Goal: Task Accomplishment & Management: Use online tool/utility

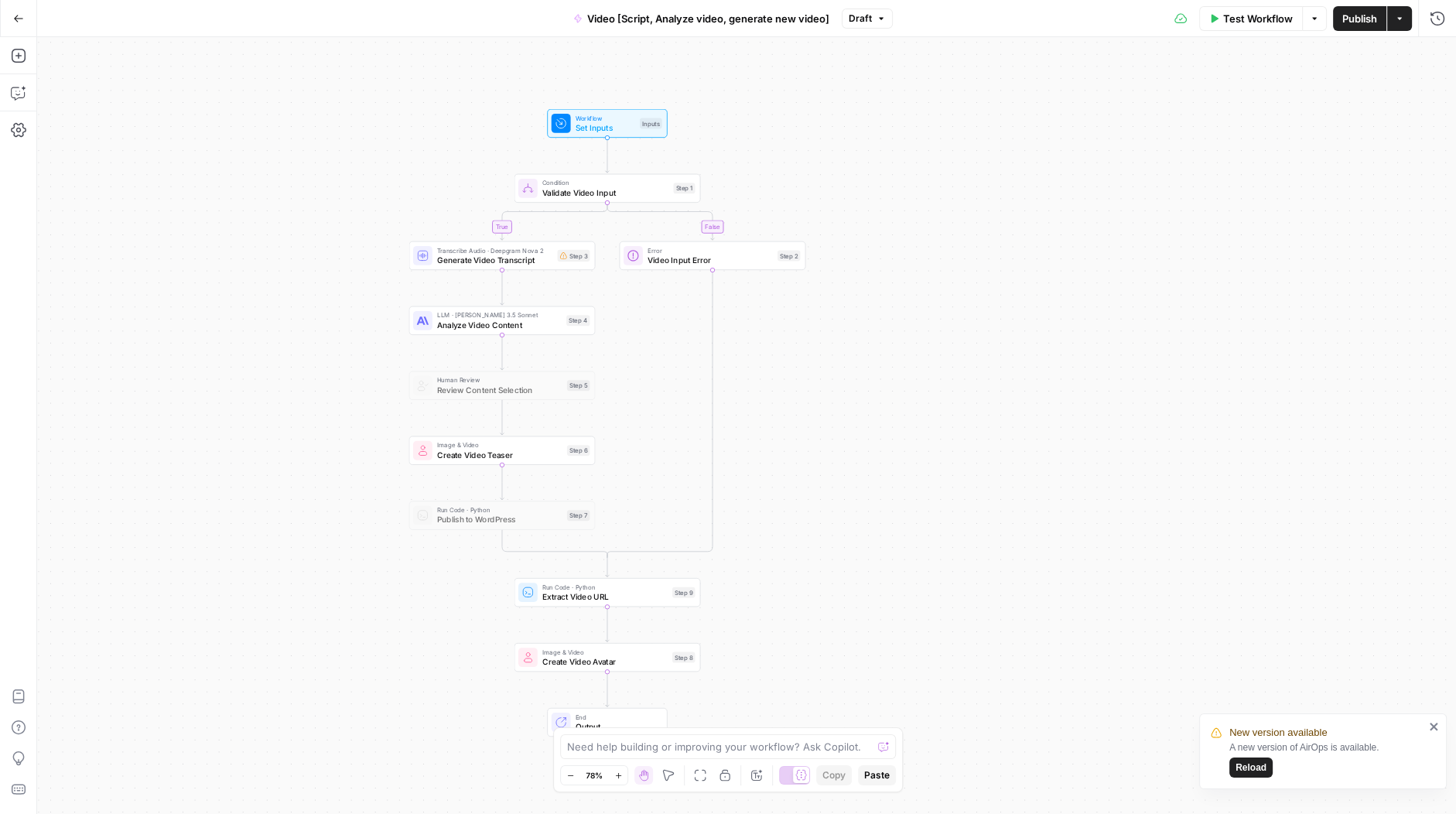
click at [14, 33] on div "Go Back" at bounding box center [19, 18] width 37 height 37
click at [13, 21] on icon "button" at bounding box center [19, 19] width 11 height 11
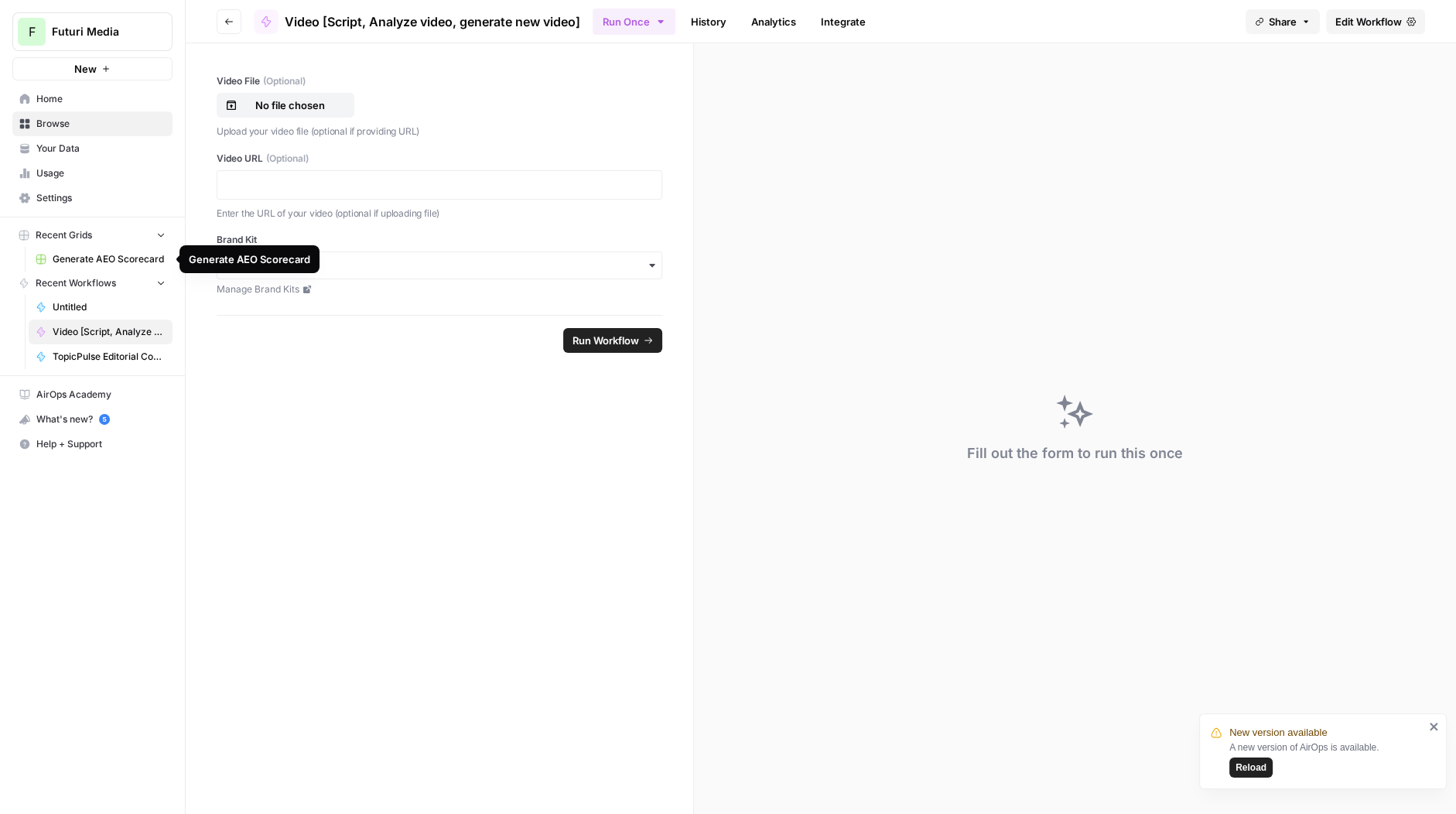
click at [91, 46] on button "F Futuri Media" at bounding box center [93, 31] width 160 height 38
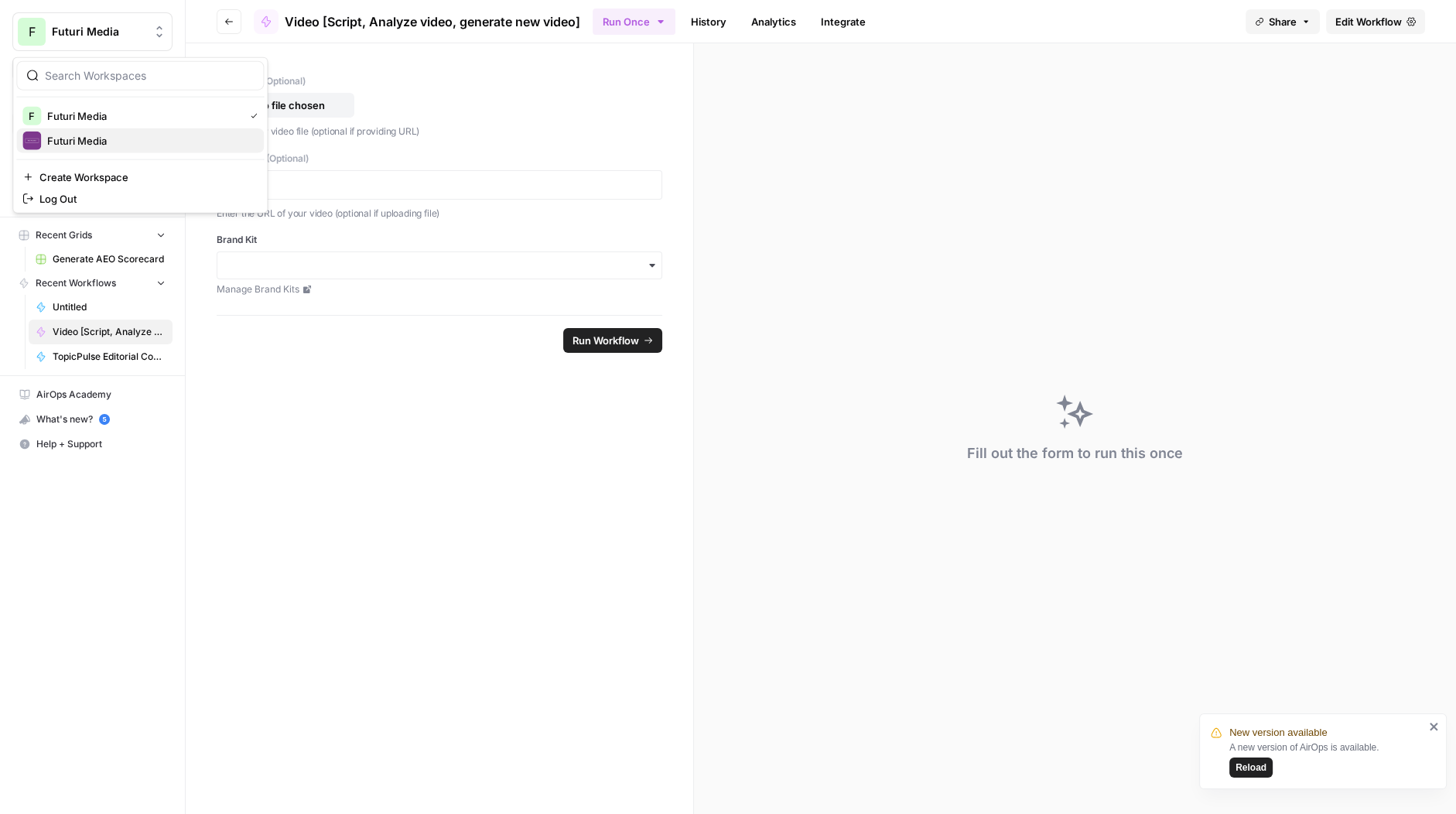
drag, startPoint x: 97, startPoint y: 125, endPoint x: 97, endPoint y: 133, distance: 8.0
click at [97, 130] on div "F Futuri Media Futuri Media" at bounding box center [140, 128] width 248 height 50
click at [96, 133] on span "Futuri Media" at bounding box center [149, 140] width 204 height 15
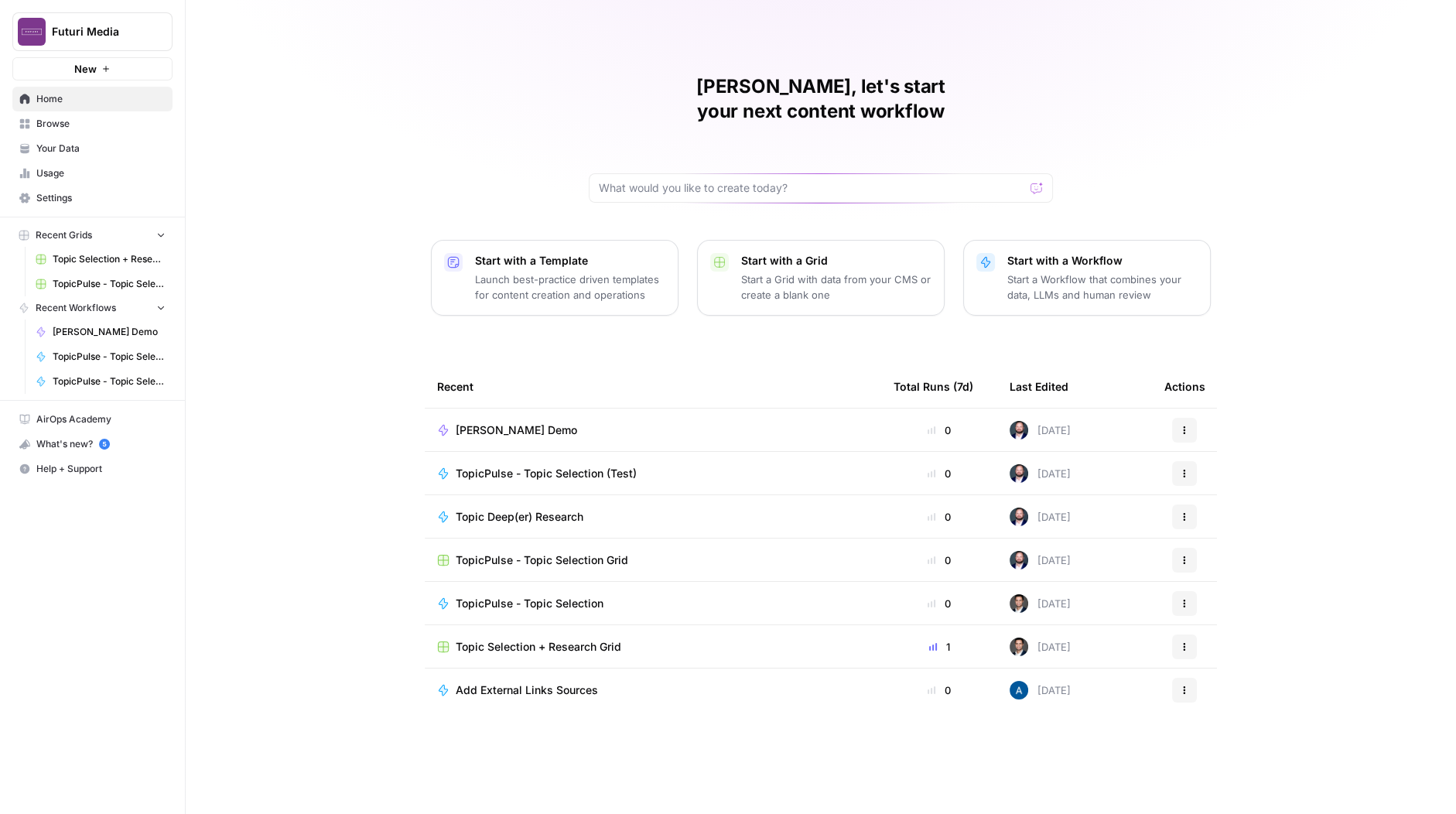
click at [602, 639] on span "Topic Selection + Research Grid" at bounding box center [538, 646] width 166 height 15
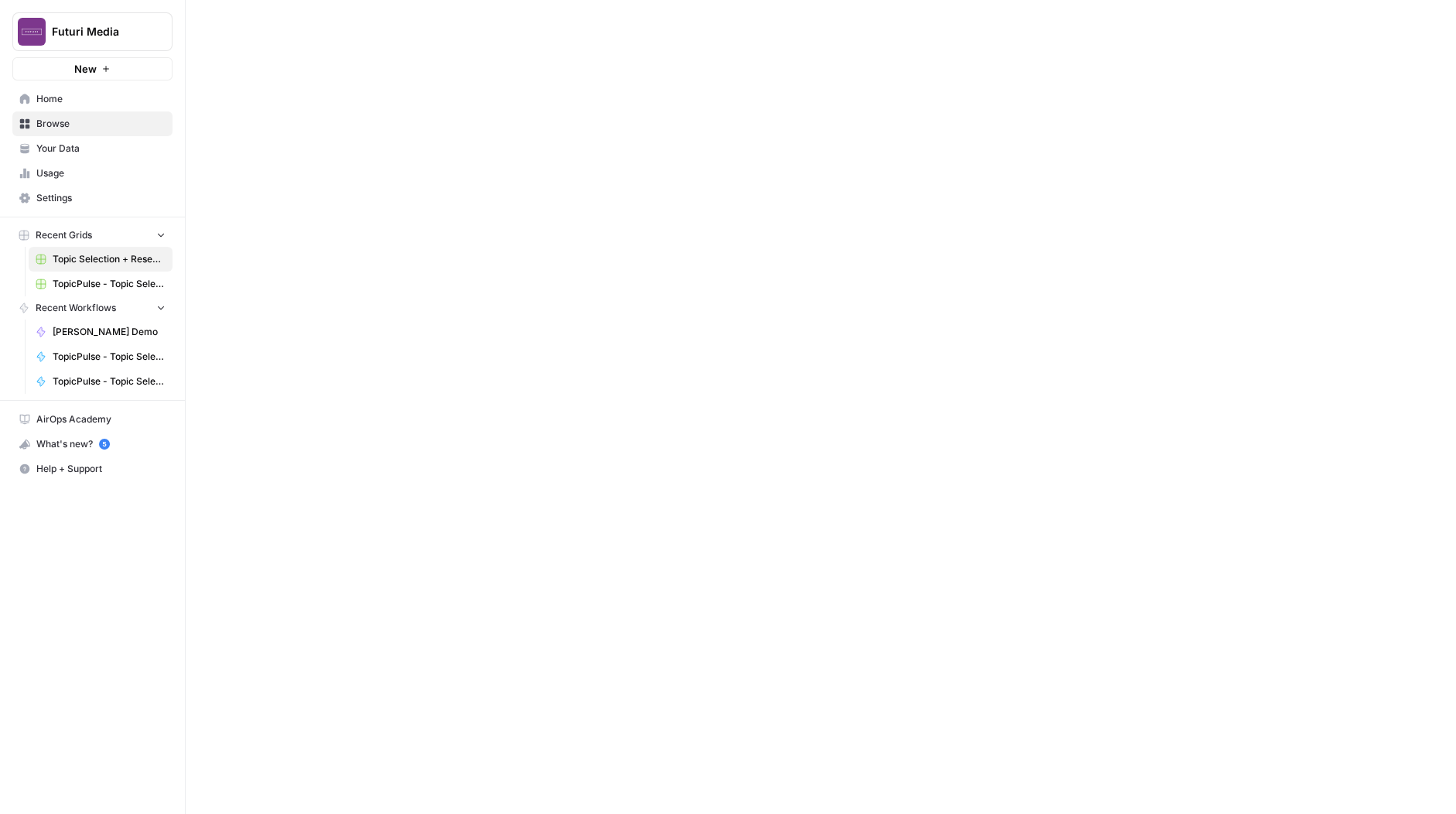
click at [602, 618] on div at bounding box center [821, 407] width 1271 height 814
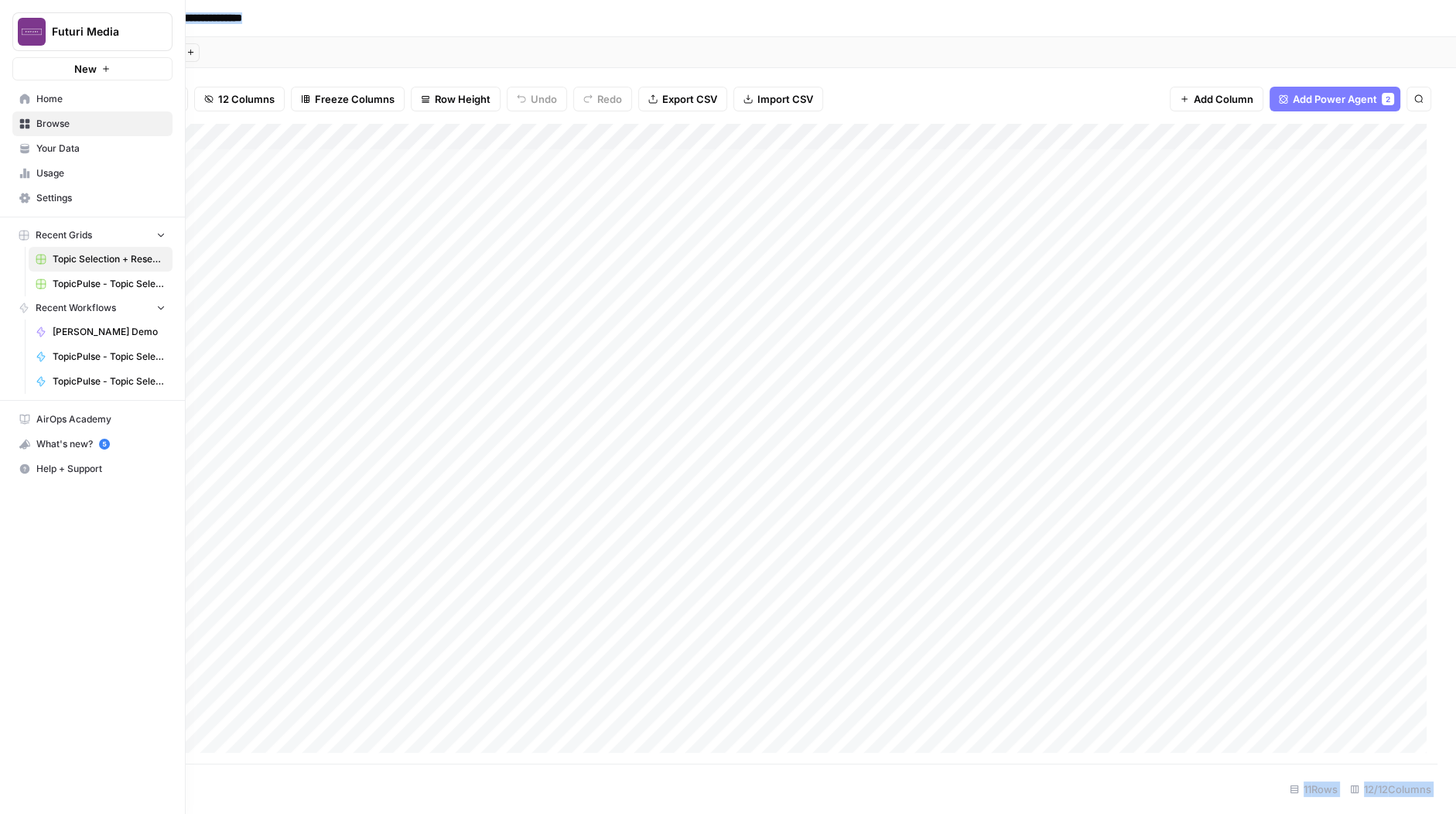
click at [78, 354] on span "TopicPulse - Topic Selection" at bounding box center [109, 357] width 113 height 14
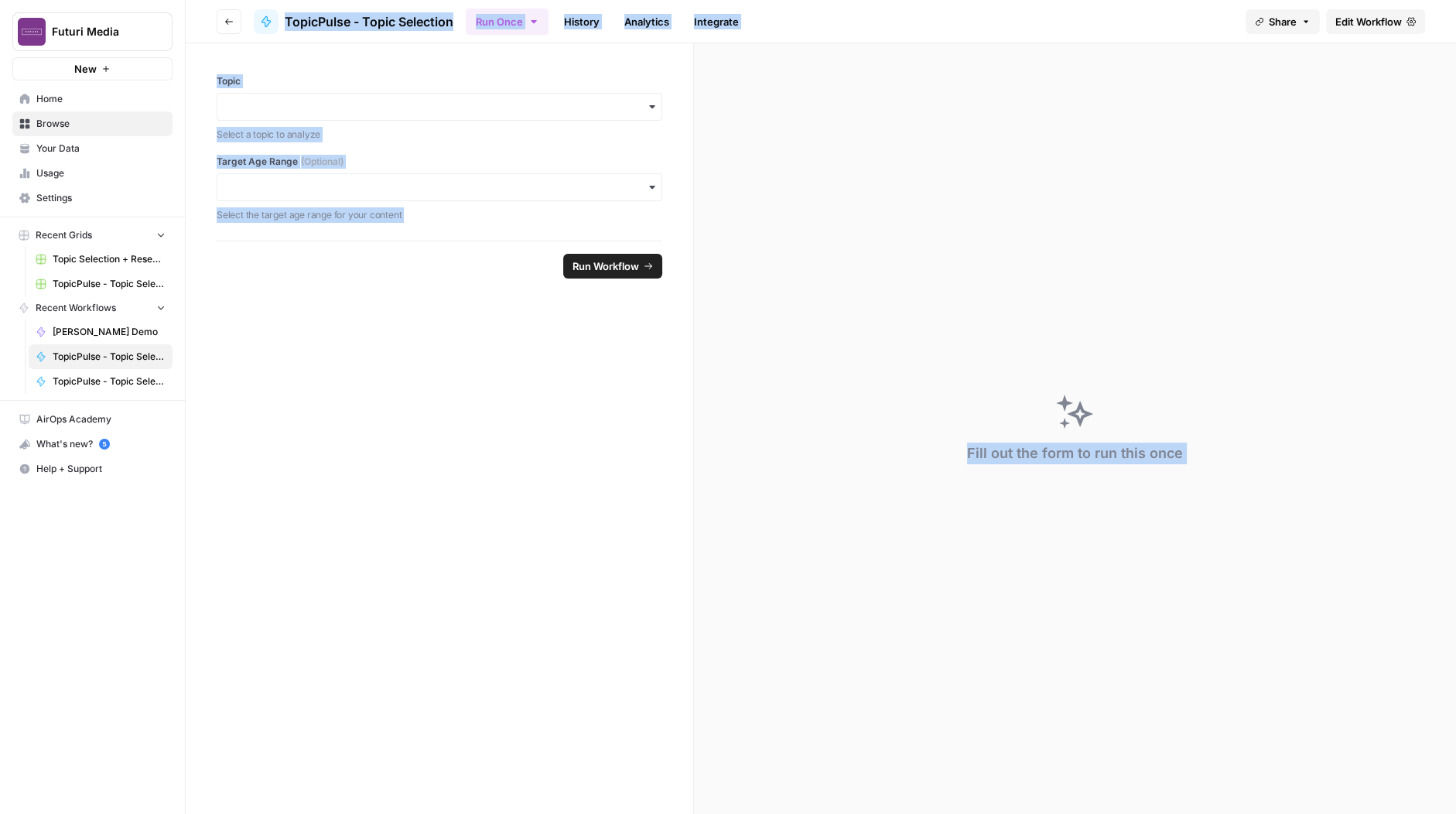
click at [1366, 27] on span "Edit Workflow" at bounding box center [1369, 21] width 67 height 15
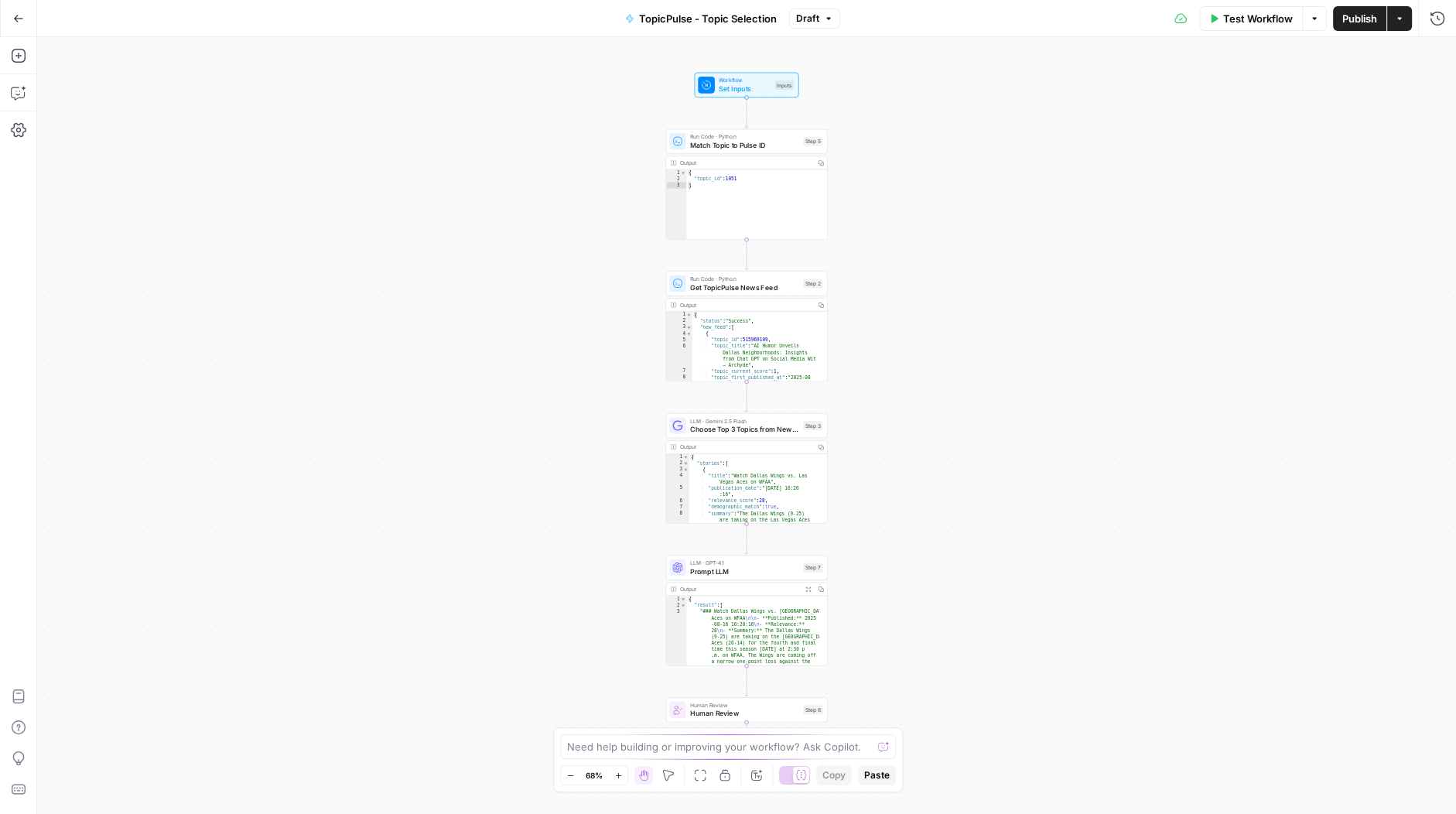
click at [1209, 21] on icon "button" at bounding box center [1214, 19] width 9 height 9
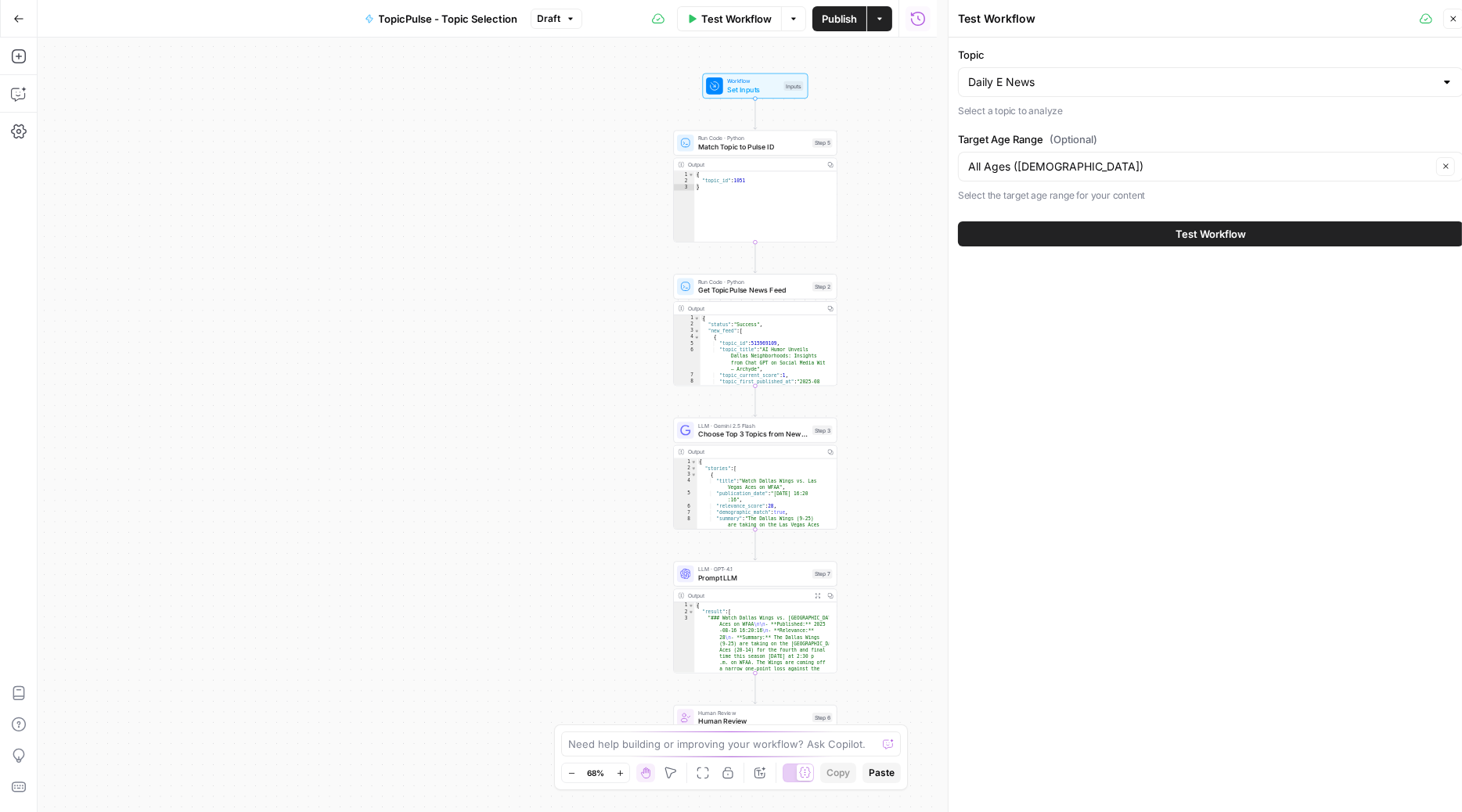
click at [1139, 236] on button "Test Workflow" at bounding box center [1211, 234] width 506 height 25
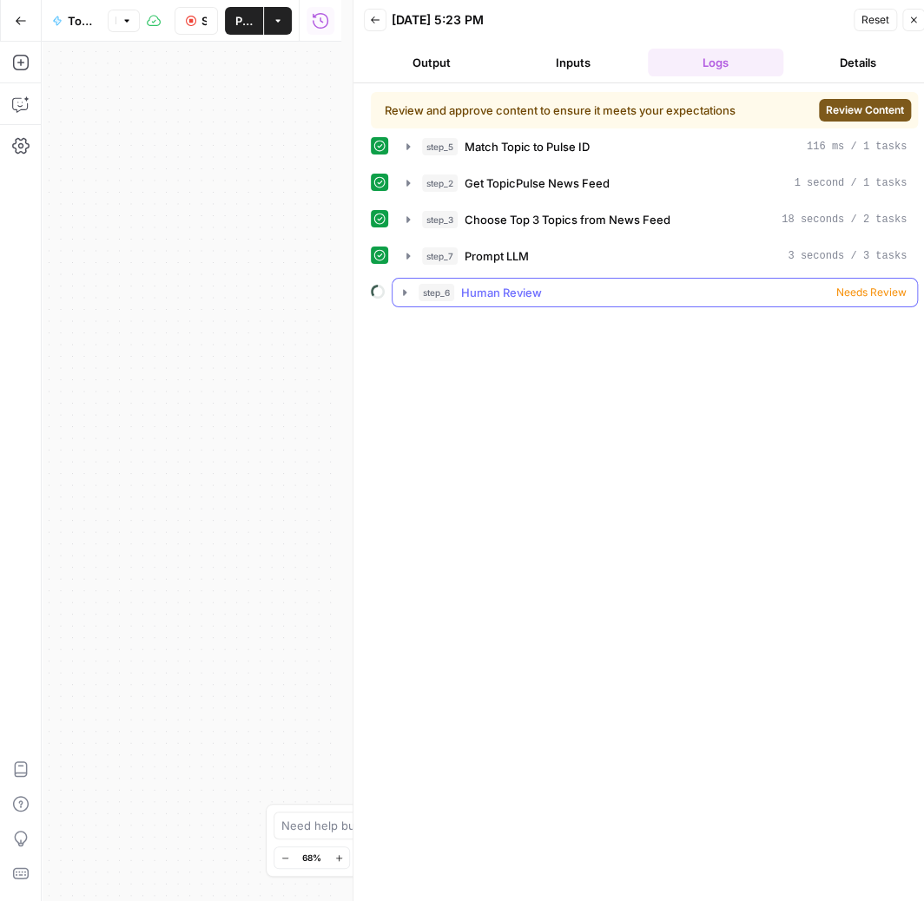
click at [831, 287] on div "step_6 Human Review Needs Review" at bounding box center [663, 292] width 488 height 17
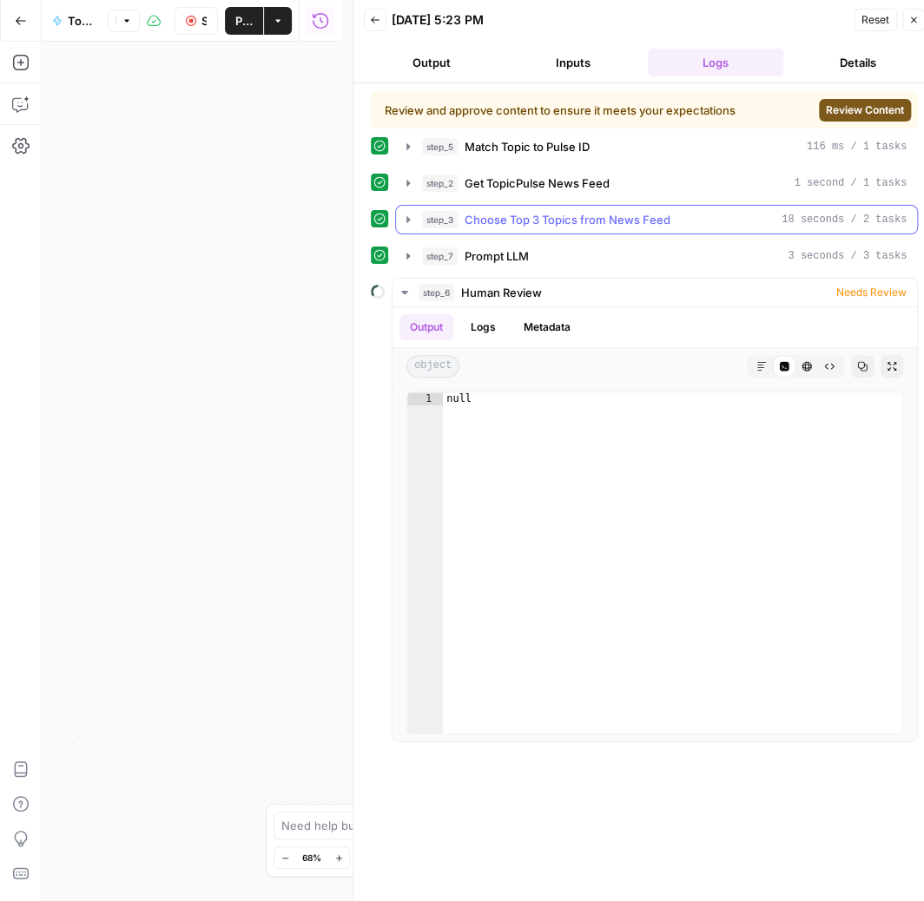
click at [410, 233] on div "step_3 Choose Top 3 Topics from News Feed 18 seconds / 2 tasks" at bounding box center [656, 220] width 523 height 30
click at [412, 224] on icon "button" at bounding box center [408, 220] width 14 height 14
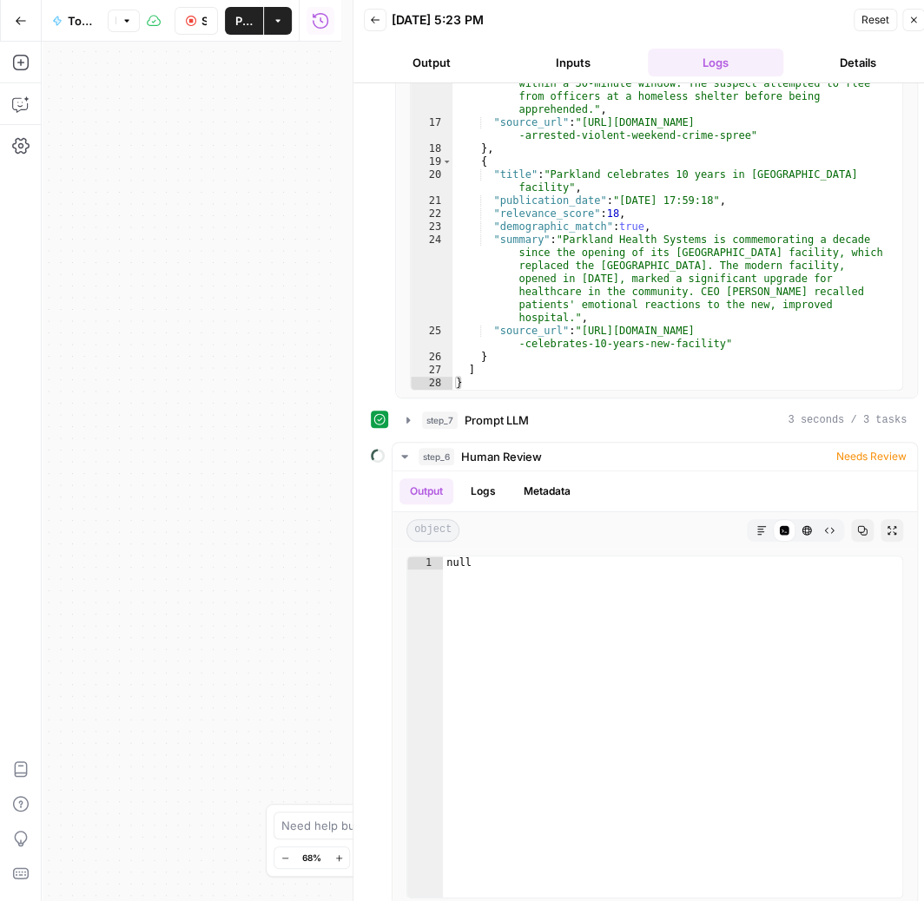
scroll to position [11, 0]
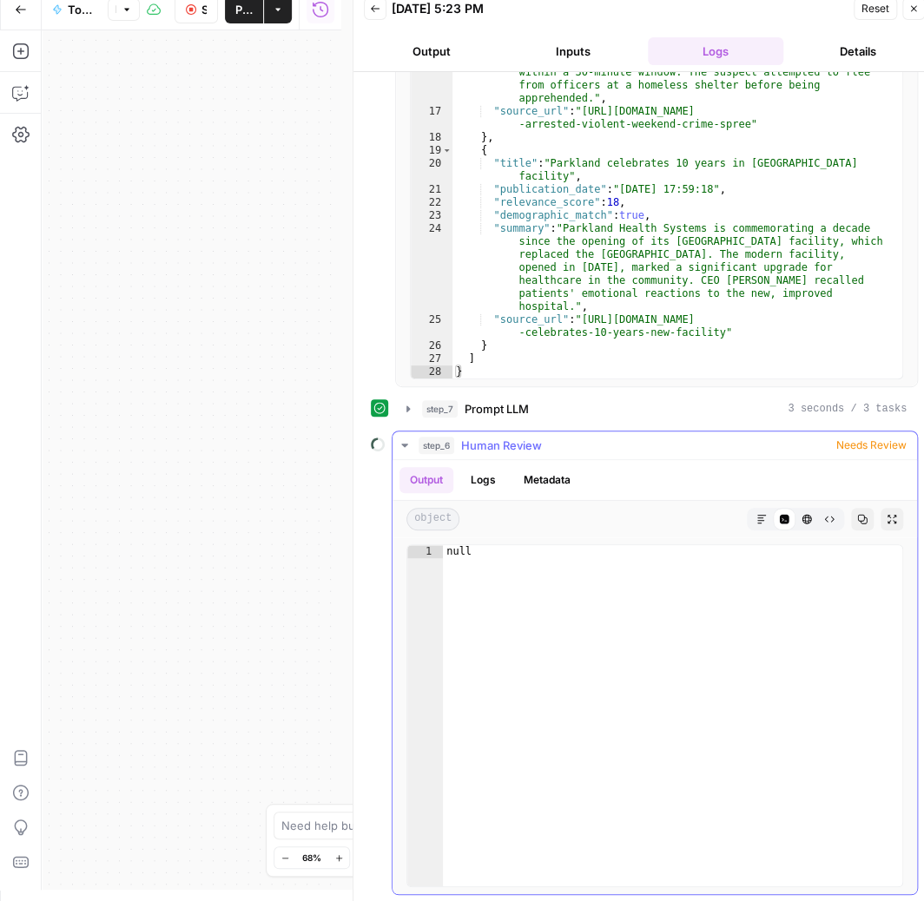
type textarea "****"
click at [612, 549] on div "null" at bounding box center [672, 728] width 459 height 367
click at [893, 438] on span "Needs Review" at bounding box center [871, 446] width 70 height 16
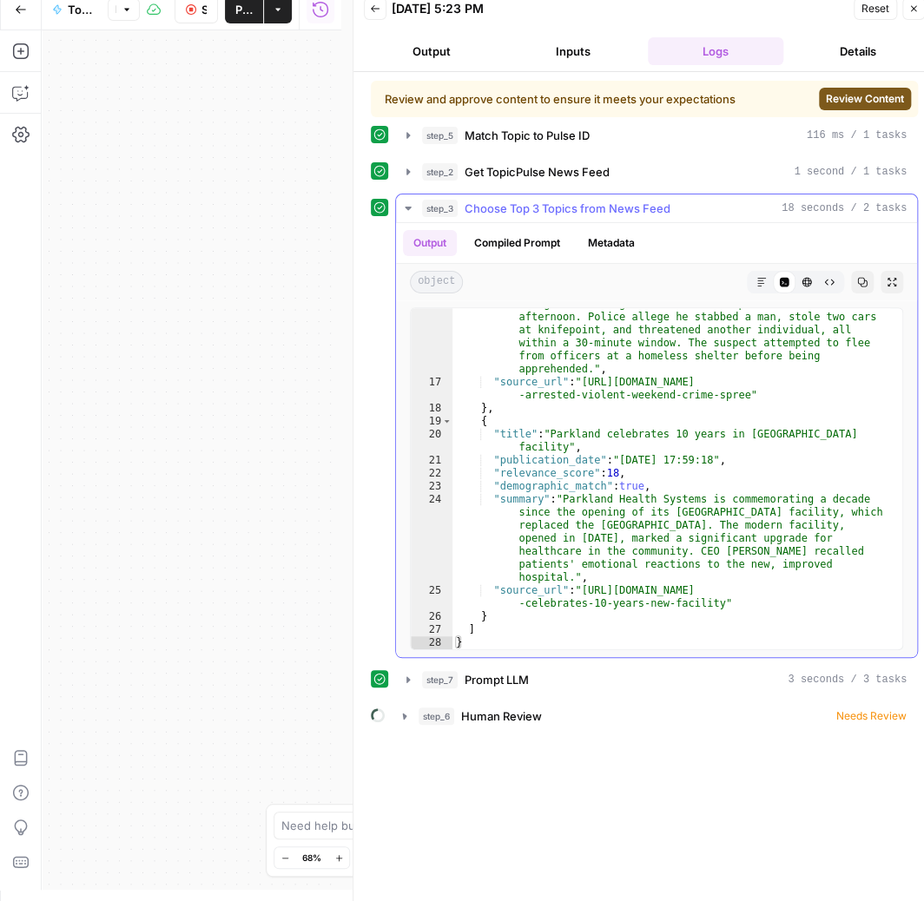
scroll to position [0, 0]
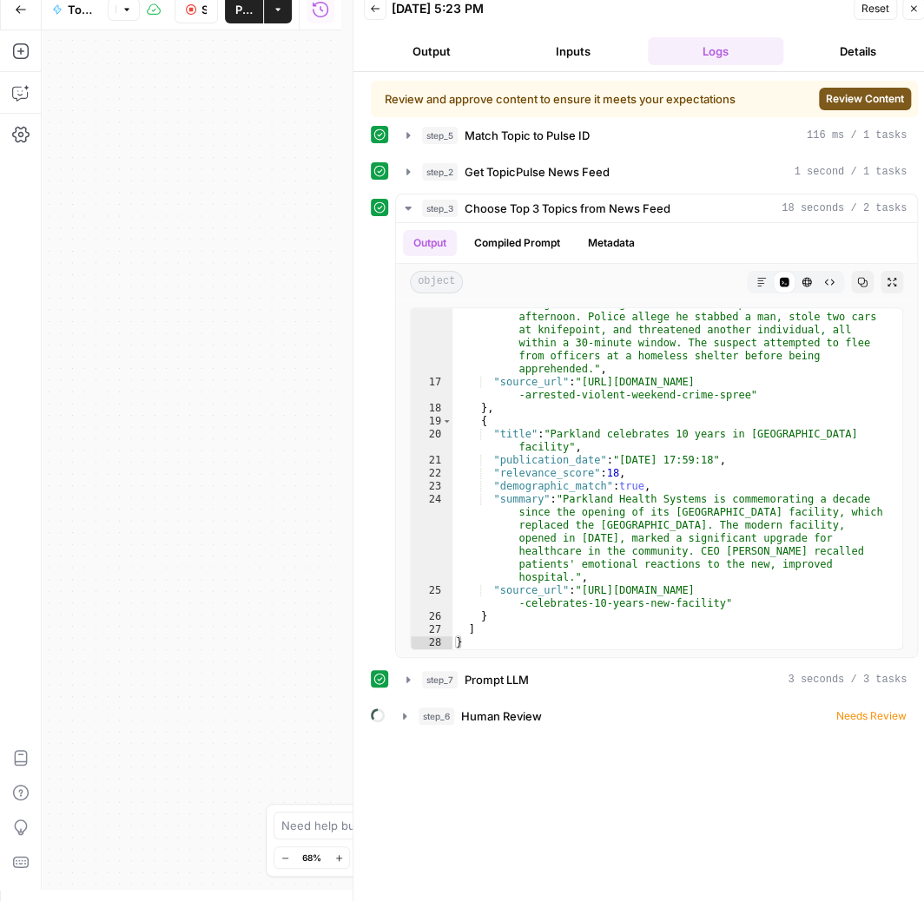
click at [915, 12] on icon "button" at bounding box center [913, 8] width 10 height 10
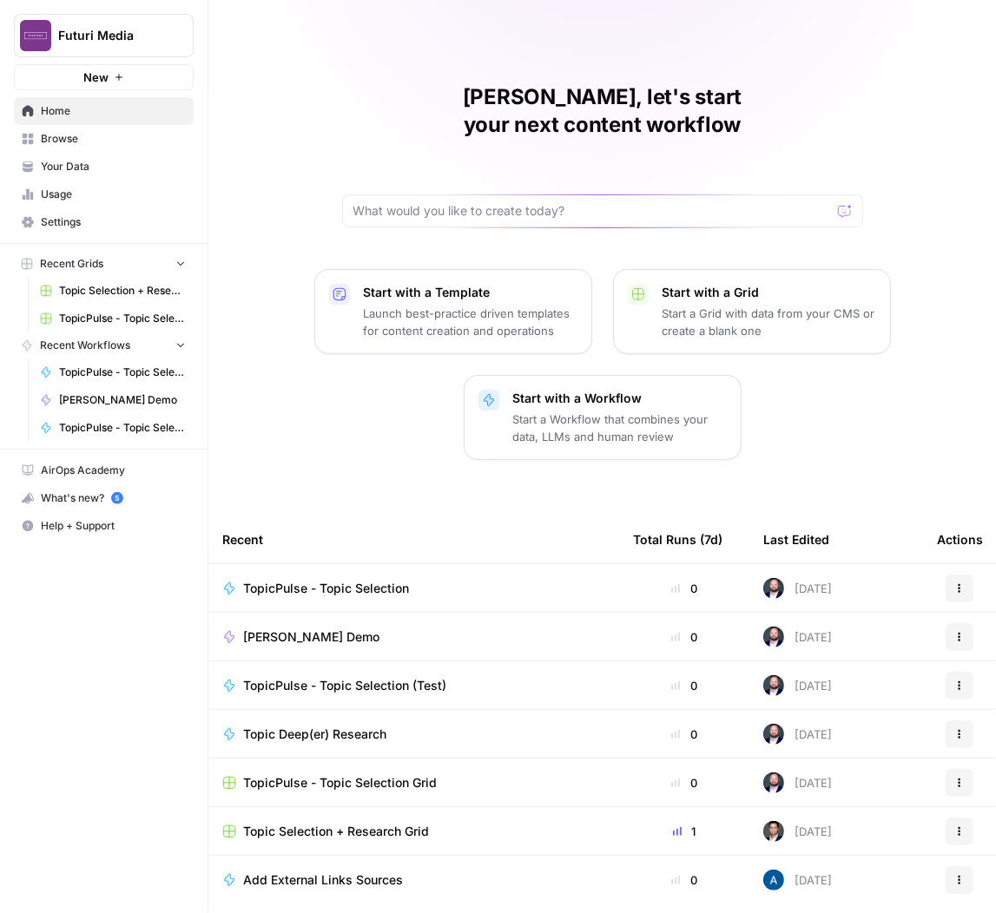
click at [97, 17] on button "Futuri Media" at bounding box center [104, 35] width 180 height 43
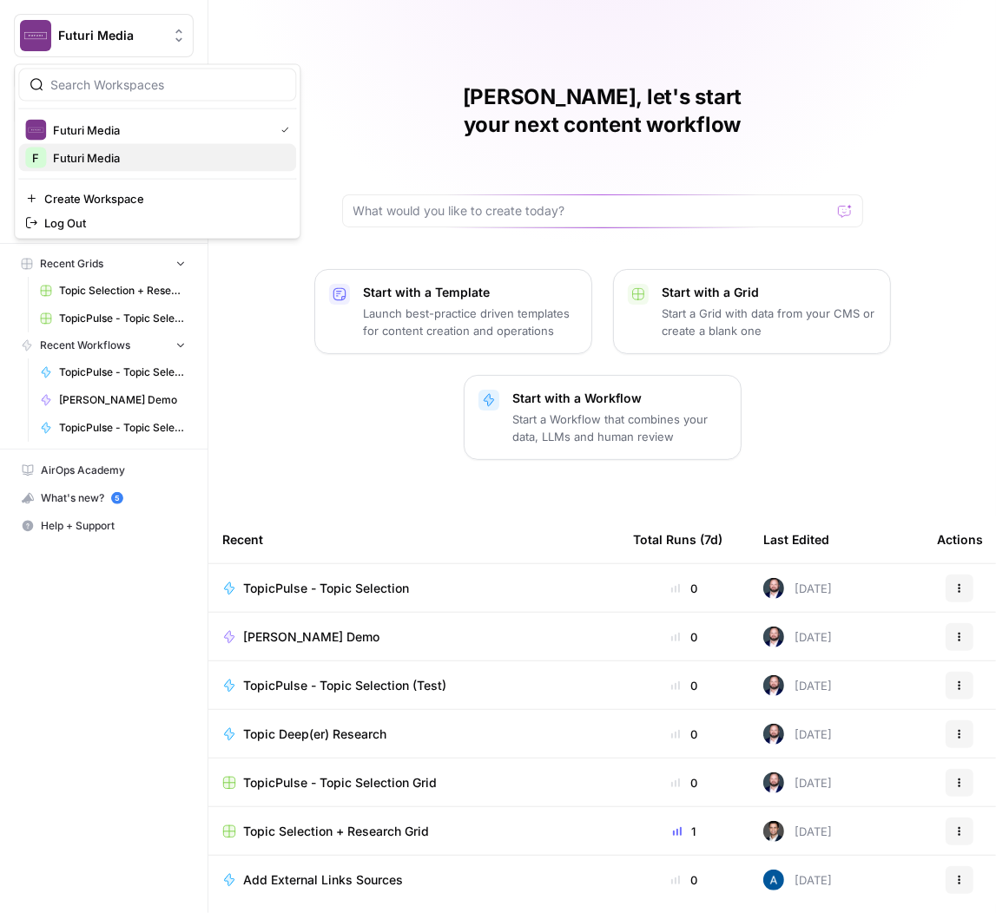
click at [122, 155] on span "Futuri Media" at bounding box center [167, 157] width 229 height 17
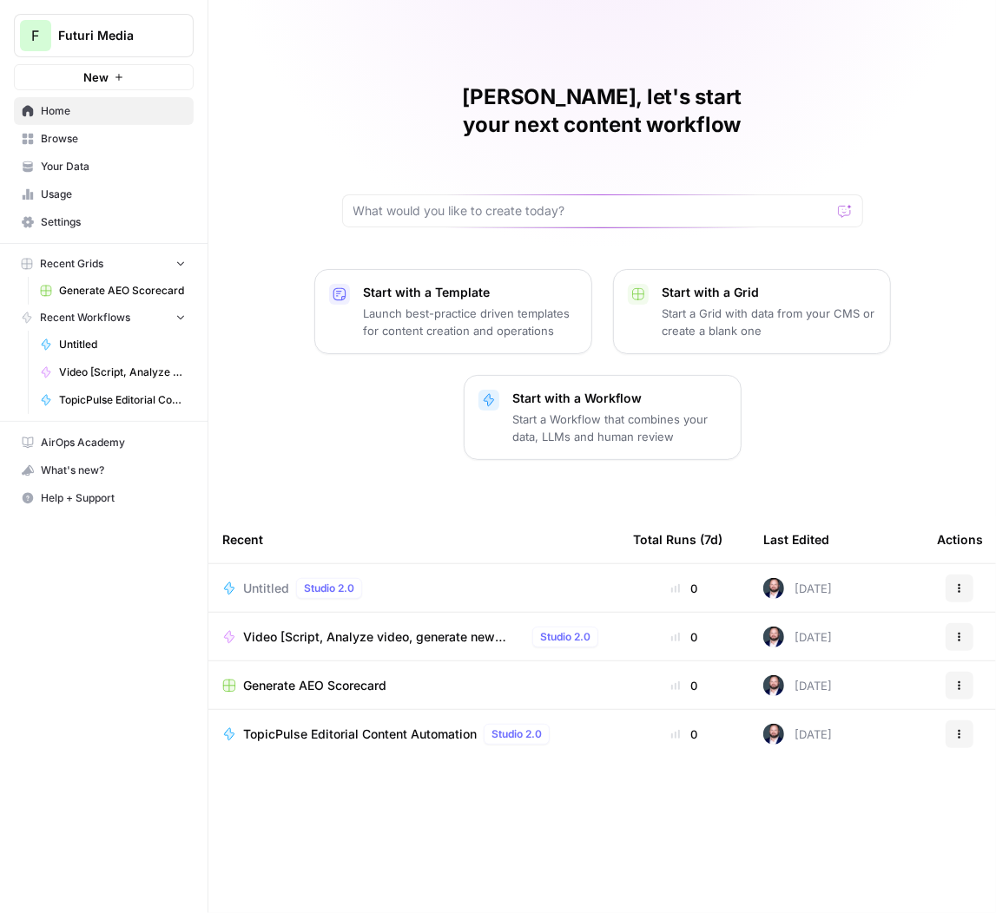
click at [406, 726] on span "TopicPulse Editorial Content Automation" at bounding box center [360, 734] width 234 height 17
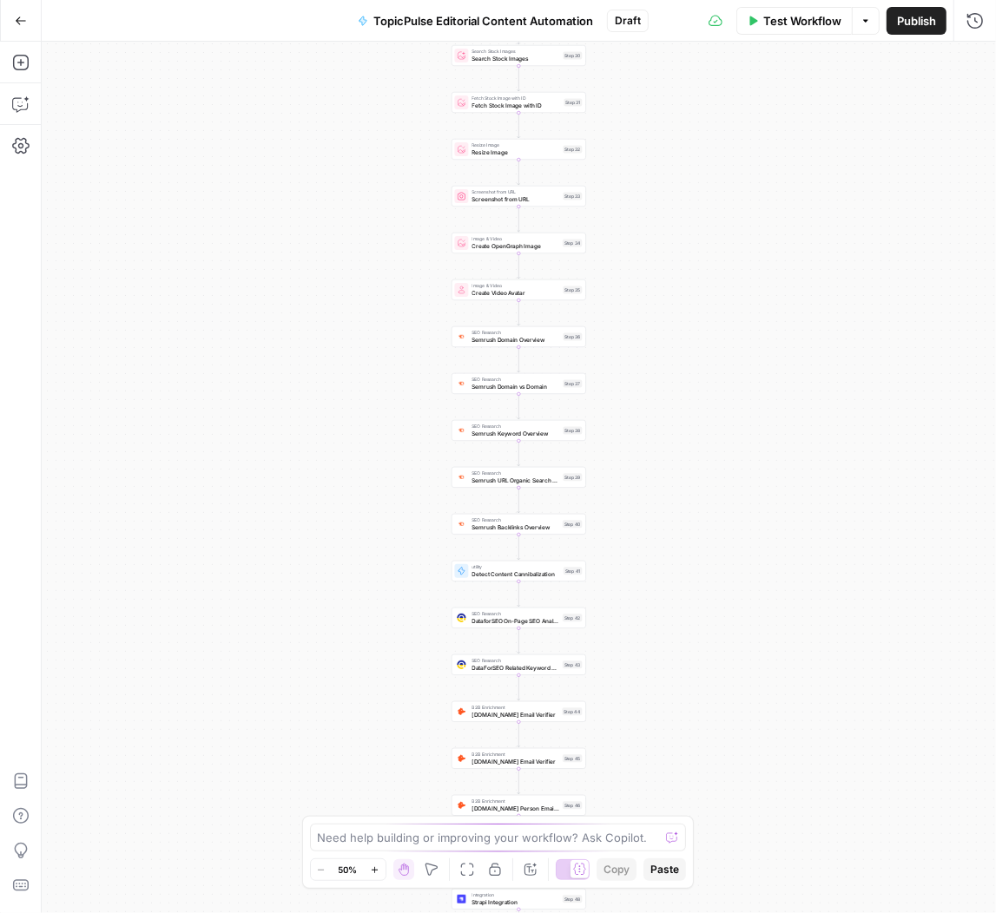
click at [23, 24] on icon "button" at bounding box center [21, 21] width 12 height 12
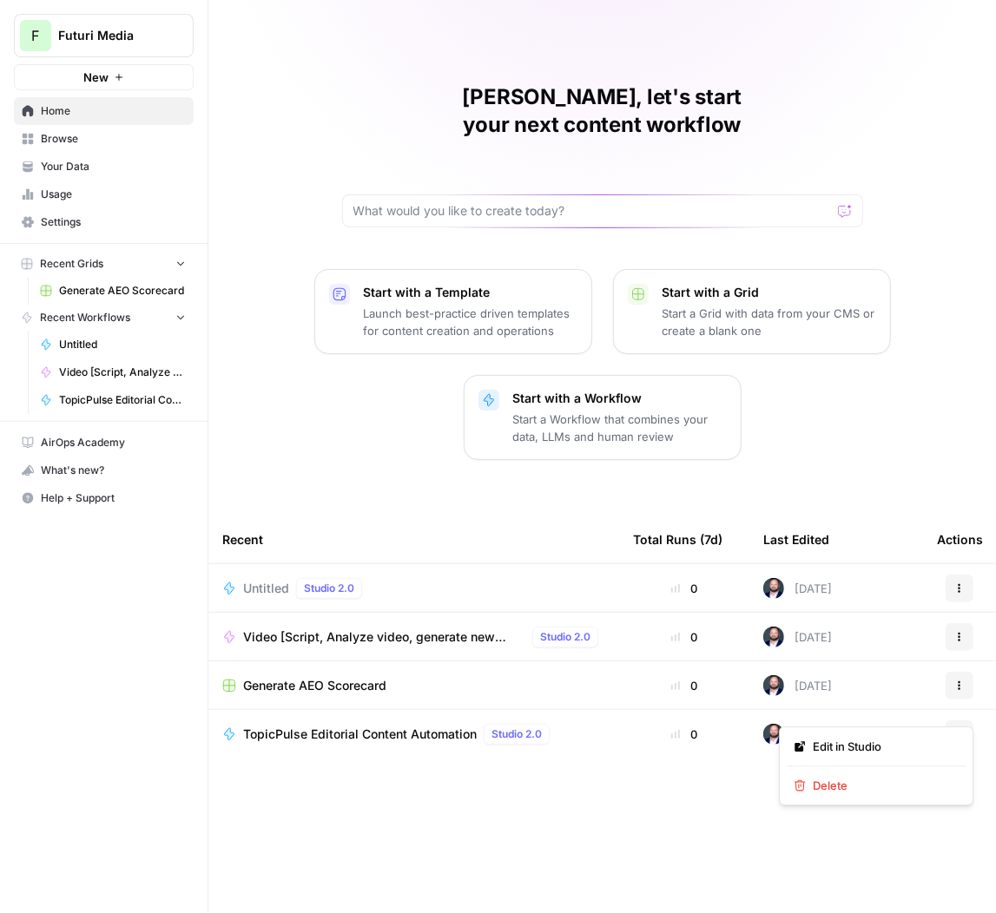
click at [960, 729] on icon "button" at bounding box center [959, 734] width 10 height 10
click at [810, 787] on div "Delete" at bounding box center [876, 785] width 165 height 17
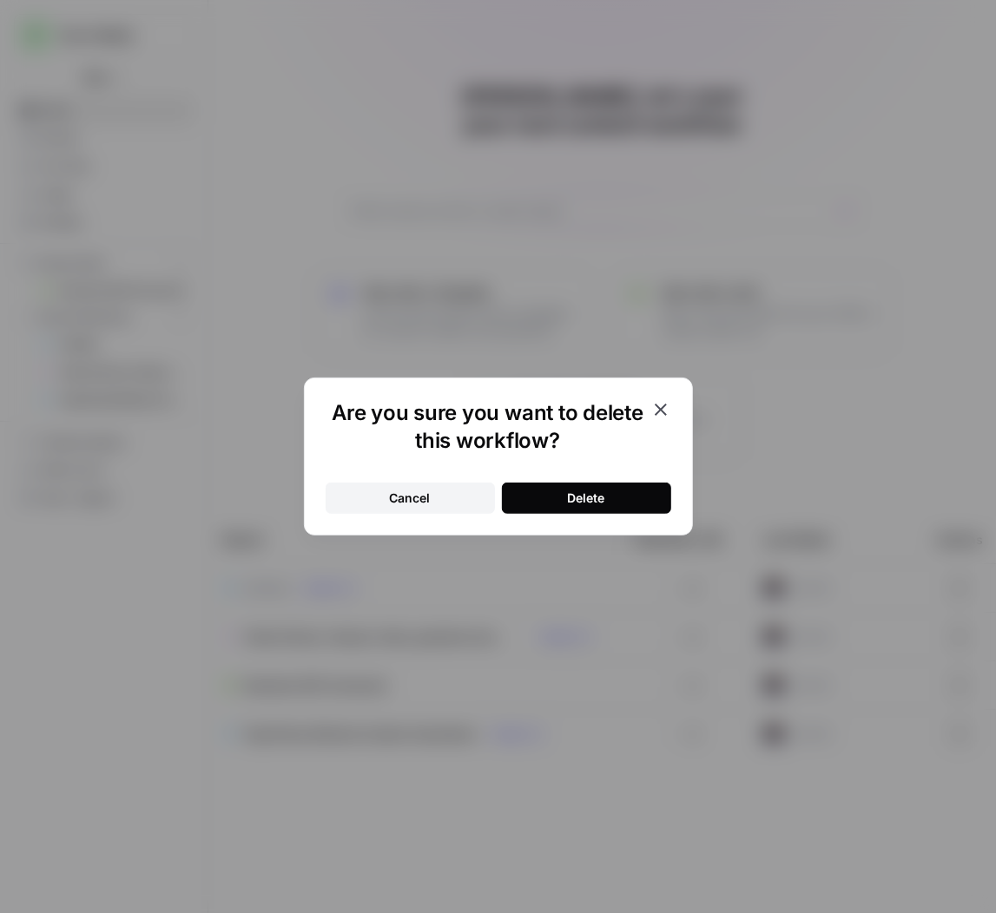
click at [618, 479] on div "Cancel Delete" at bounding box center [499, 488] width 346 height 52
click at [616, 488] on button "Delete" at bounding box center [586, 498] width 169 height 31
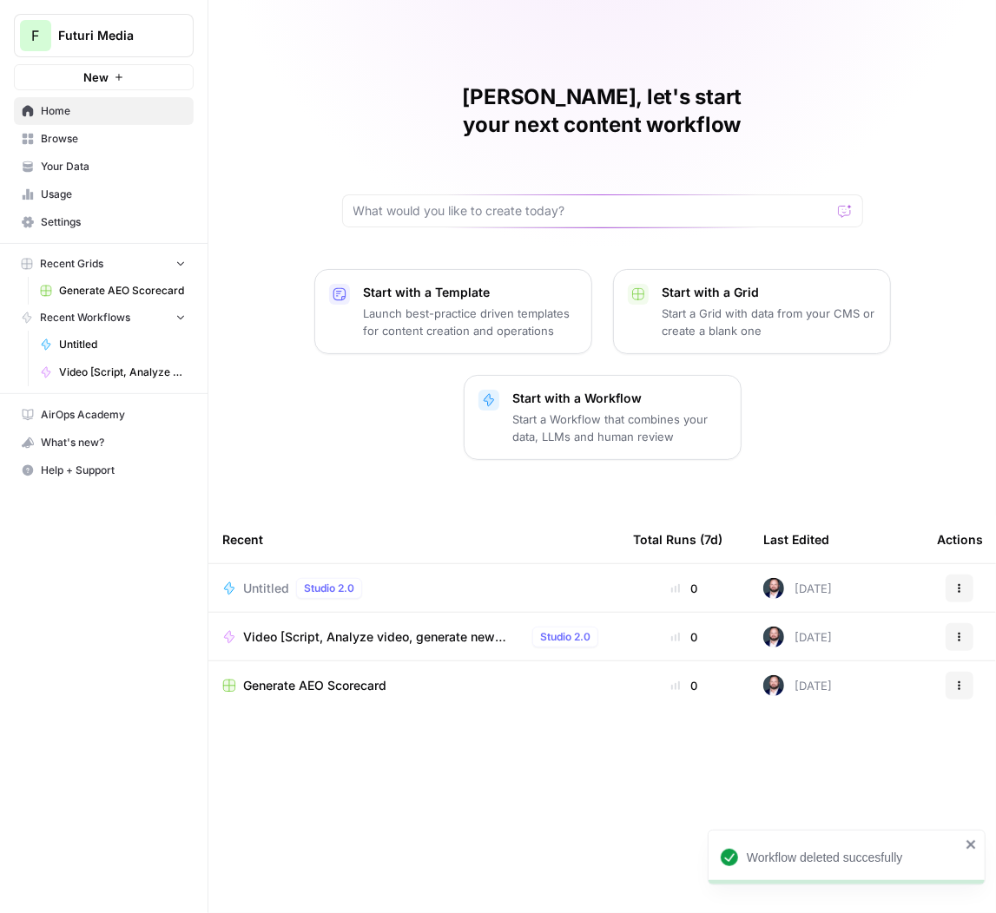
click at [487, 284] on div "Start with a Template Launch best-practice driven templates for content creatio…" at bounding box center [471, 312] width 214 height 56
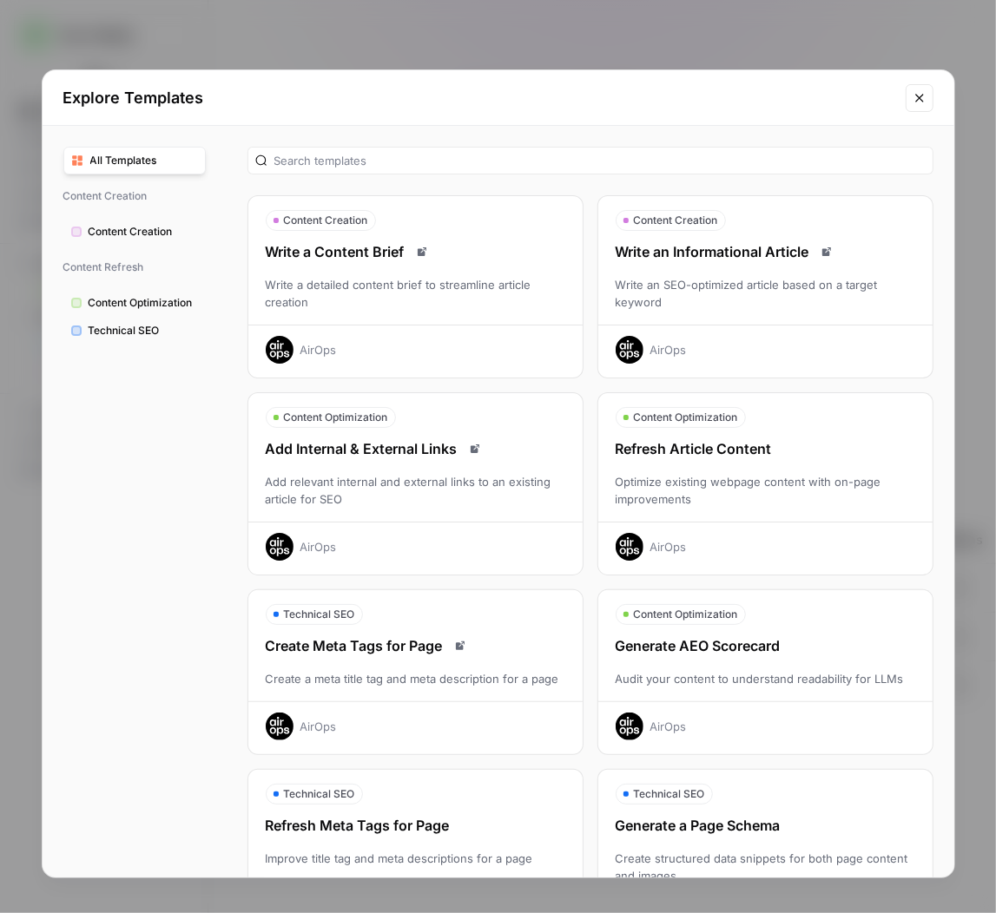
click at [908, 94] on button "Close modal" at bounding box center [920, 98] width 28 height 28
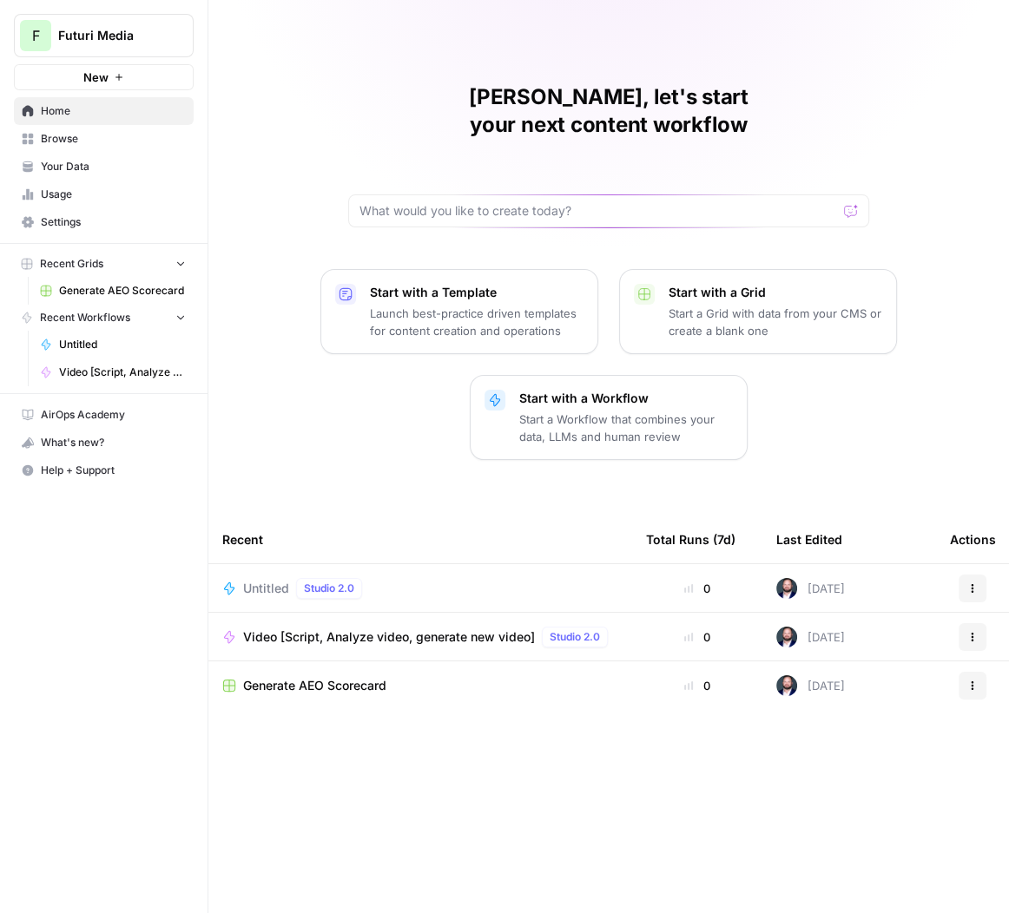
click at [635, 411] on p "Start a Workflow that combines your data, LLMs and human review" at bounding box center [626, 428] width 214 height 35
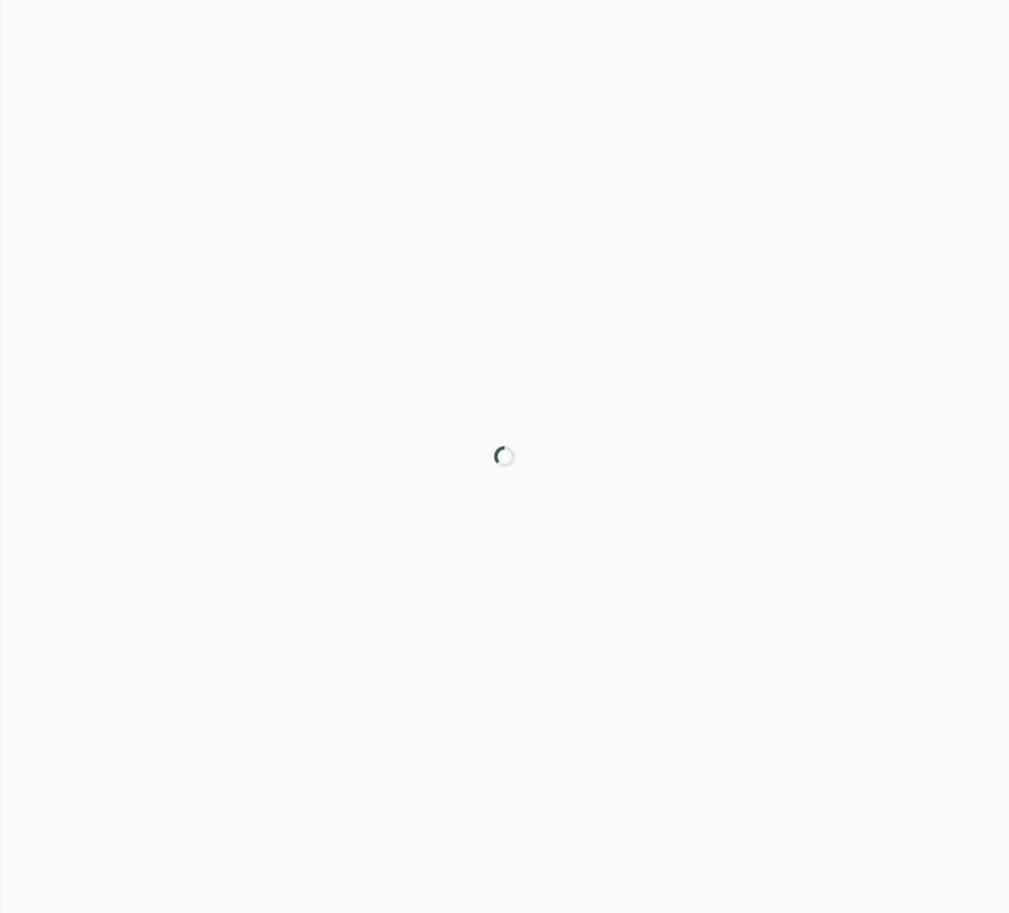
click at [635, 389] on div at bounding box center [504, 456] width 1009 height 913
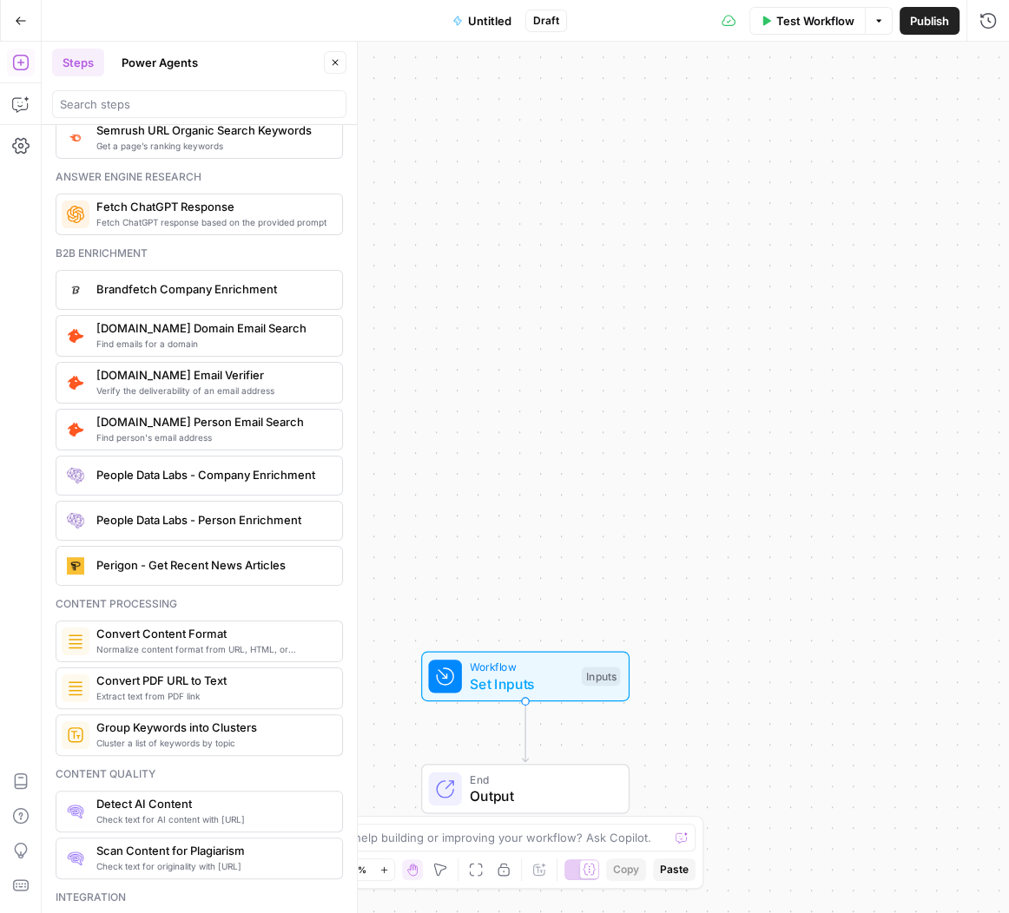
scroll to position [2311, 0]
click at [160, 338] on span "Find emails for a domain" at bounding box center [212, 345] width 232 height 14
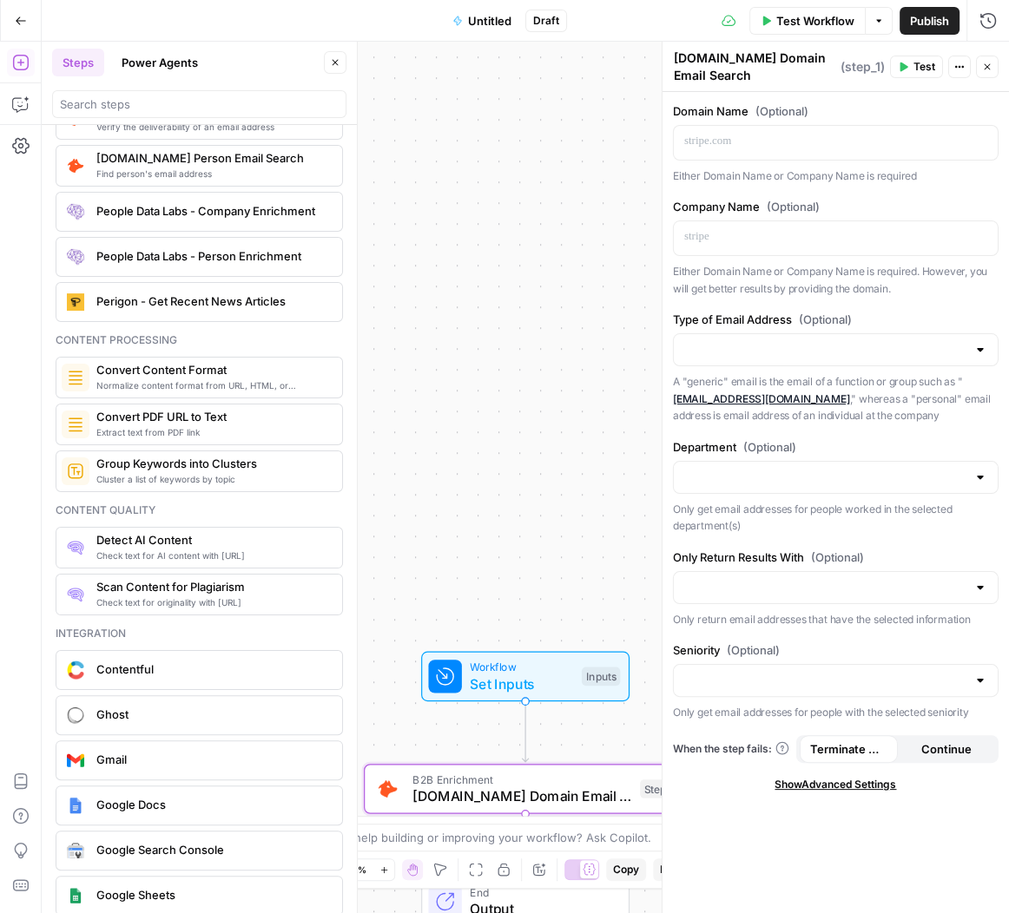
scroll to position [2573, 0]
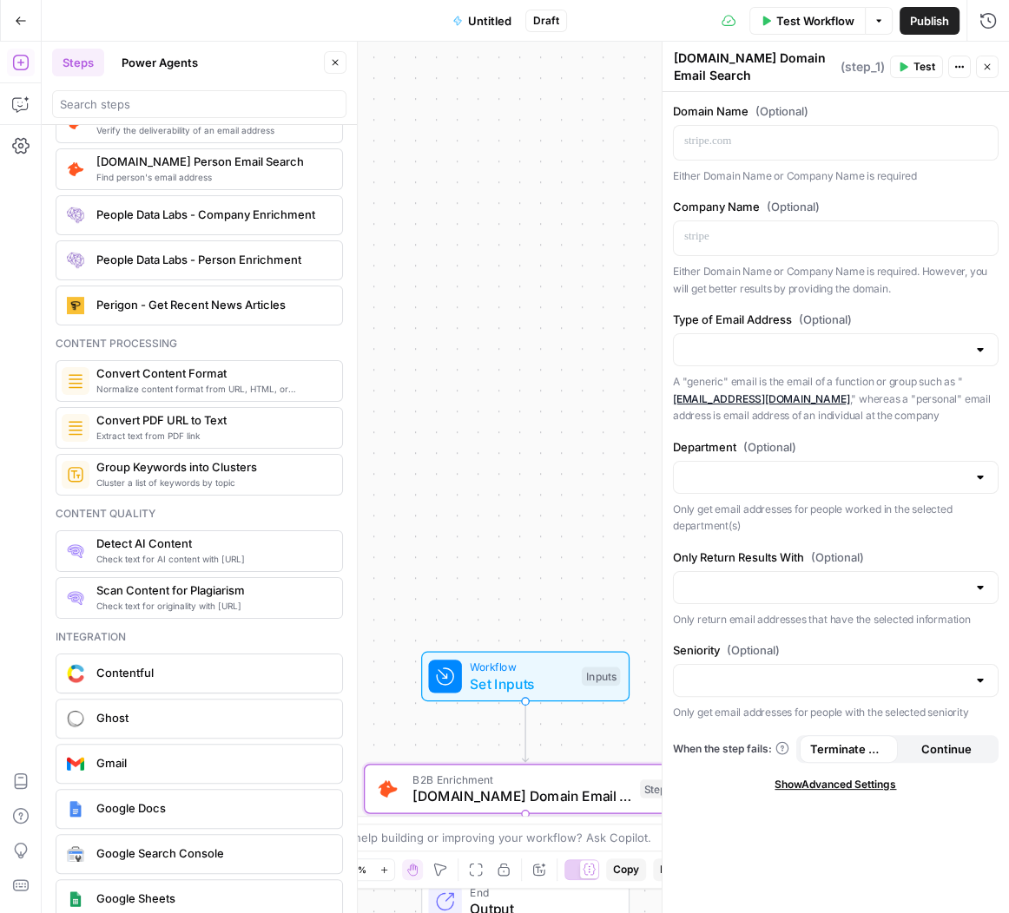
click at [156, 299] on span "Perigon - Get Recent News Articles" at bounding box center [212, 304] width 232 height 17
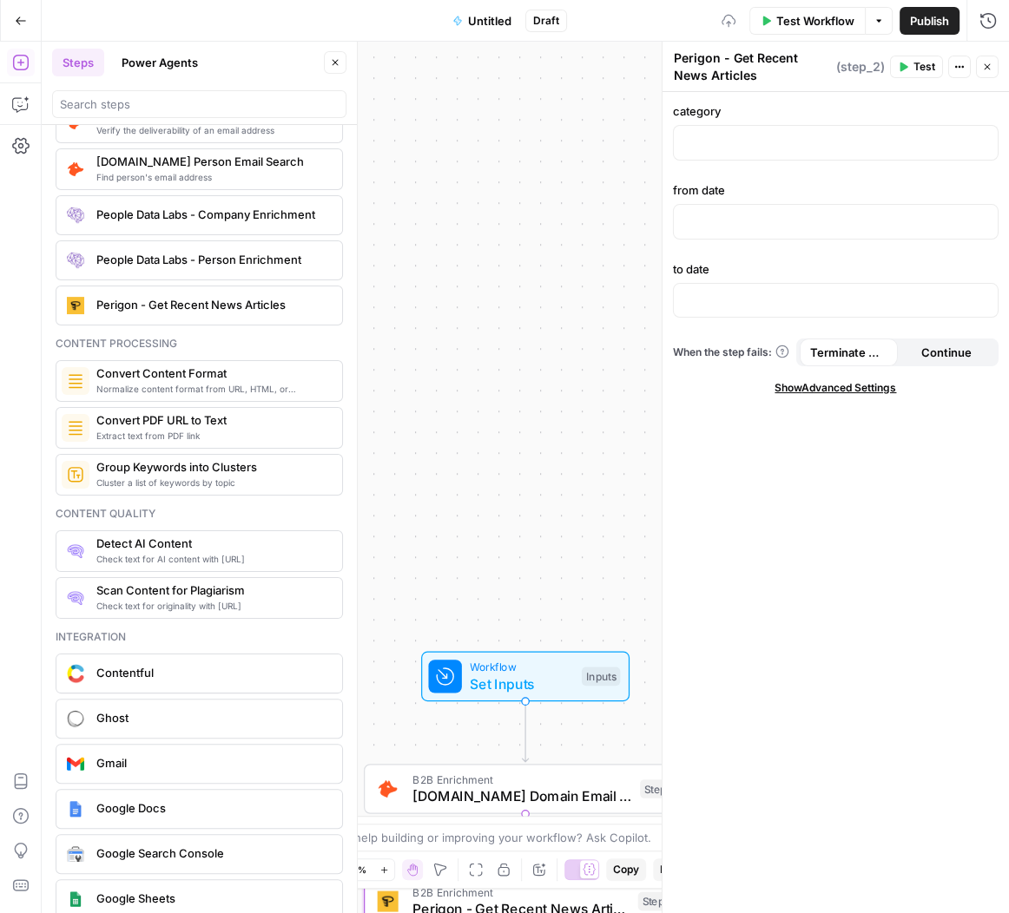
click at [192, 299] on span "Perigon - Get Recent News Articles" at bounding box center [212, 304] width 232 height 17
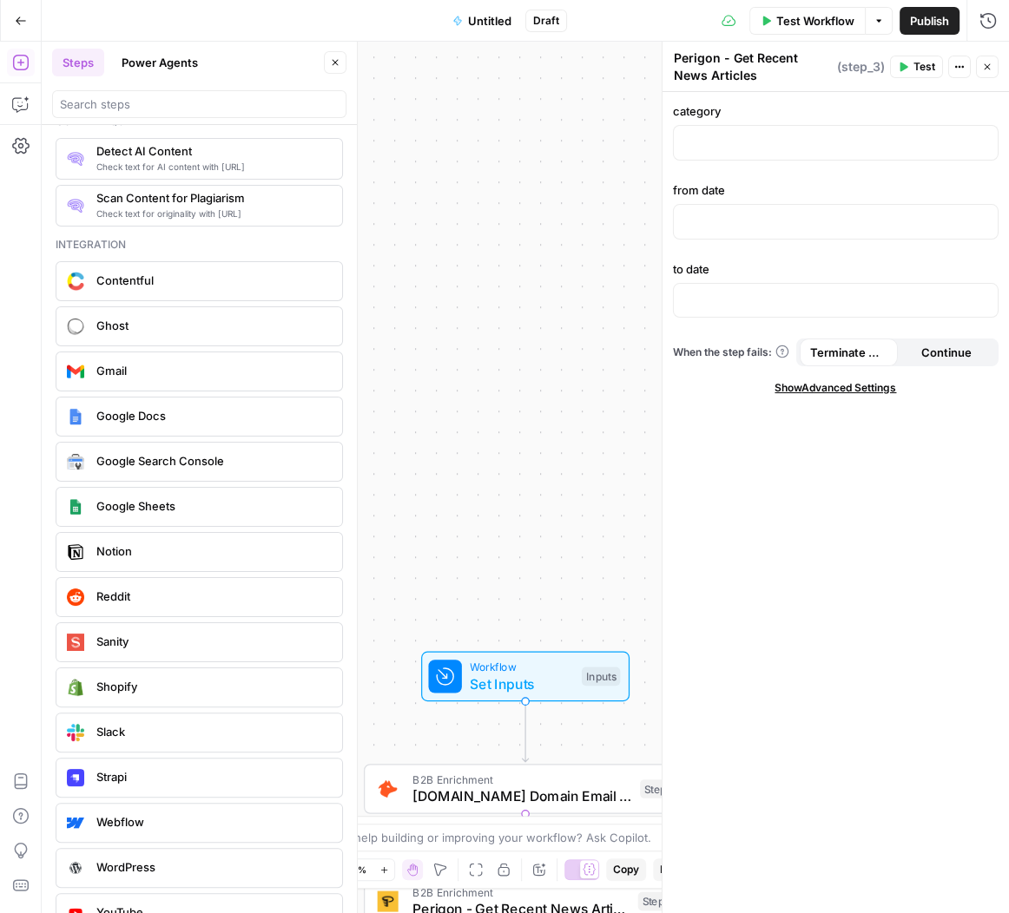
scroll to position [2983, 0]
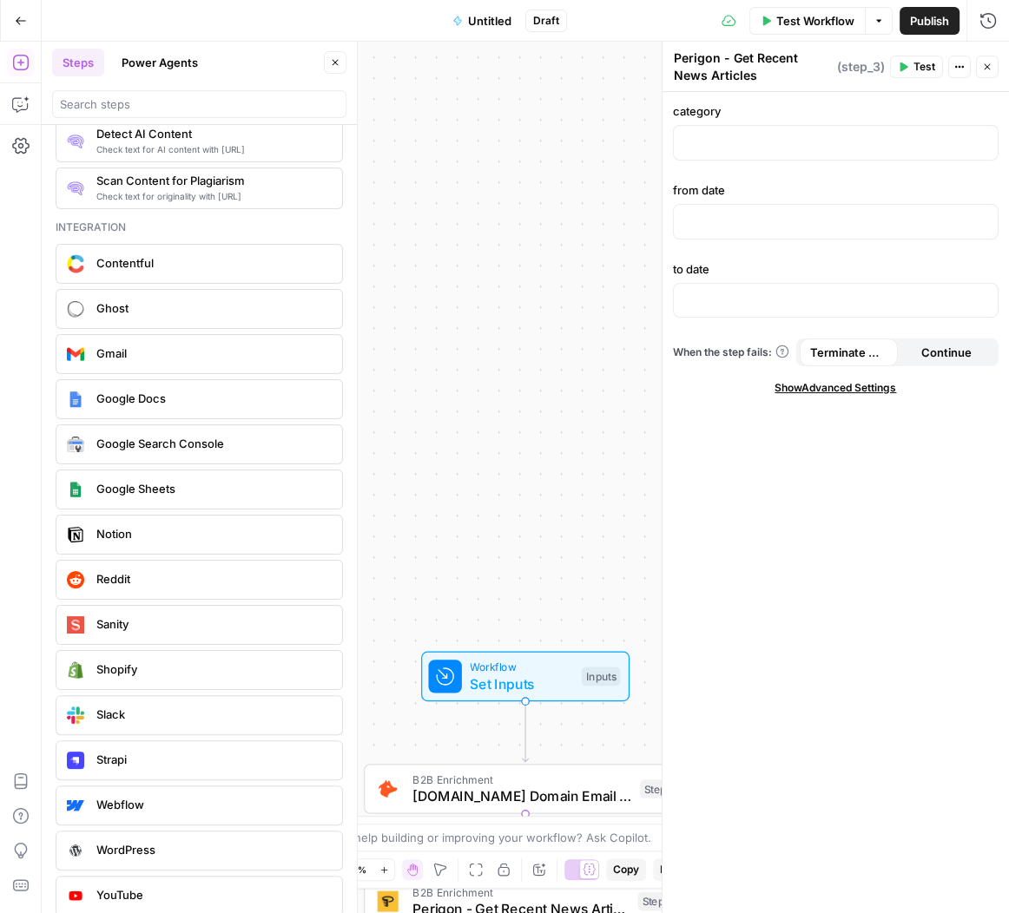
click at [179, 60] on button "Power Agents" at bounding box center [159, 63] width 97 height 28
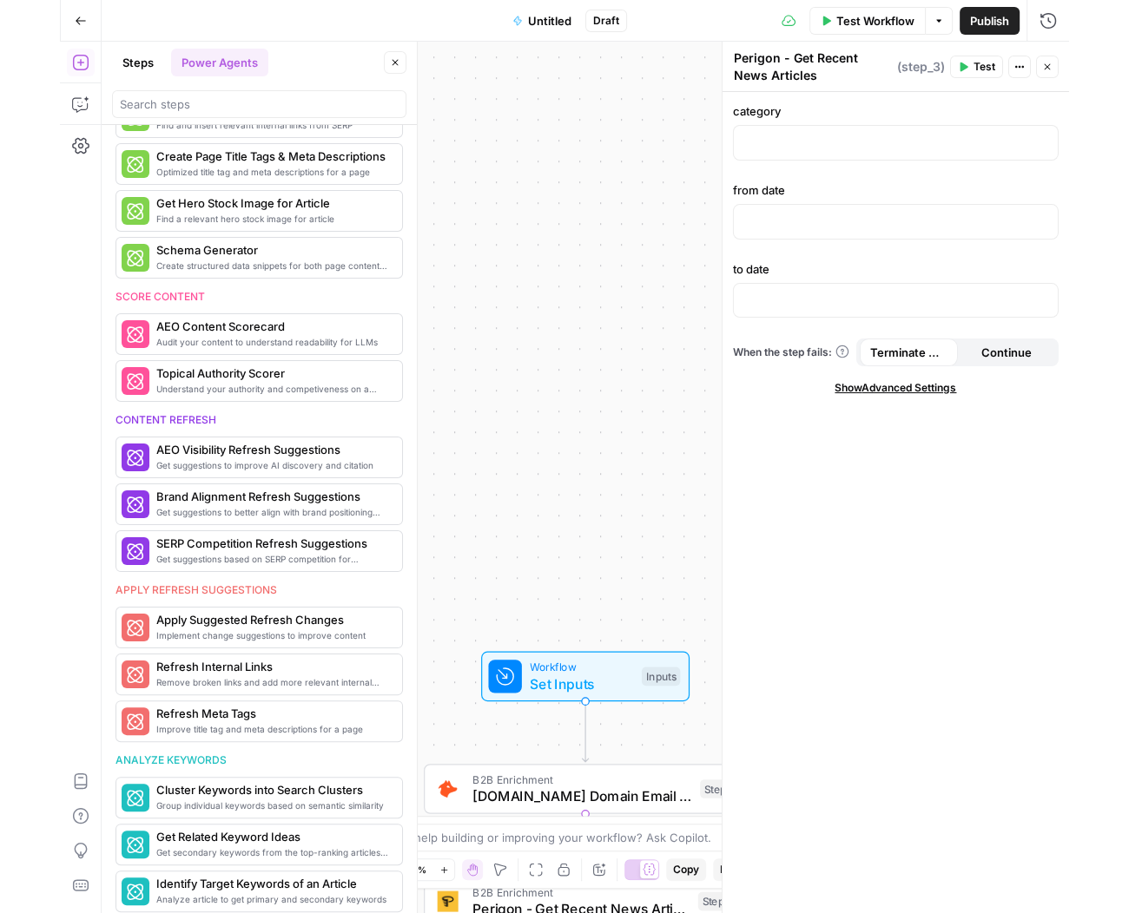
scroll to position [456, 0]
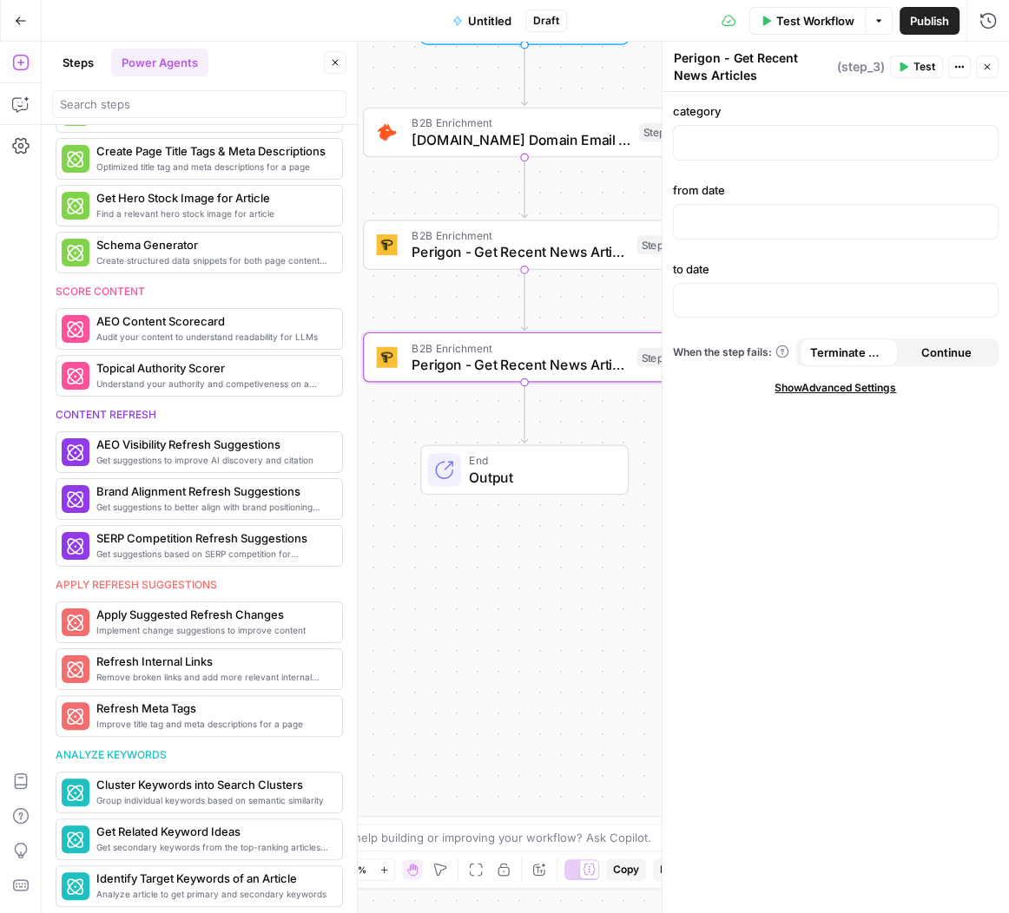
drag, startPoint x: 552, startPoint y: 608, endPoint x: 551, endPoint y: 570, distance: 37.4
click at [551, 570] on div "Workflow Set Inputs Inputs B2B Enrichment Hunter.io Domain Email Search Step 1 …" at bounding box center [525, 478] width 967 height 872
click at [987, 68] on icon "button" at bounding box center [987, 67] width 6 height 6
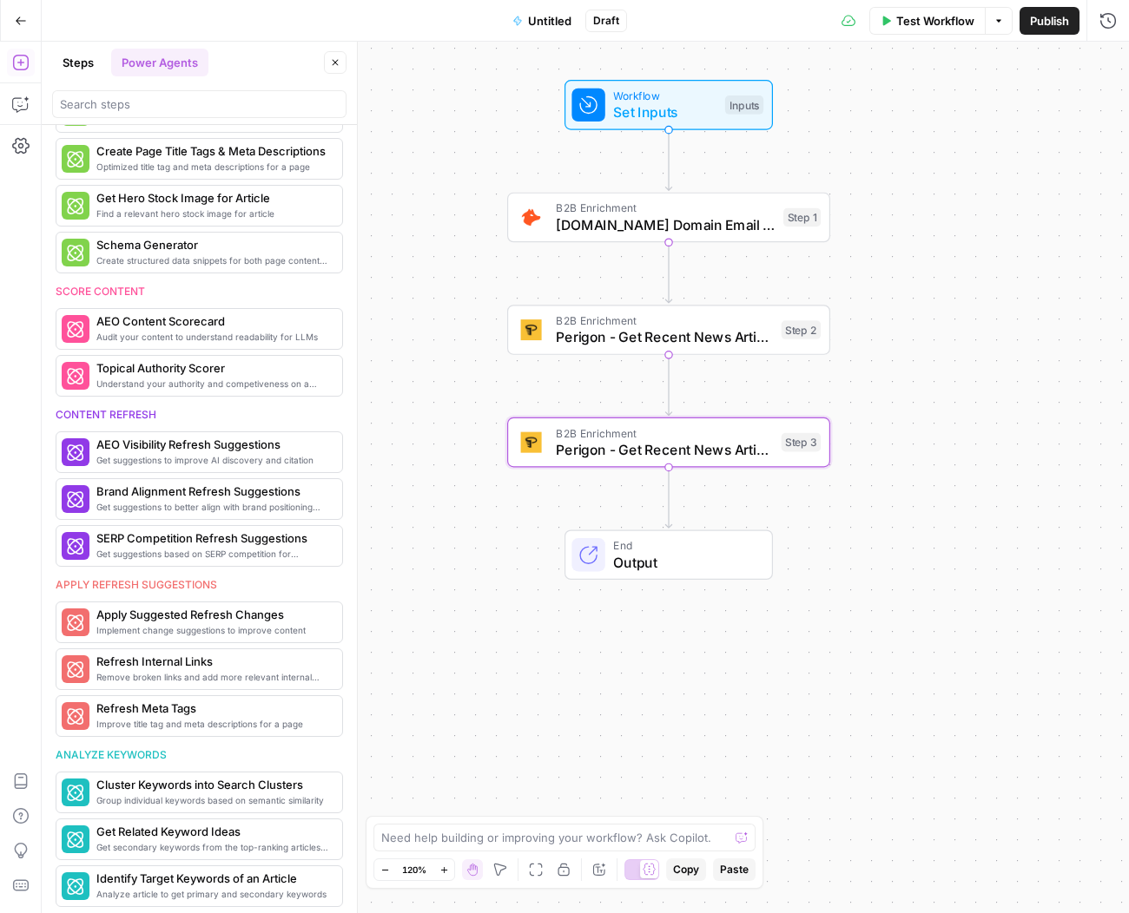
drag, startPoint x: 880, startPoint y: 182, endPoint x: 1025, endPoint y: 265, distance: 167.6
click at [995, 265] on div "Workflow Set Inputs Inputs B2B Enrichment Hunter.io Domain Email Search Step 1 …" at bounding box center [585, 478] width 1087 height 872
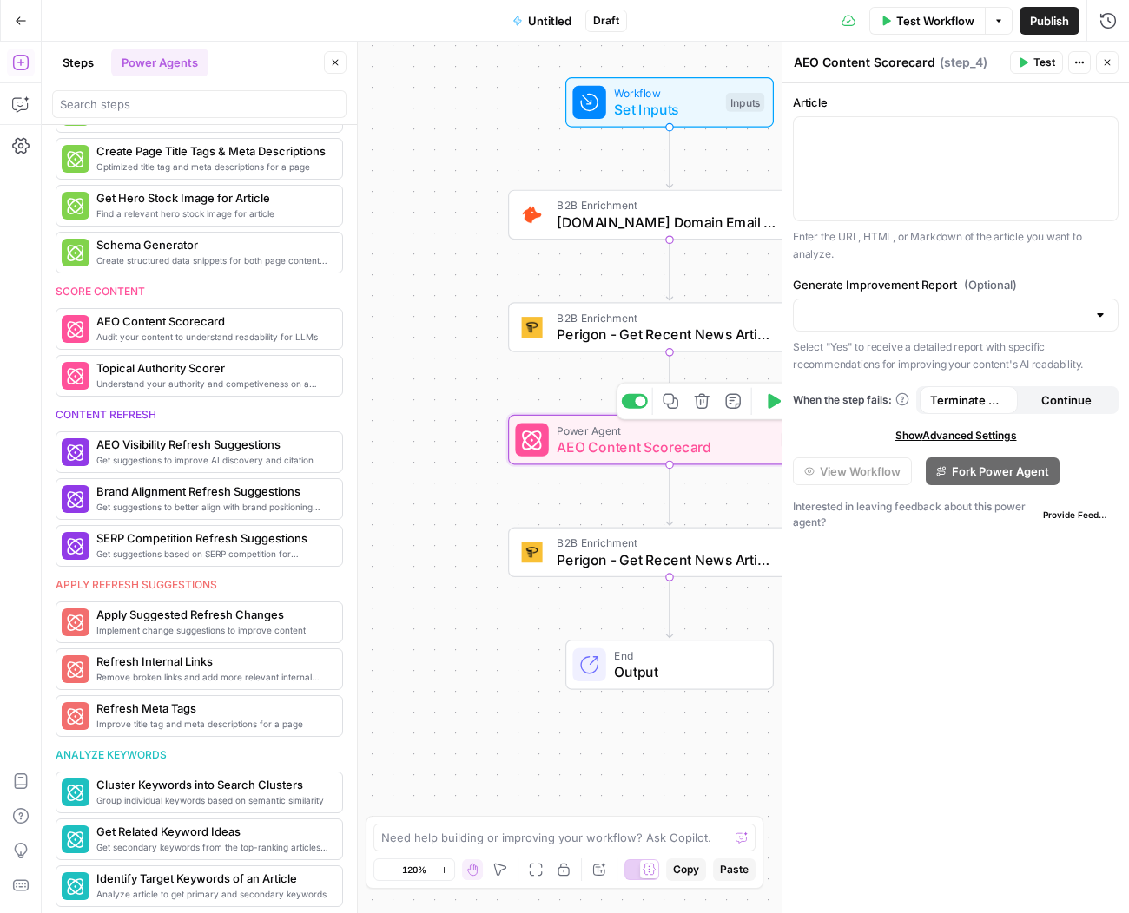
click at [729, 441] on span "AEO Content Scorecard" at bounding box center [664, 447] width 215 height 21
drag, startPoint x: 848, startPoint y: 175, endPoint x: 880, endPoint y: 180, distance: 31.6
click at [848, 175] on div at bounding box center [956, 168] width 324 height 103
click at [916, 303] on div at bounding box center [956, 315] width 326 height 33
click at [887, 355] on span "Yes" at bounding box center [952, 358] width 289 height 17
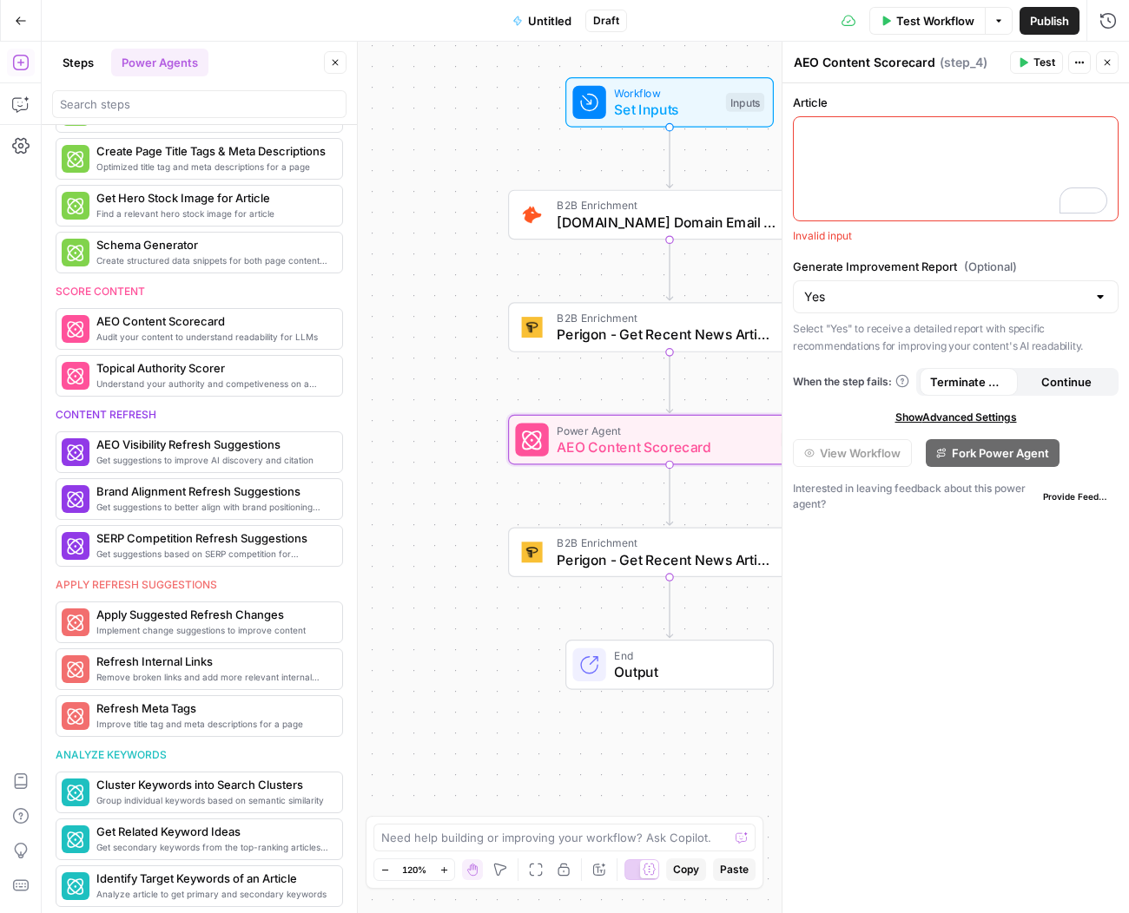
type input "Yes"
click at [903, 168] on div "To enrich screen reader interactions, please activate Accessibility in Grammarl…" at bounding box center [956, 168] width 324 height 103
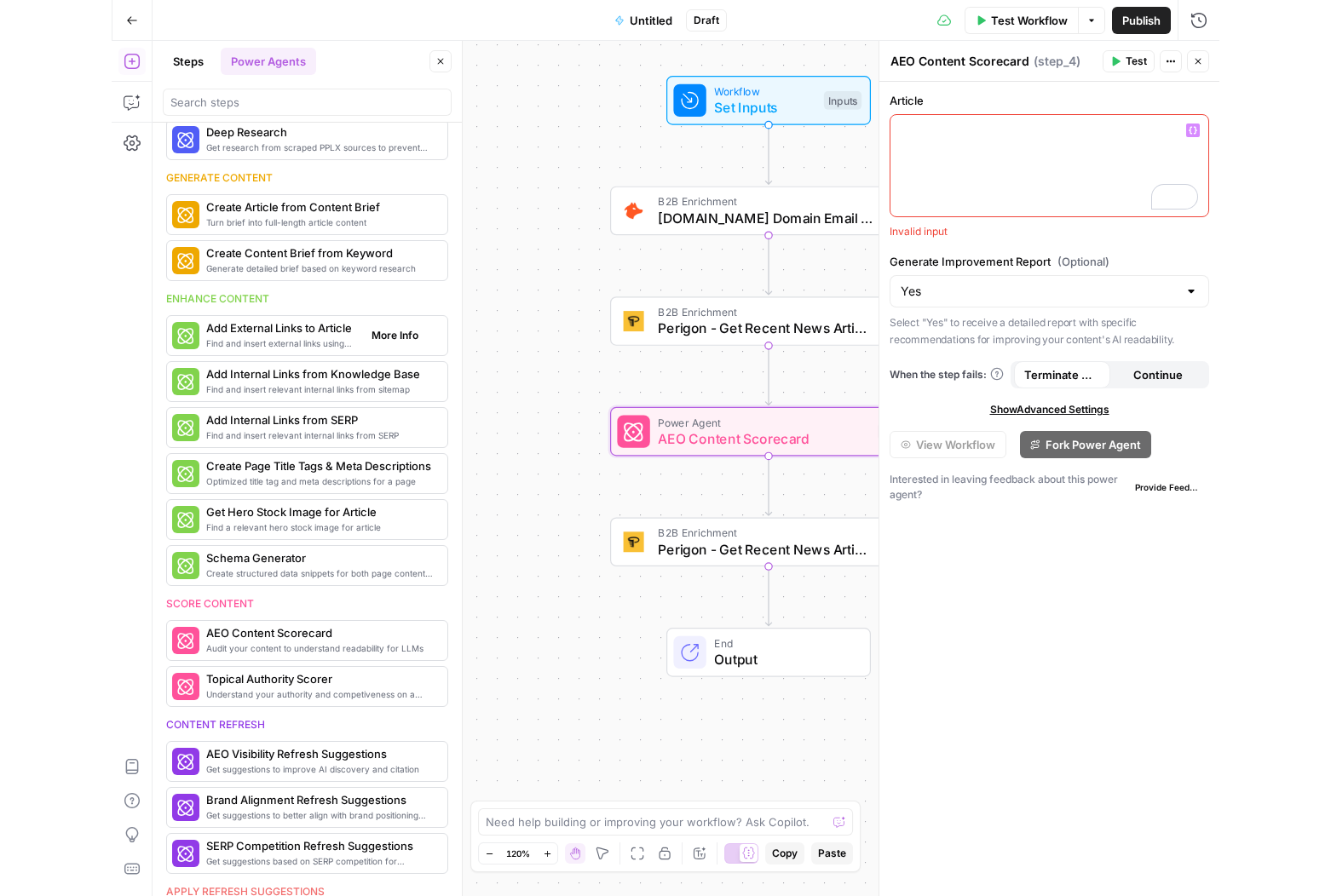
scroll to position [0, 0]
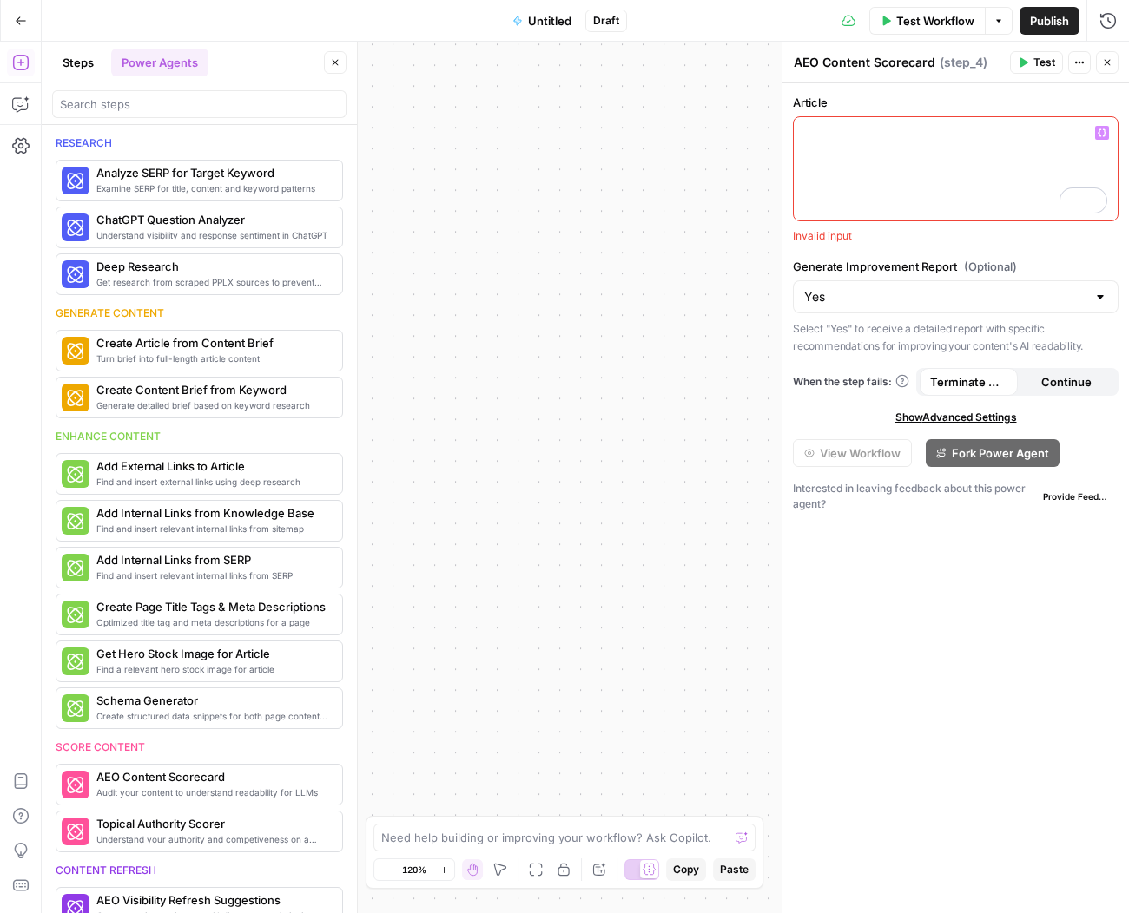
click at [995, 58] on icon "button" at bounding box center [1107, 62] width 10 height 10
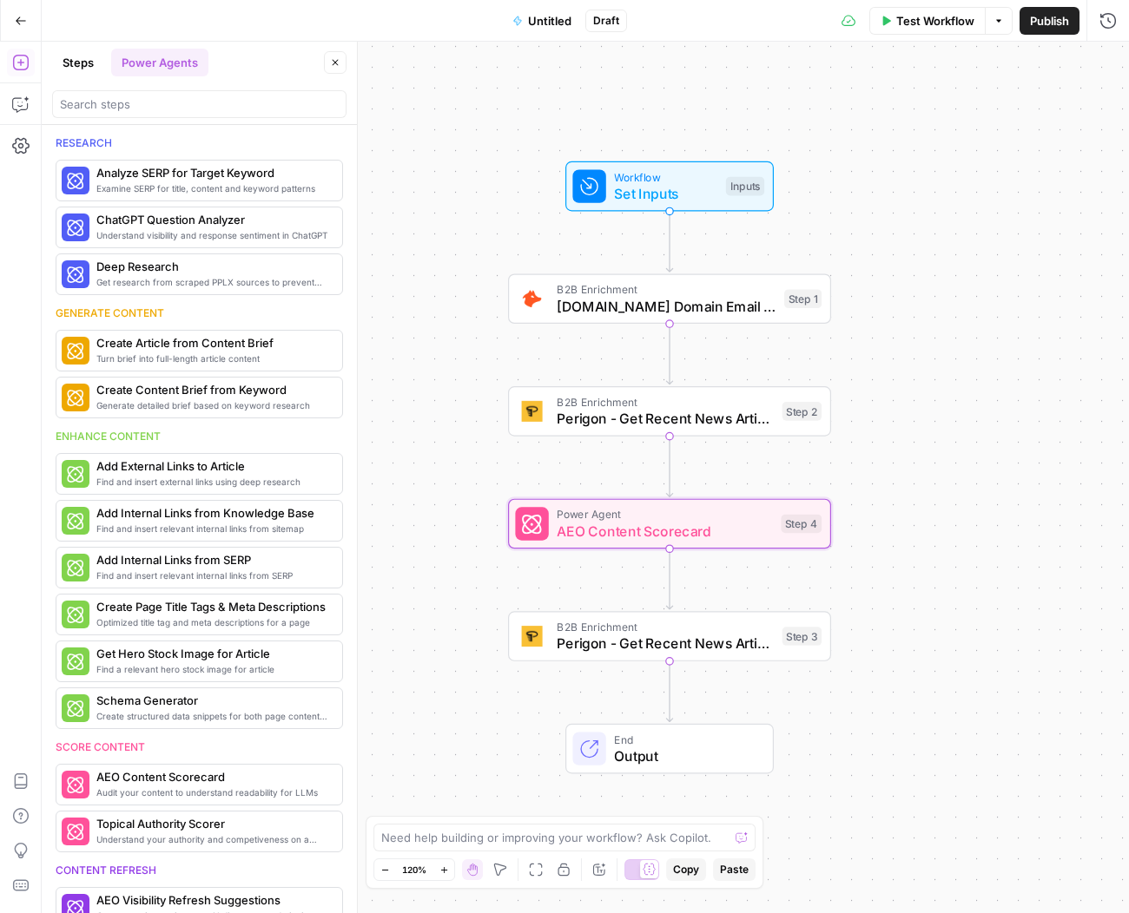
click at [880, 471] on div "Workflow Set Inputs Inputs B2B Enrichment Hunter.io Domain Email Search Step 1 …" at bounding box center [585, 478] width 1087 height 872
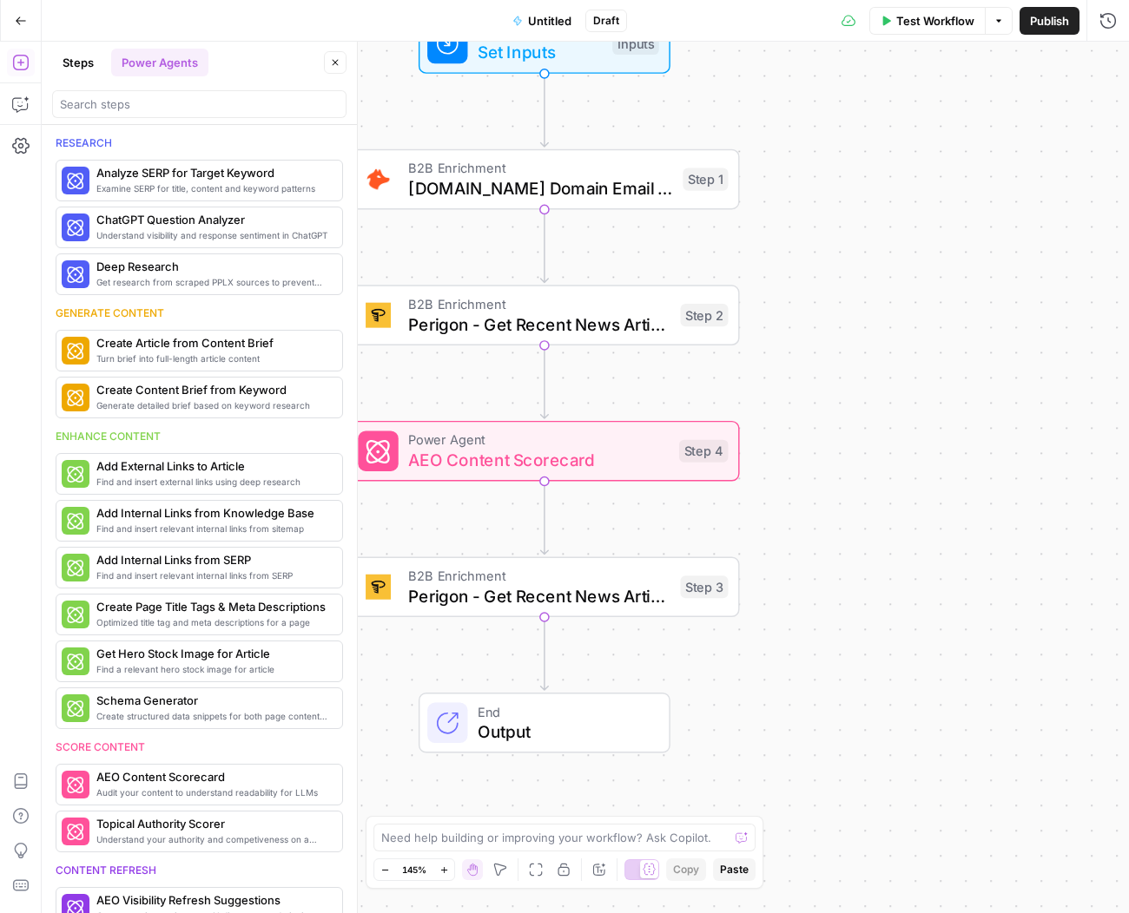
click at [31, 16] on button "Go Back" at bounding box center [20, 20] width 31 height 31
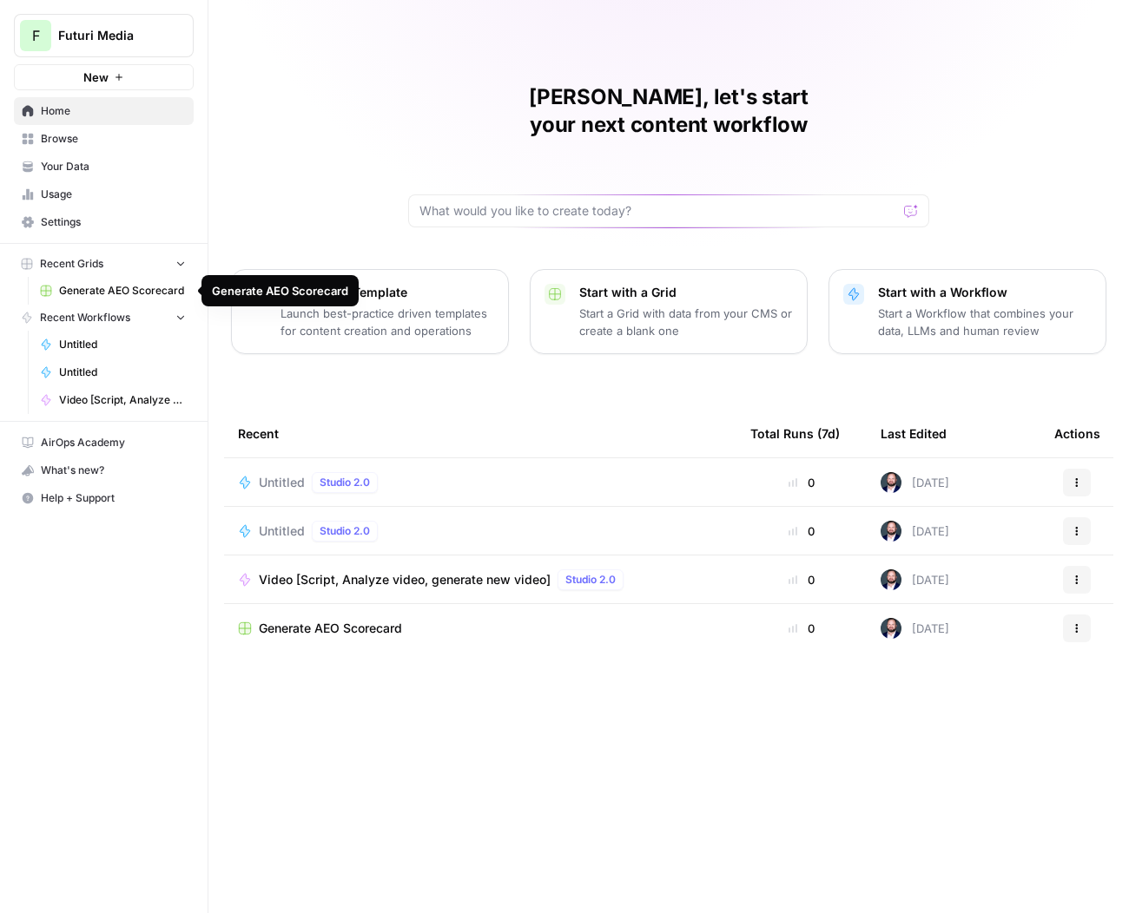
click at [142, 292] on span "Generate AEO Scorecard" at bounding box center [122, 291] width 127 height 16
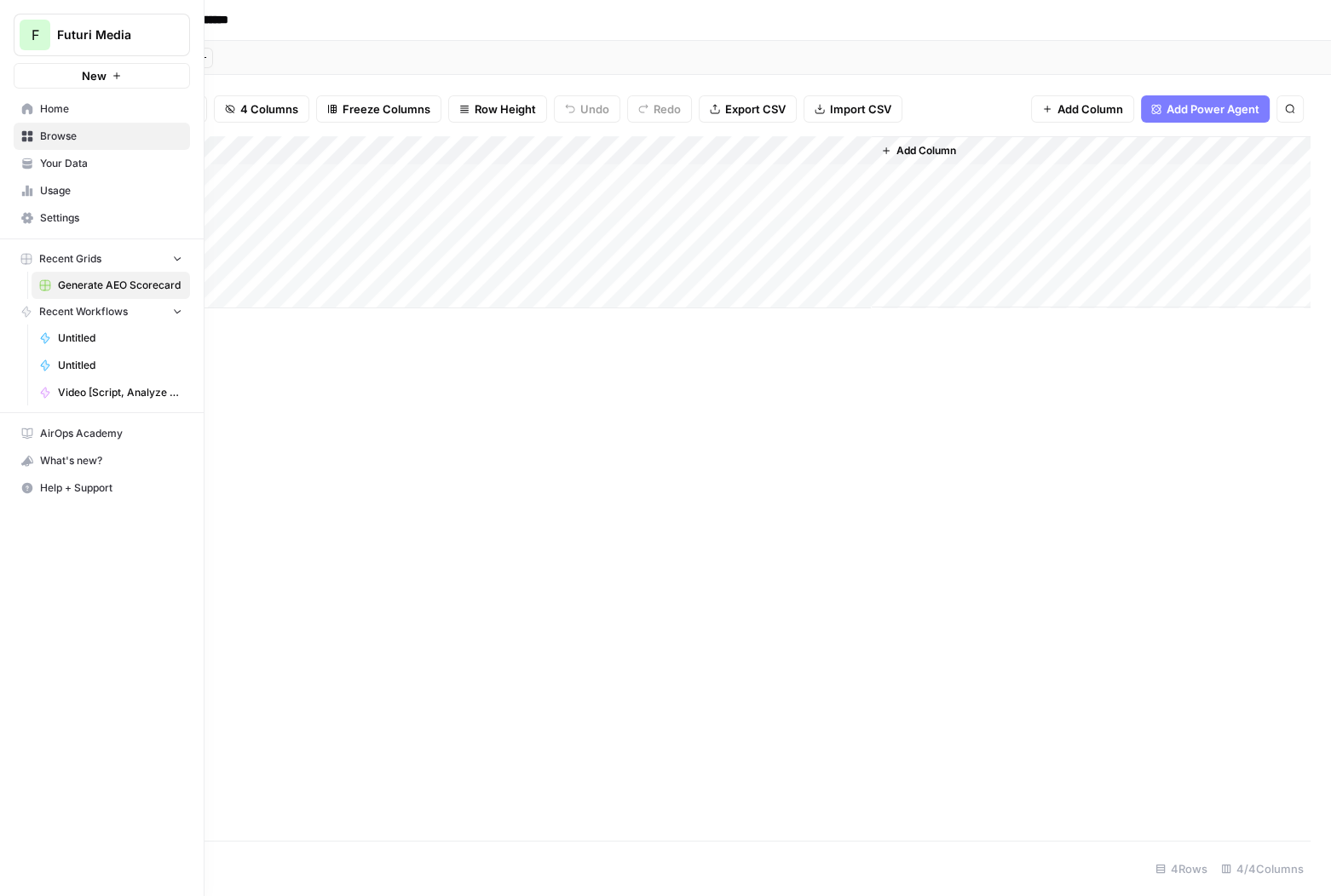
click at [22, 30] on div "F" at bounding box center [34, 34] width 30 height 30
click at [77, 148] on span "Futuri Media" at bounding box center [164, 154] width 225 height 17
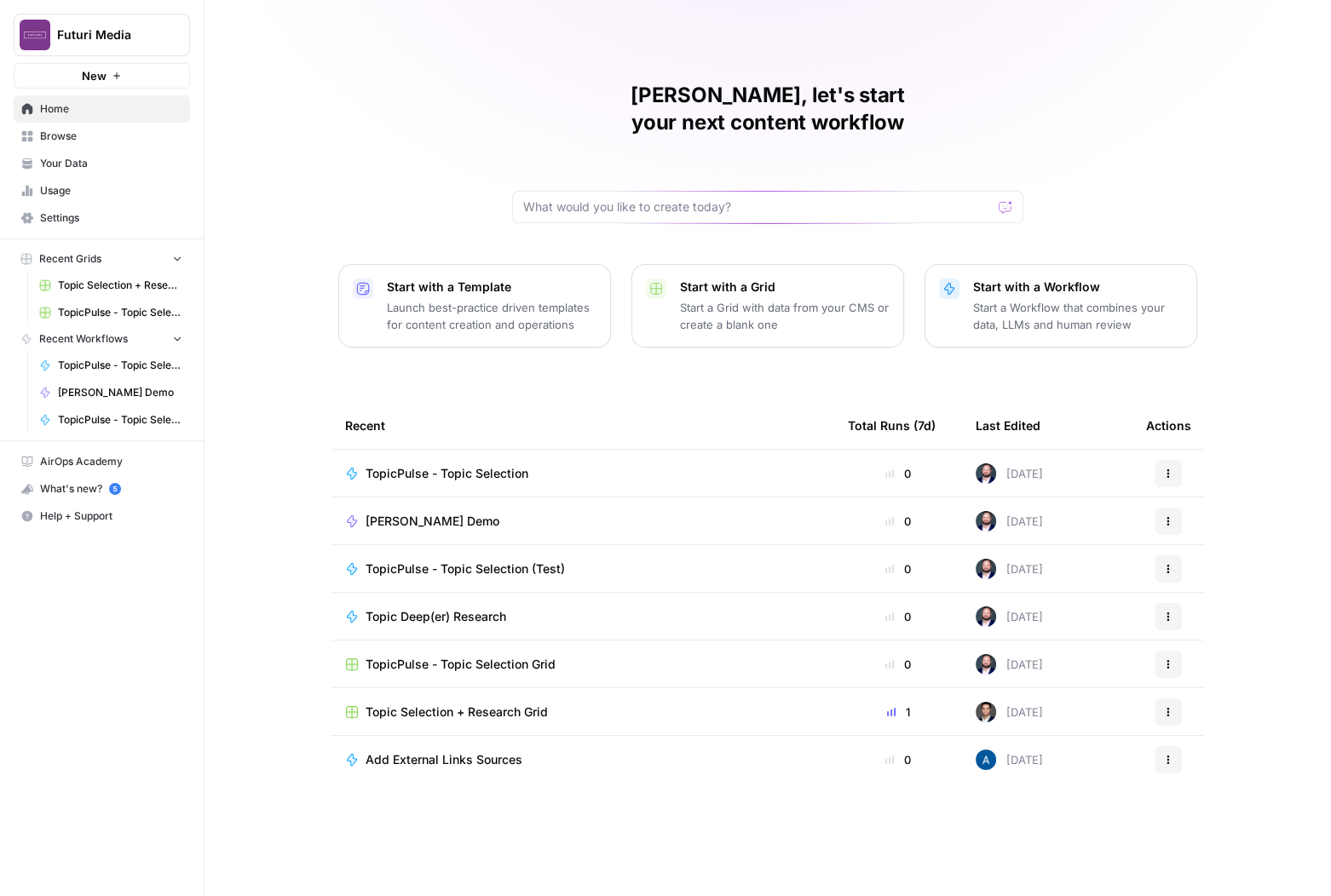
click at [535, 704] on span "Topic Selection + Research Grid" at bounding box center [457, 712] width 183 height 17
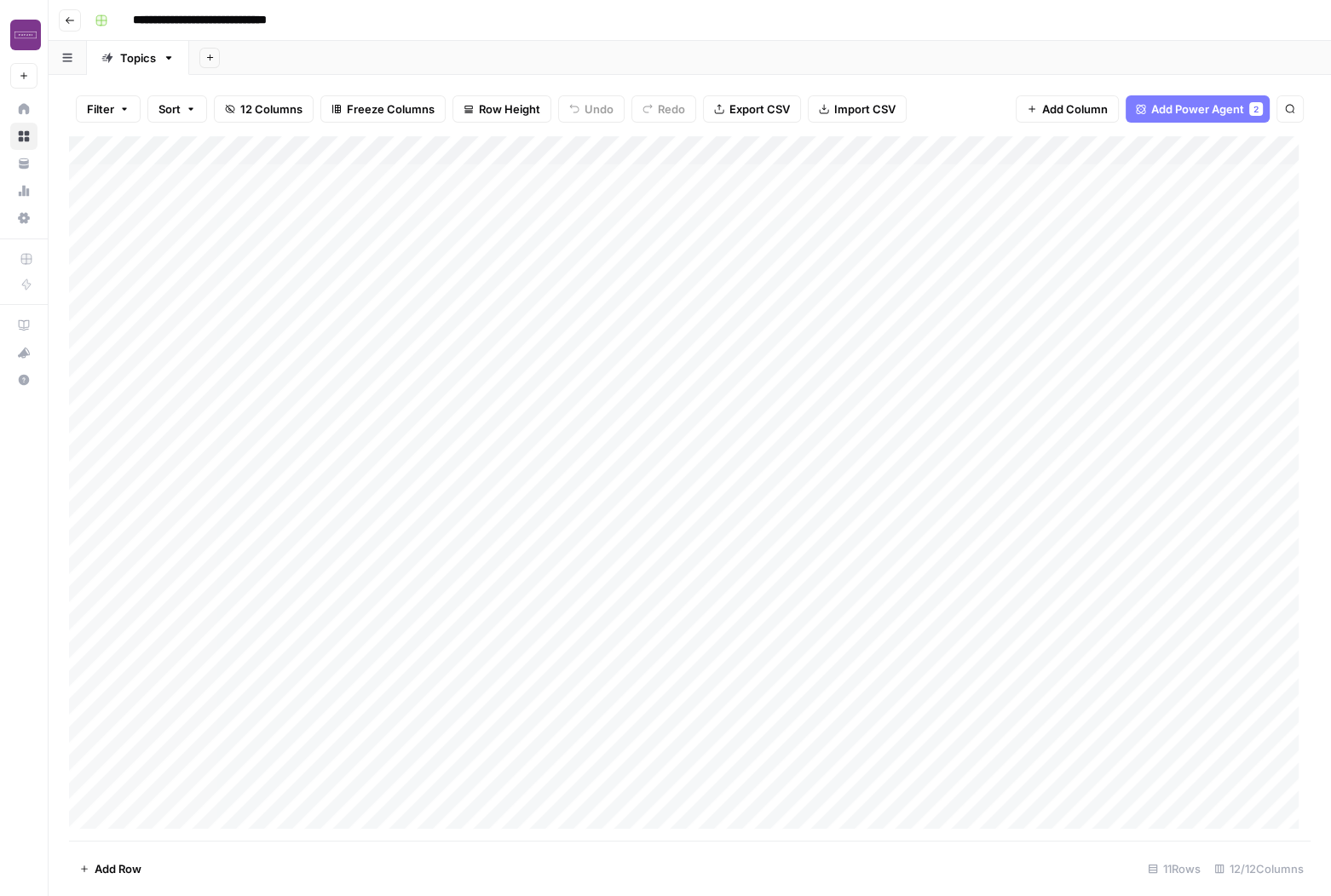
click at [171, 177] on div "Add Column" at bounding box center [689, 489] width 1242 height 705
click at [483, 161] on div "Add Column" at bounding box center [689, 489] width 1242 height 705
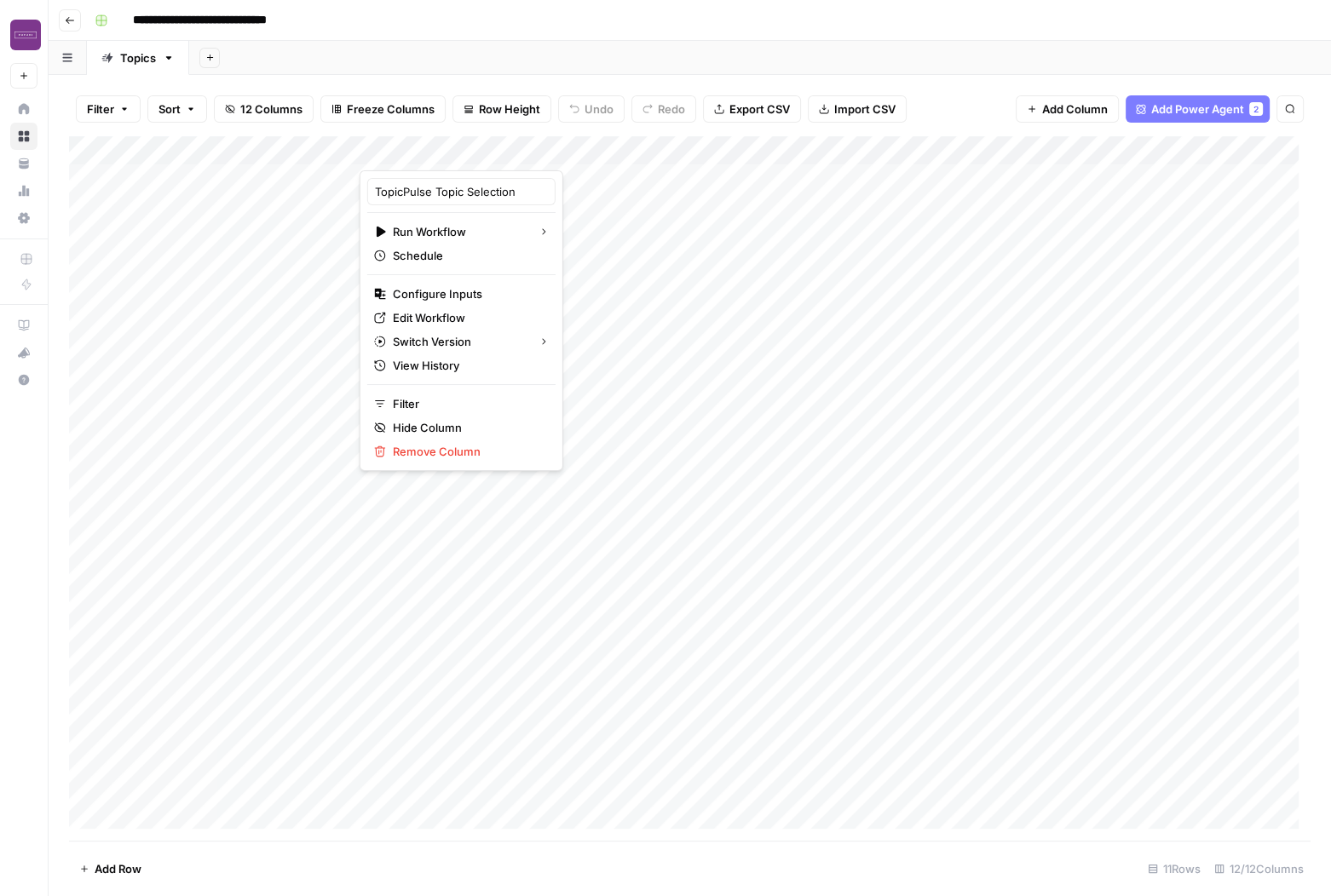
click at [953, 154] on div "Add Column" at bounding box center [689, 489] width 1242 height 705
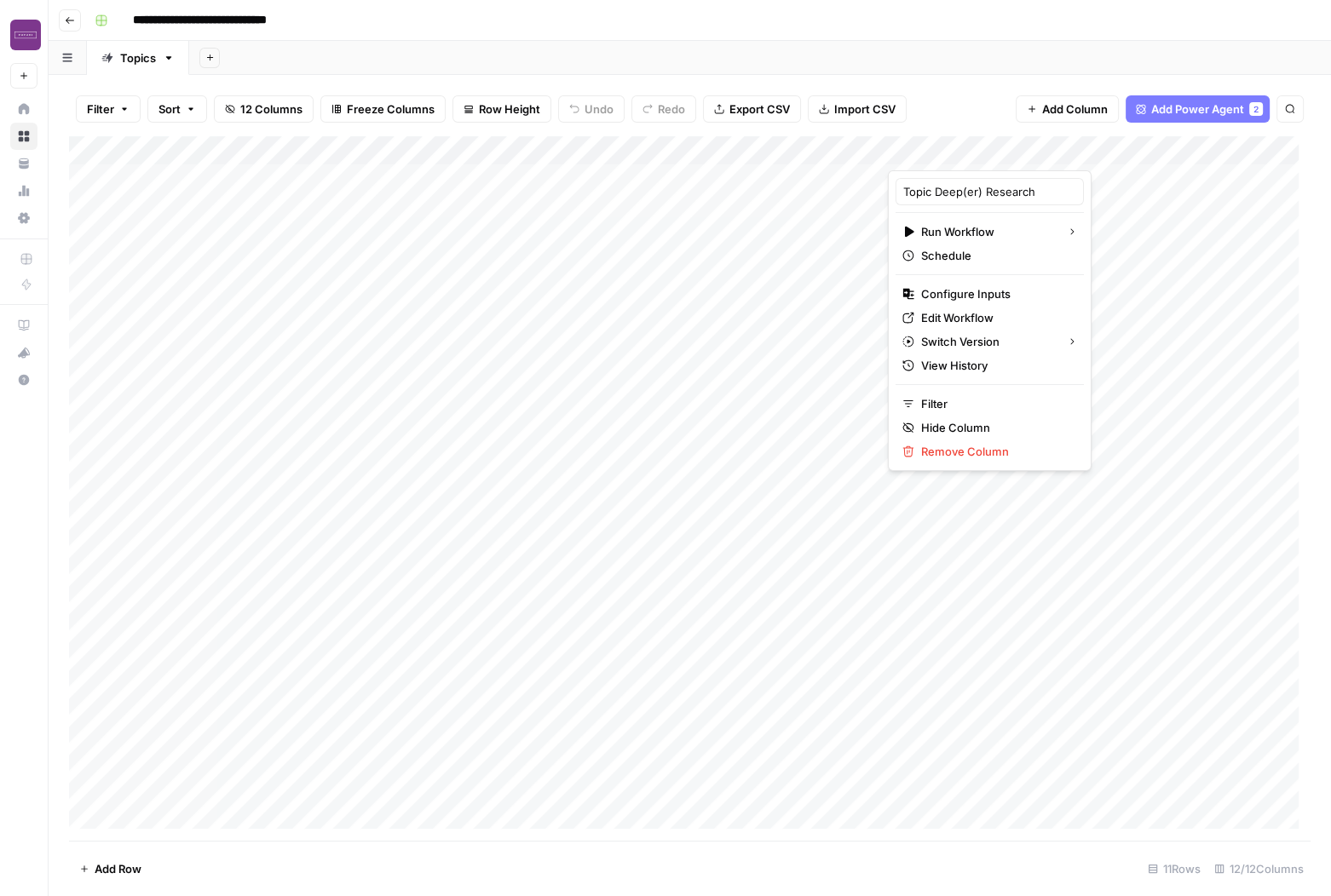
click at [1011, 152] on div at bounding box center [1004, 153] width 232 height 34
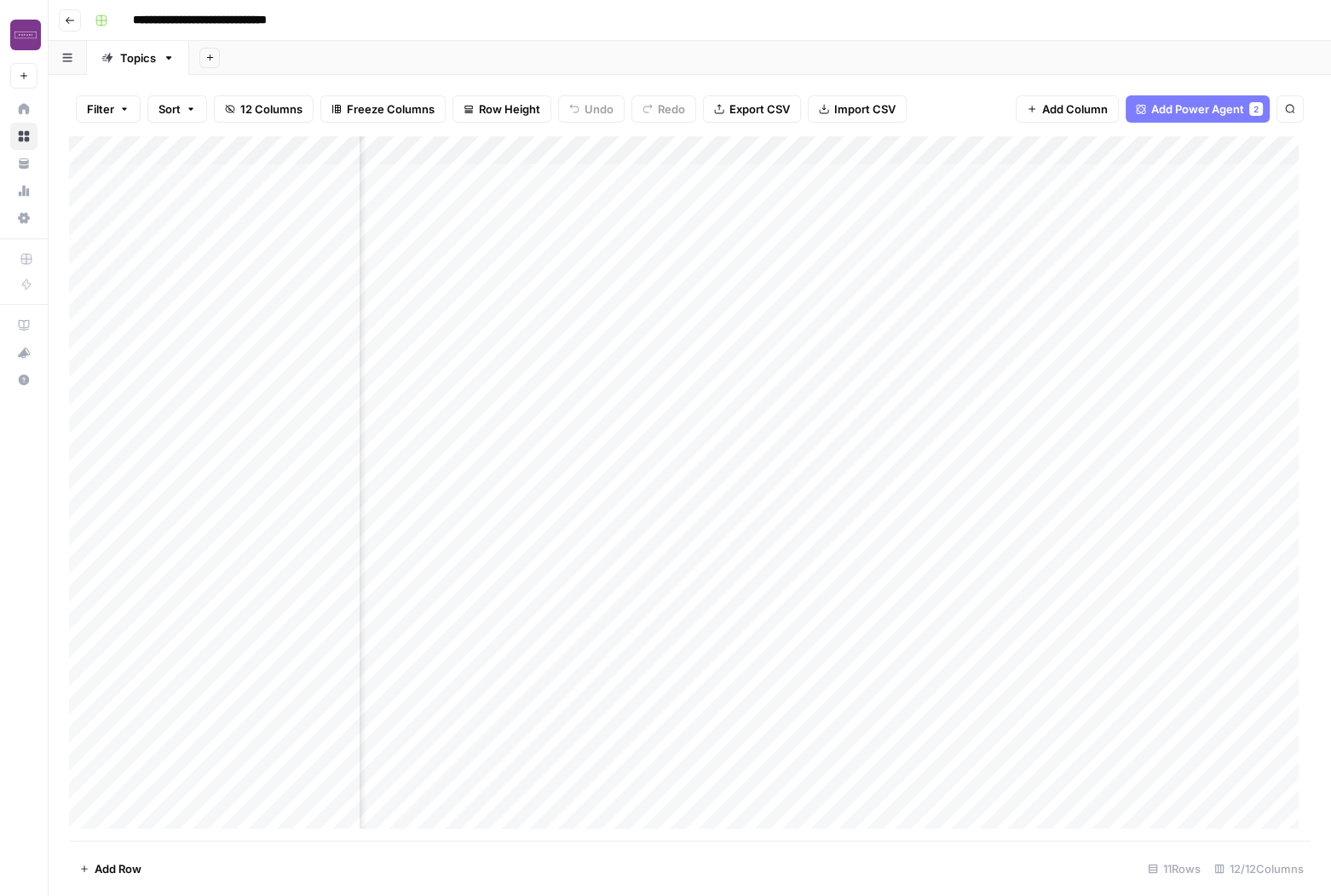
scroll to position [0, 672]
click at [899, 149] on div "Add Column" at bounding box center [689, 489] width 1242 height 705
click at [571, 152] on div "Add Column" at bounding box center [689, 489] width 1242 height 705
click at [903, 145] on div "Add Column" at bounding box center [689, 489] width 1242 height 705
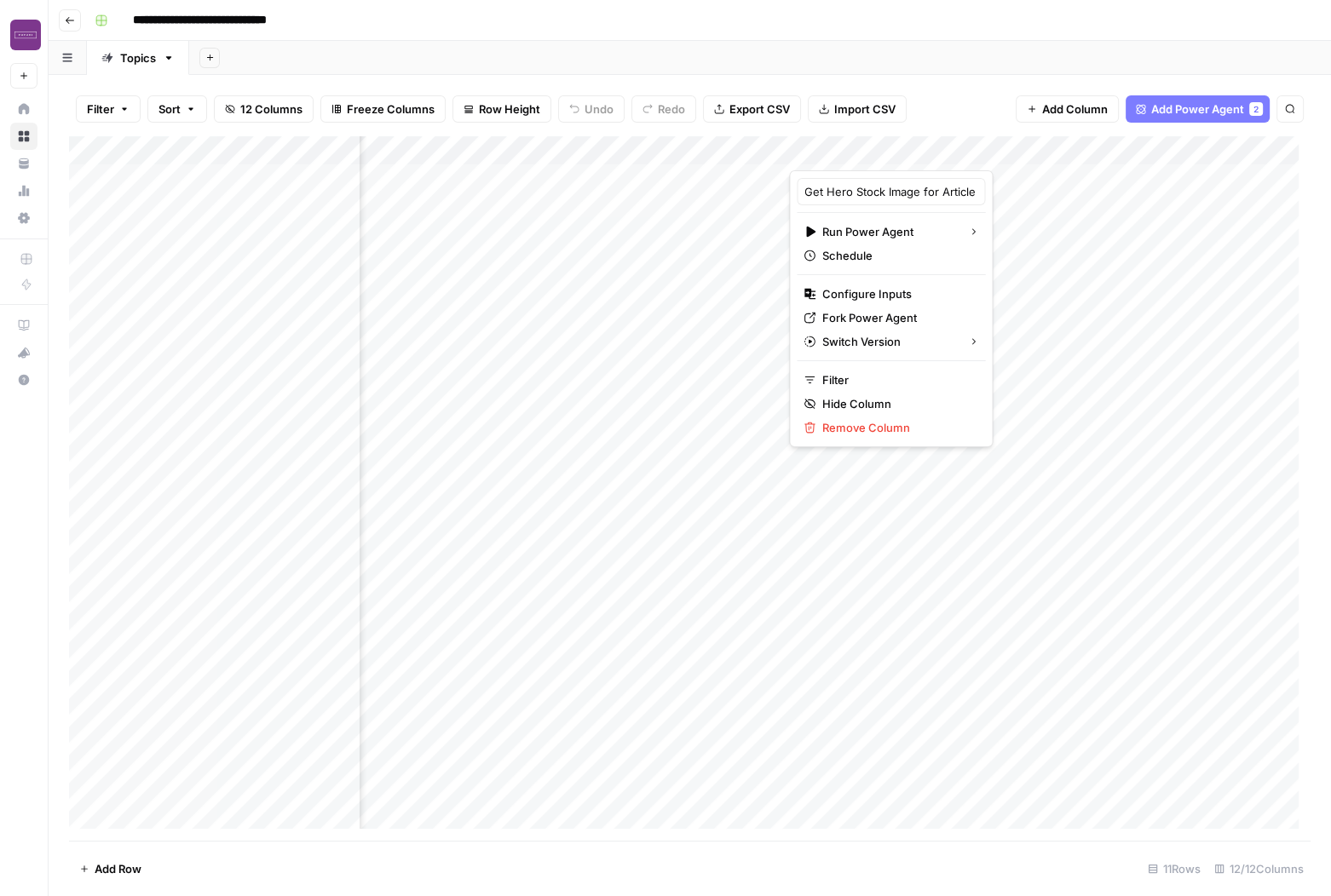
click at [1070, 156] on div "Add Column" at bounding box center [689, 489] width 1242 height 705
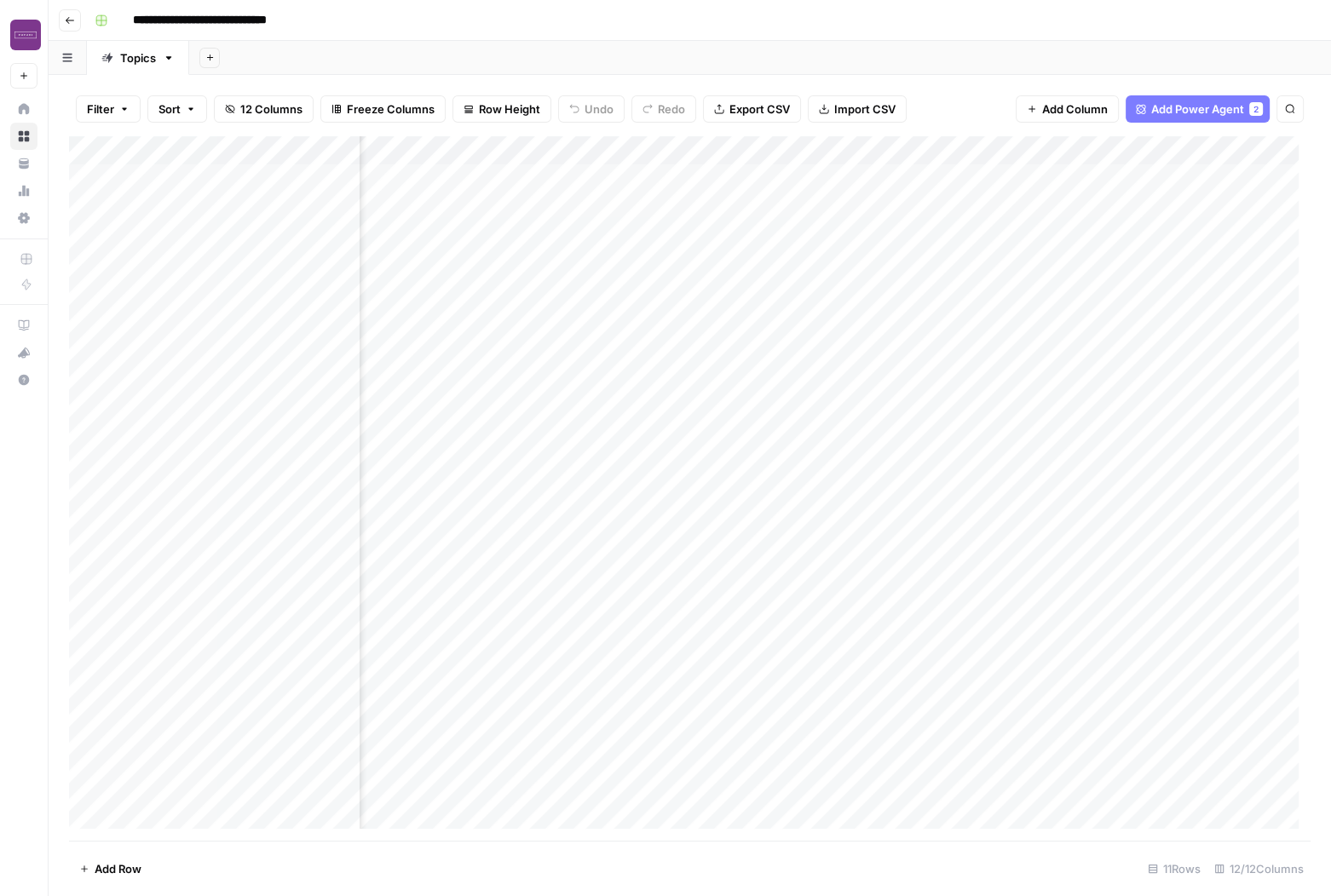
click at [1197, 155] on div "Add Column" at bounding box center [689, 489] width 1242 height 705
click at [1107, 195] on div "Add Column" at bounding box center [689, 489] width 1242 height 705
click at [1131, 189] on div "Add Column" at bounding box center [689, 489] width 1242 height 705
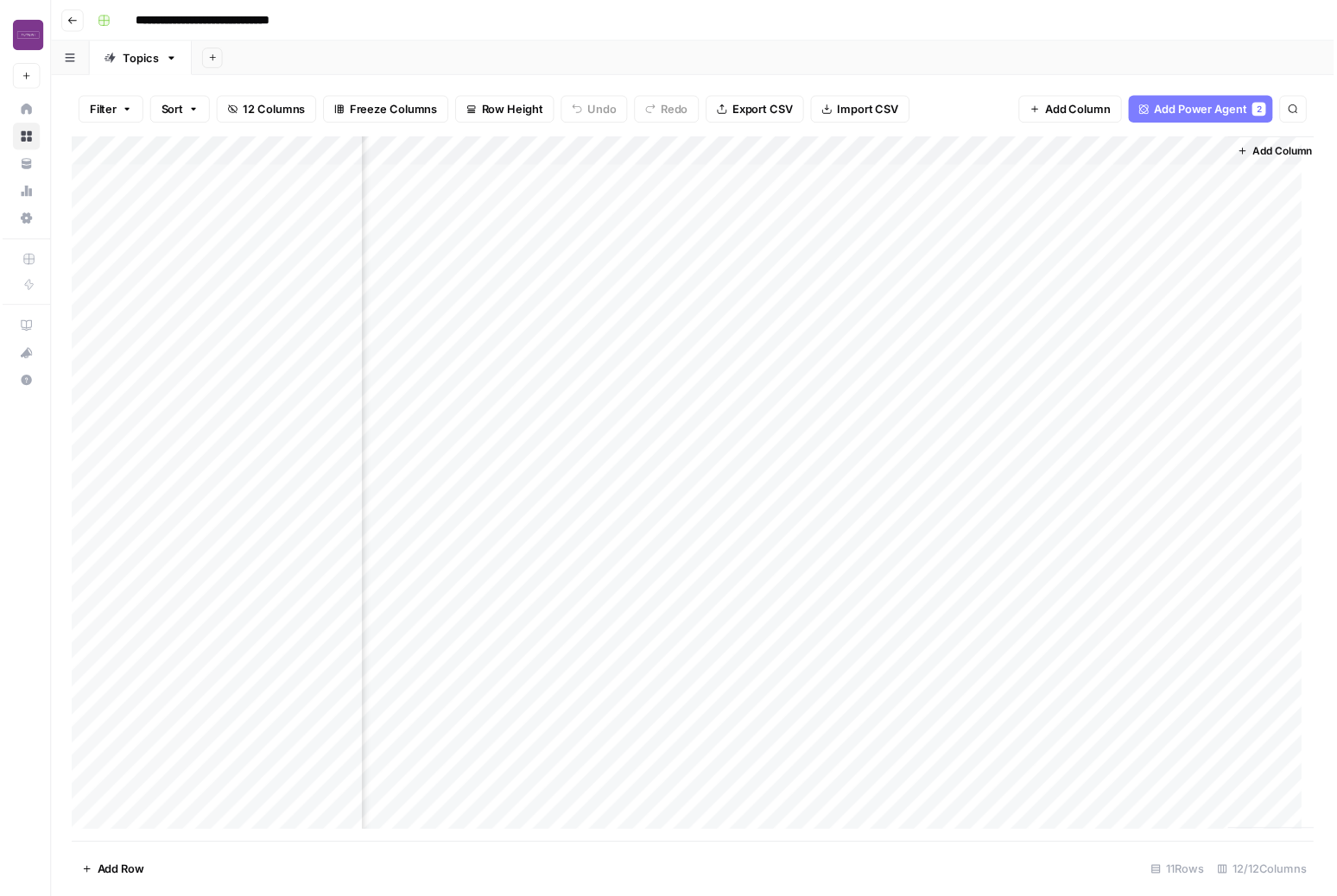
scroll to position [0, 1290]
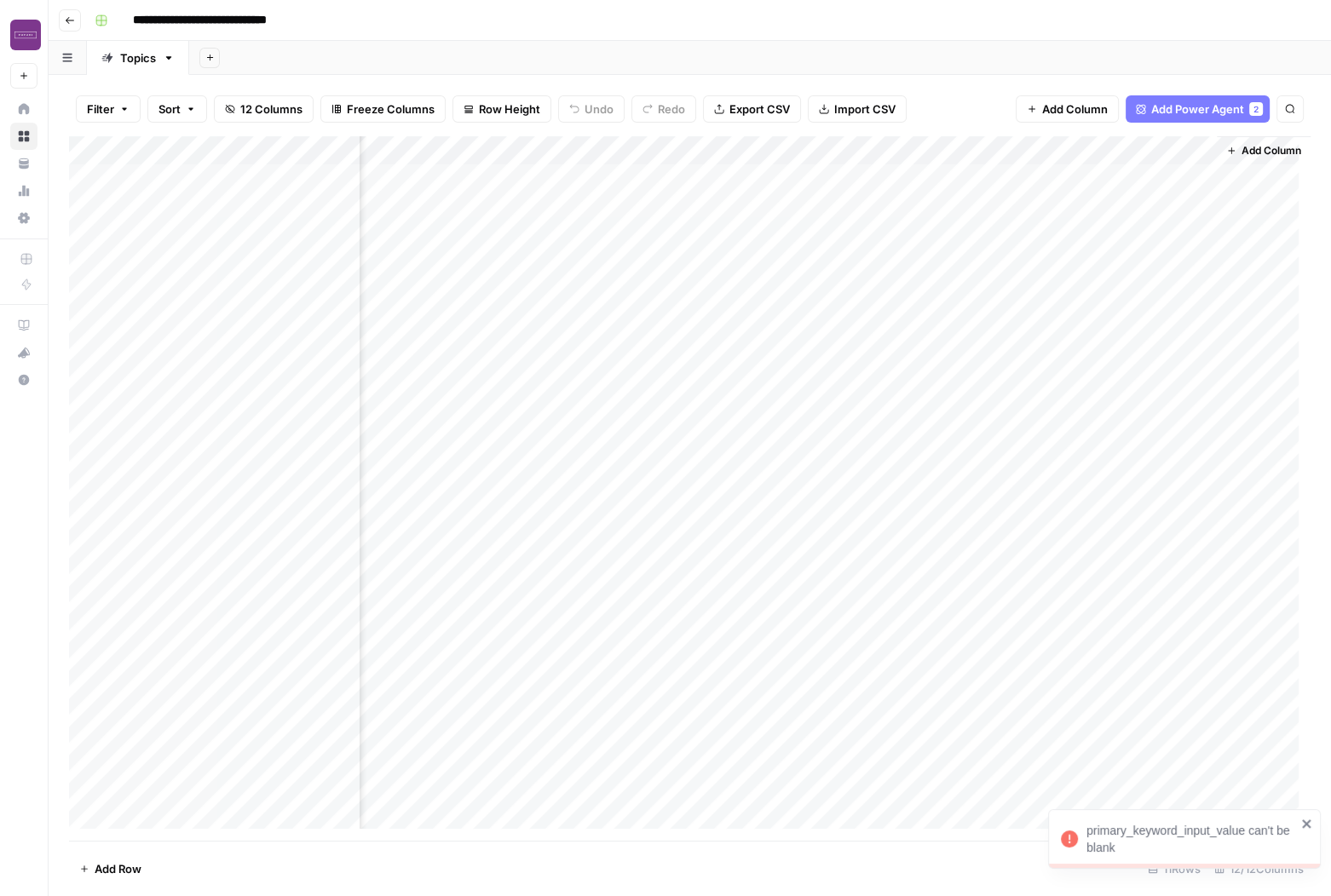
click at [1009, 192] on div "Add Column" at bounding box center [689, 489] width 1242 height 705
click at [1000, 193] on div "Add Column" at bounding box center [689, 489] width 1242 height 705
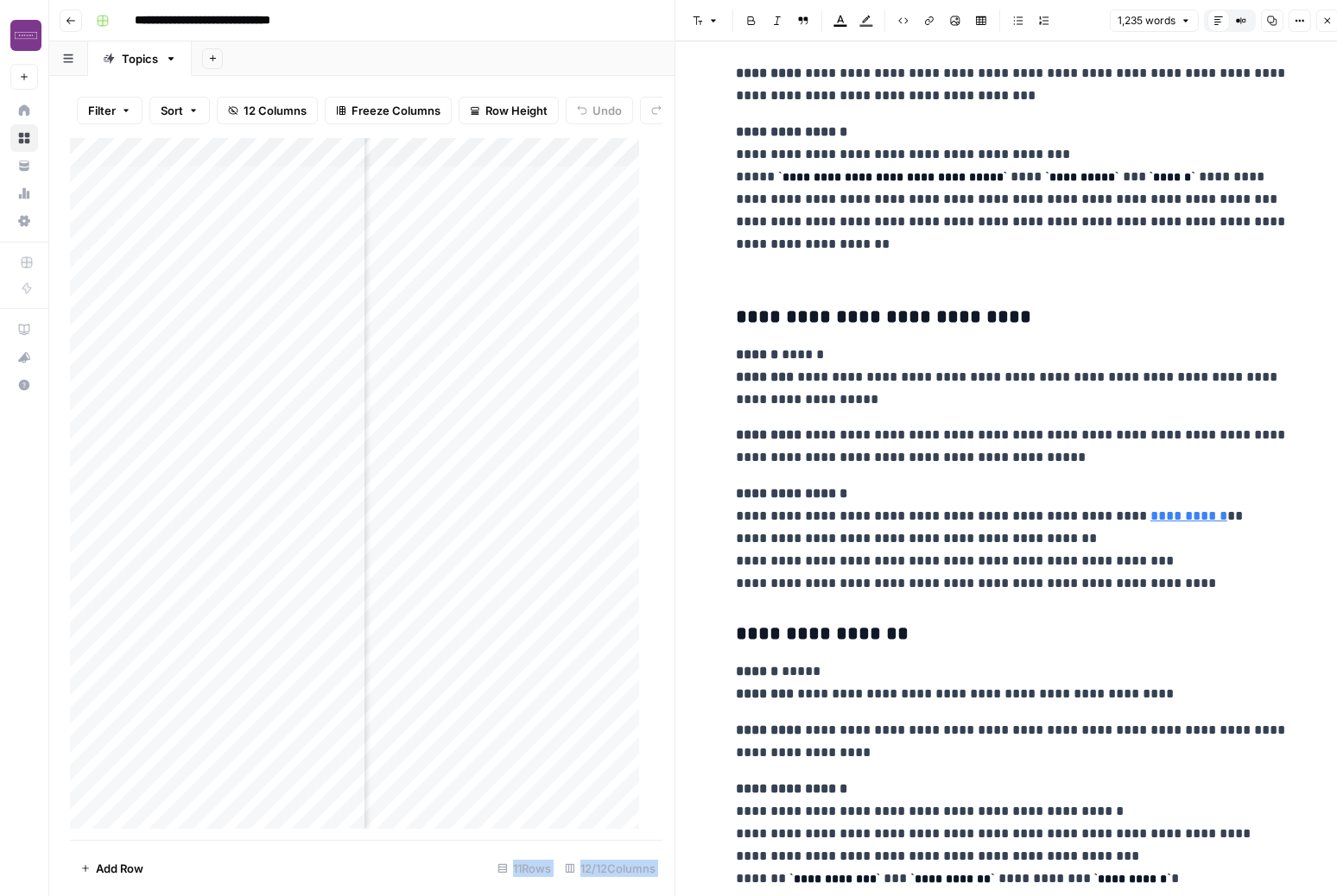
scroll to position [3681, 0]
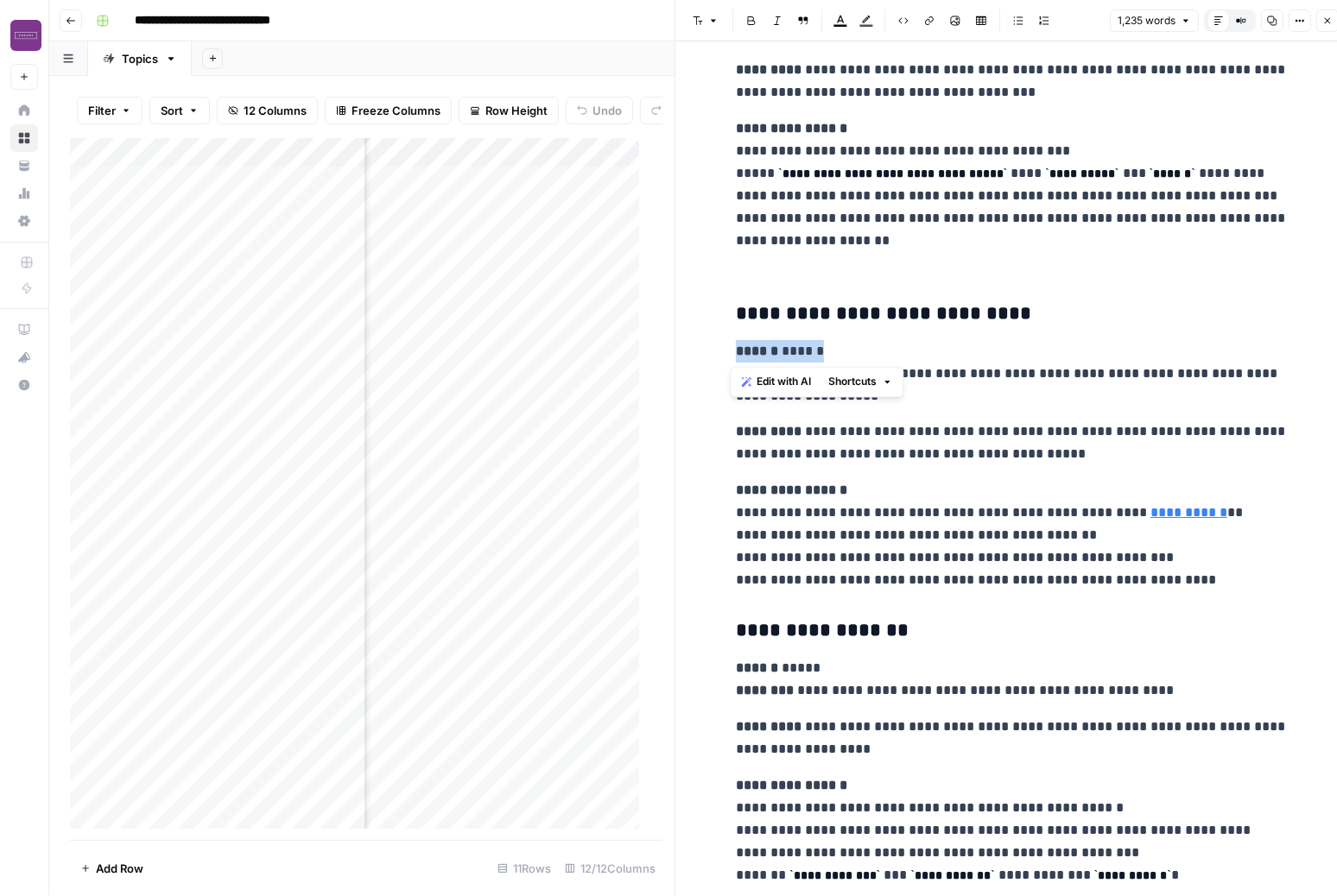
drag, startPoint x: 777, startPoint y: 353, endPoint x: 715, endPoint y: 347, distance: 62.3
click at [882, 316] on h3 "**********" at bounding box center [1013, 314] width 553 height 24
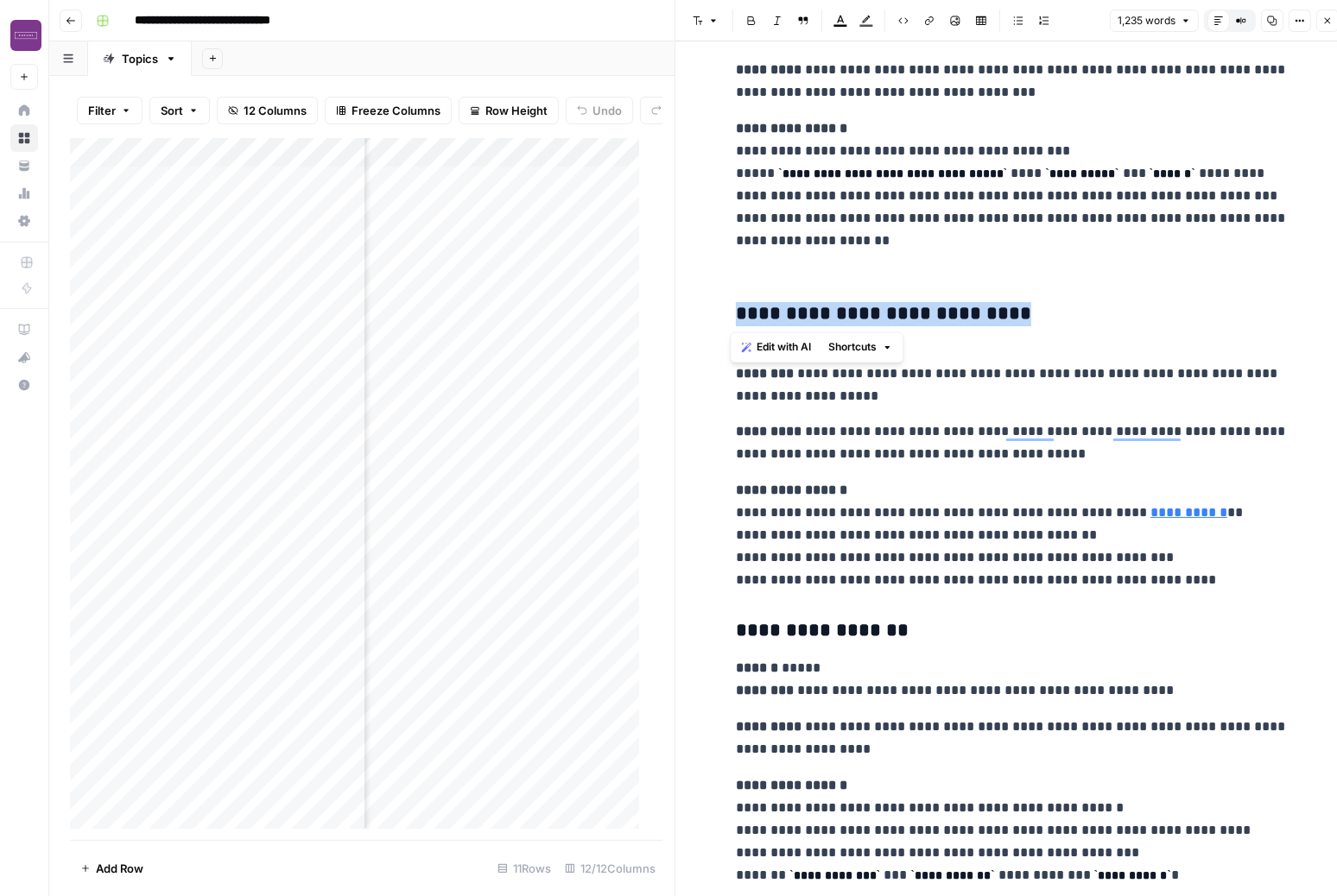
click at [882, 316] on h3 "**********" at bounding box center [1013, 314] width 553 height 24
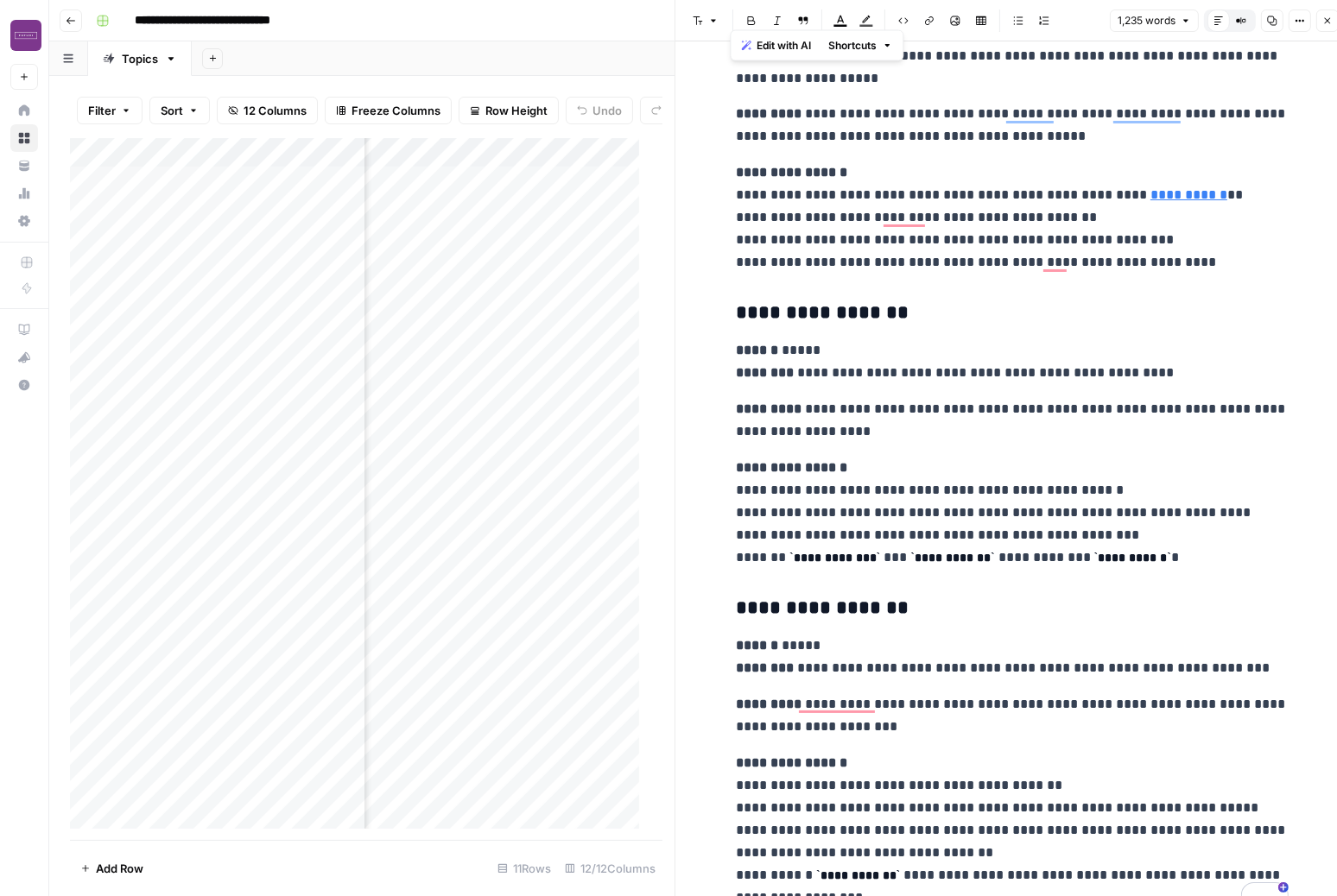
scroll to position [4006, 0]
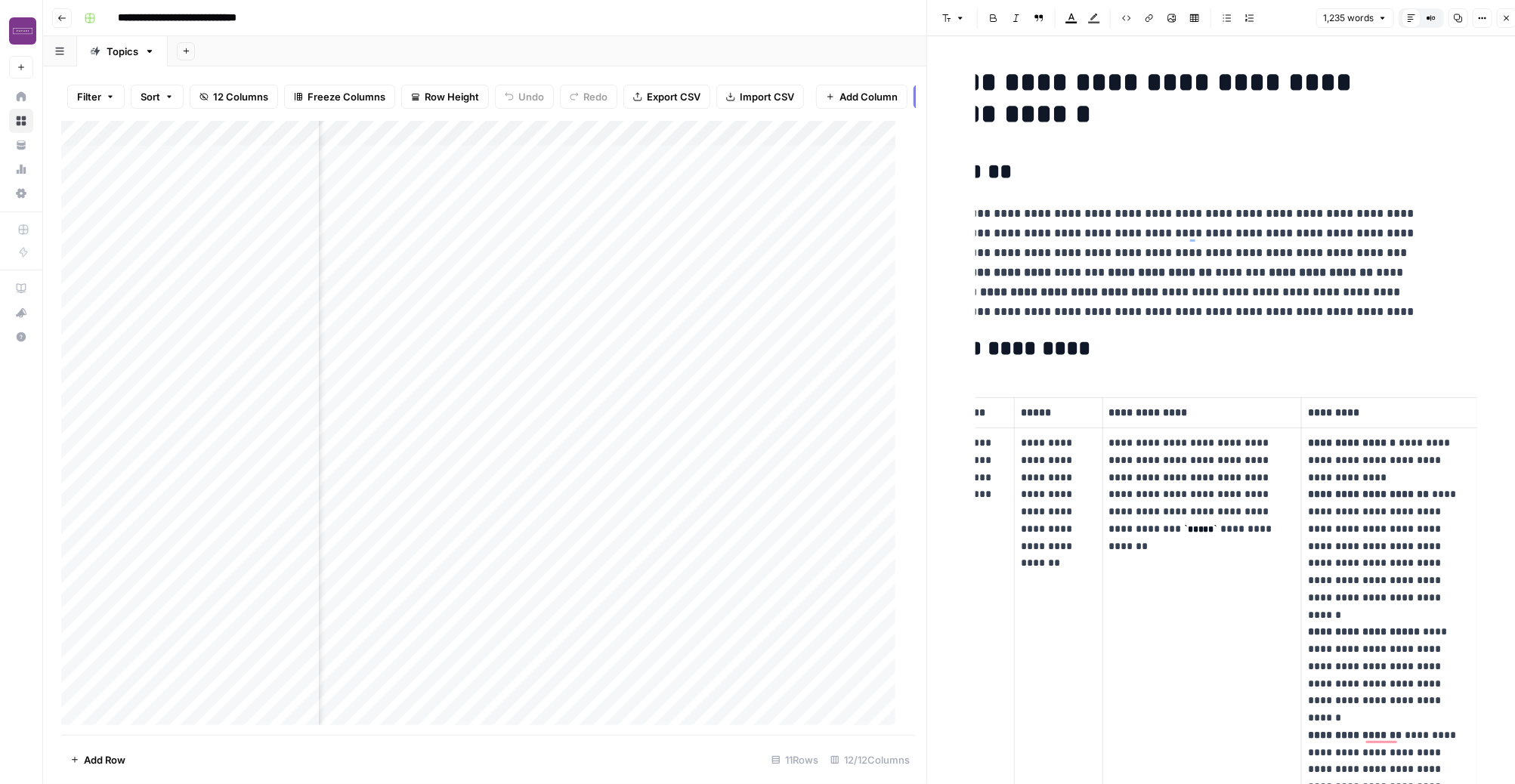
click at [794, 73] on div "Filter Sort 12 Columns Freeze Columns Row Height Undo Redo Export CSV Import CS…" at bounding box center [488, 97] width 855 height 49
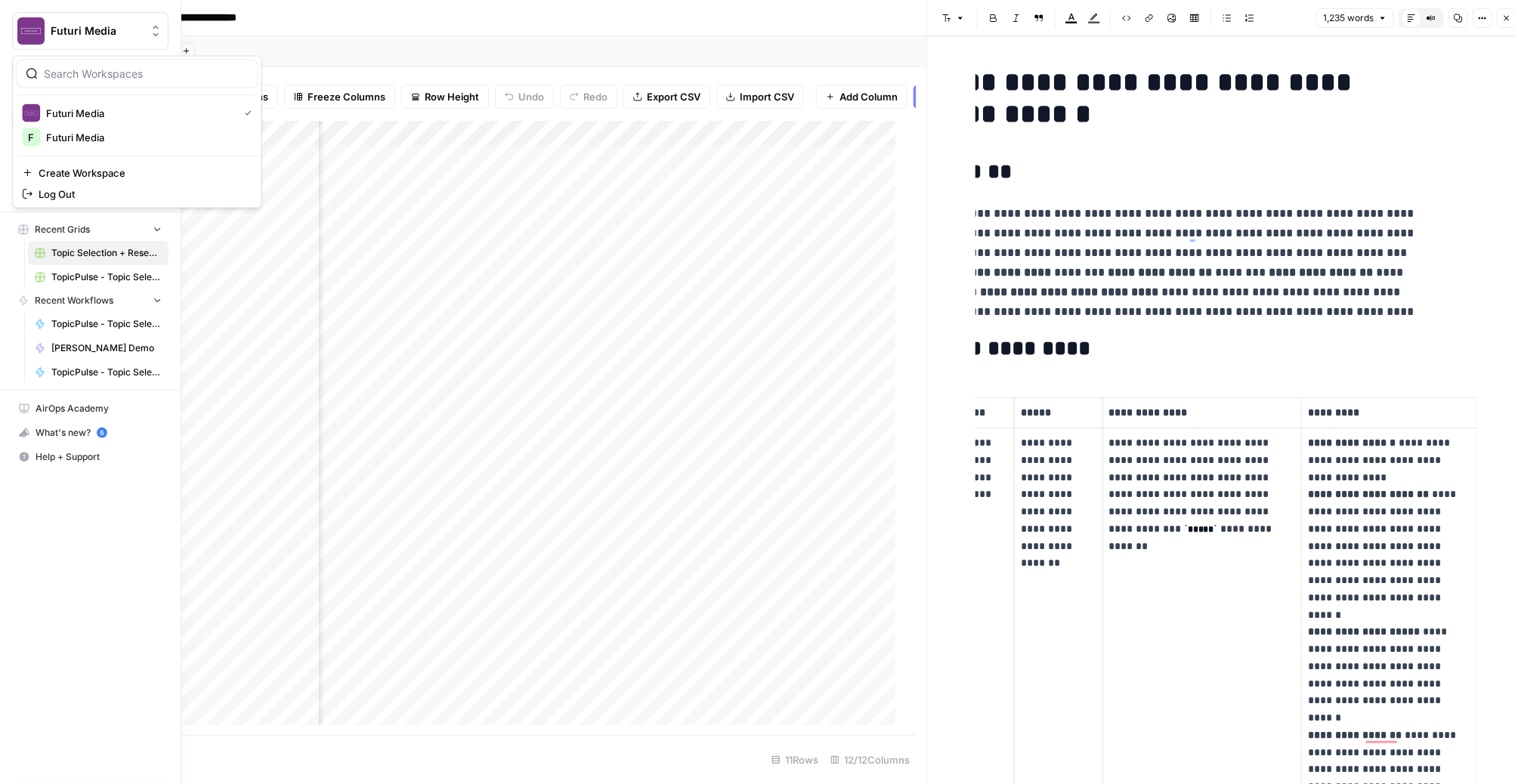
click at [37, 30] on img "Workspace: Futuri Media" at bounding box center [30, 30] width 27 height 27
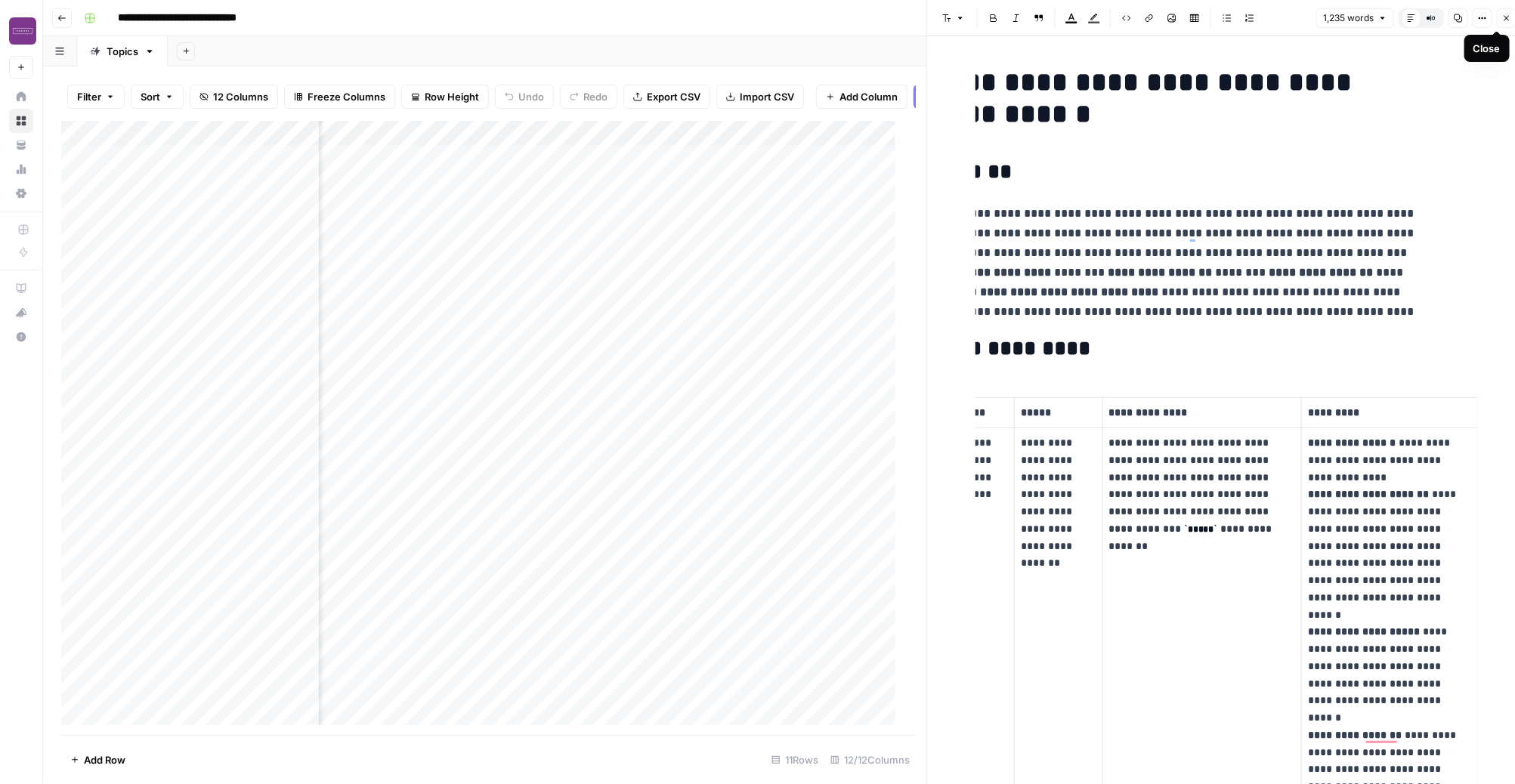
click at [1179, 16] on icon "button" at bounding box center [1506, 18] width 9 height 9
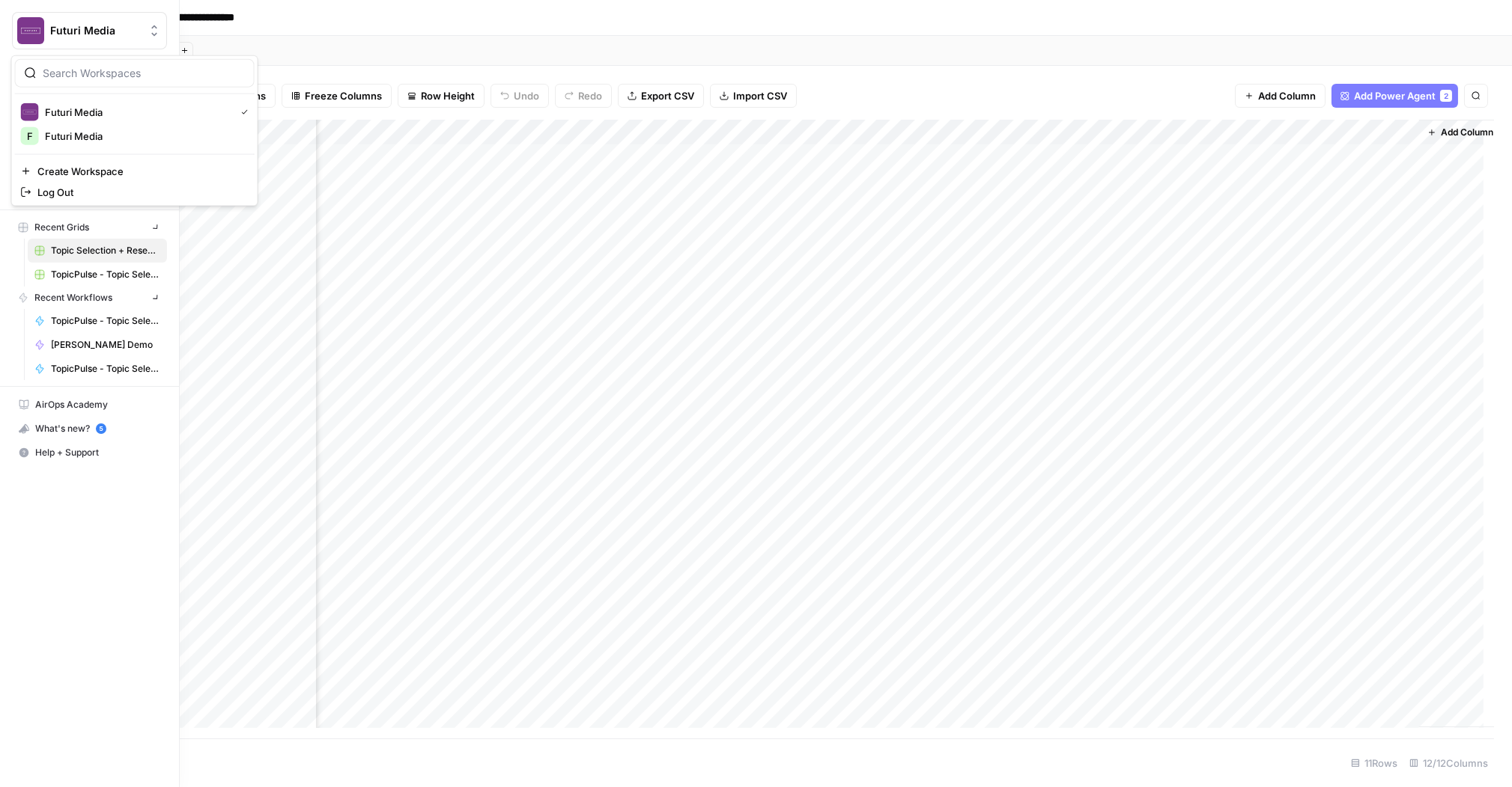
click at [12, 31] on button "Futuri Media" at bounding box center [90, 30] width 155 height 37
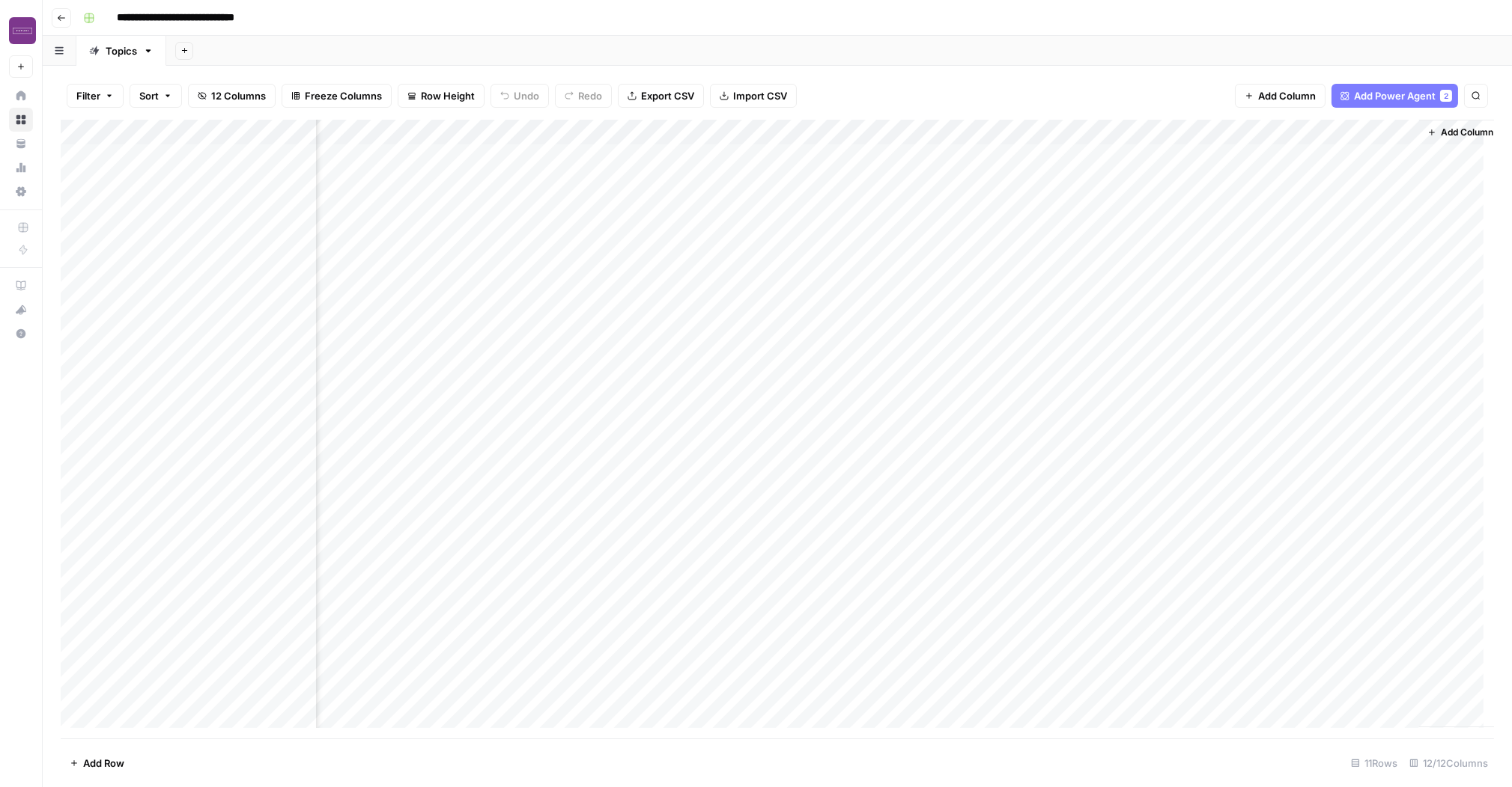
click at [381, 34] on header "**********" at bounding box center [777, 18] width 1470 height 36
click at [1048, 85] on div "Filter Sort 12 Columns Freeze Columns Row Height Undo Redo Export CSV Import CS…" at bounding box center [777, 96] width 1434 height 48
click at [1169, 136] on div "Add Column" at bounding box center [777, 429] width 1434 height 619
click at [1169, 138] on div at bounding box center [1337, 134] width 135 height 30
click at [1169, 180] on div "Add Column" at bounding box center [1453, 423] width 83 height 608
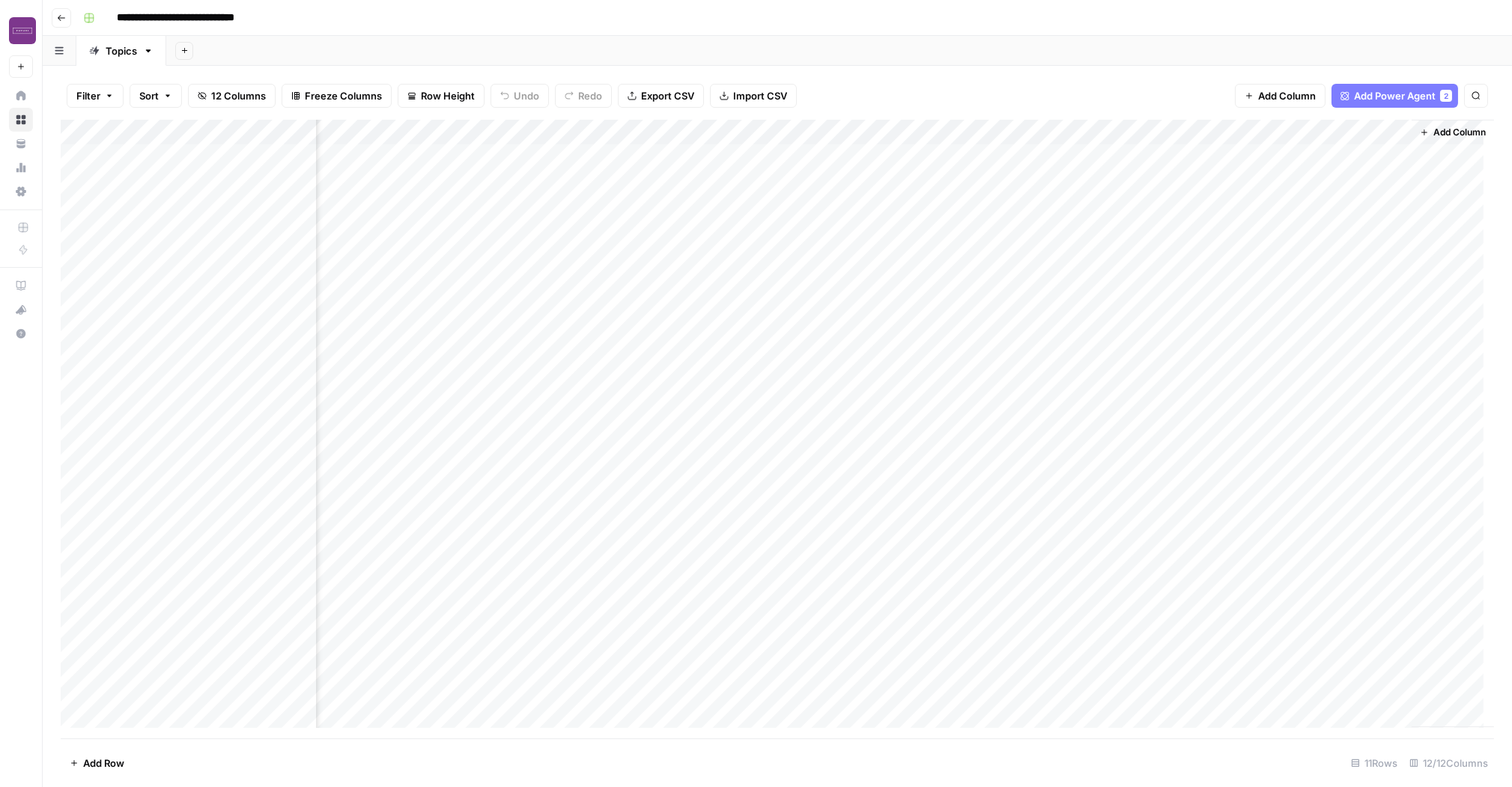
click at [1169, 164] on div "Add Column" at bounding box center [777, 429] width 1434 height 619
click at [1169, 156] on div "Add Column" at bounding box center [777, 429] width 1434 height 619
click at [1169, 163] on div "Add Column" at bounding box center [777, 429] width 1434 height 619
click at [1169, 167] on div "Add Column" at bounding box center [777, 429] width 1434 height 619
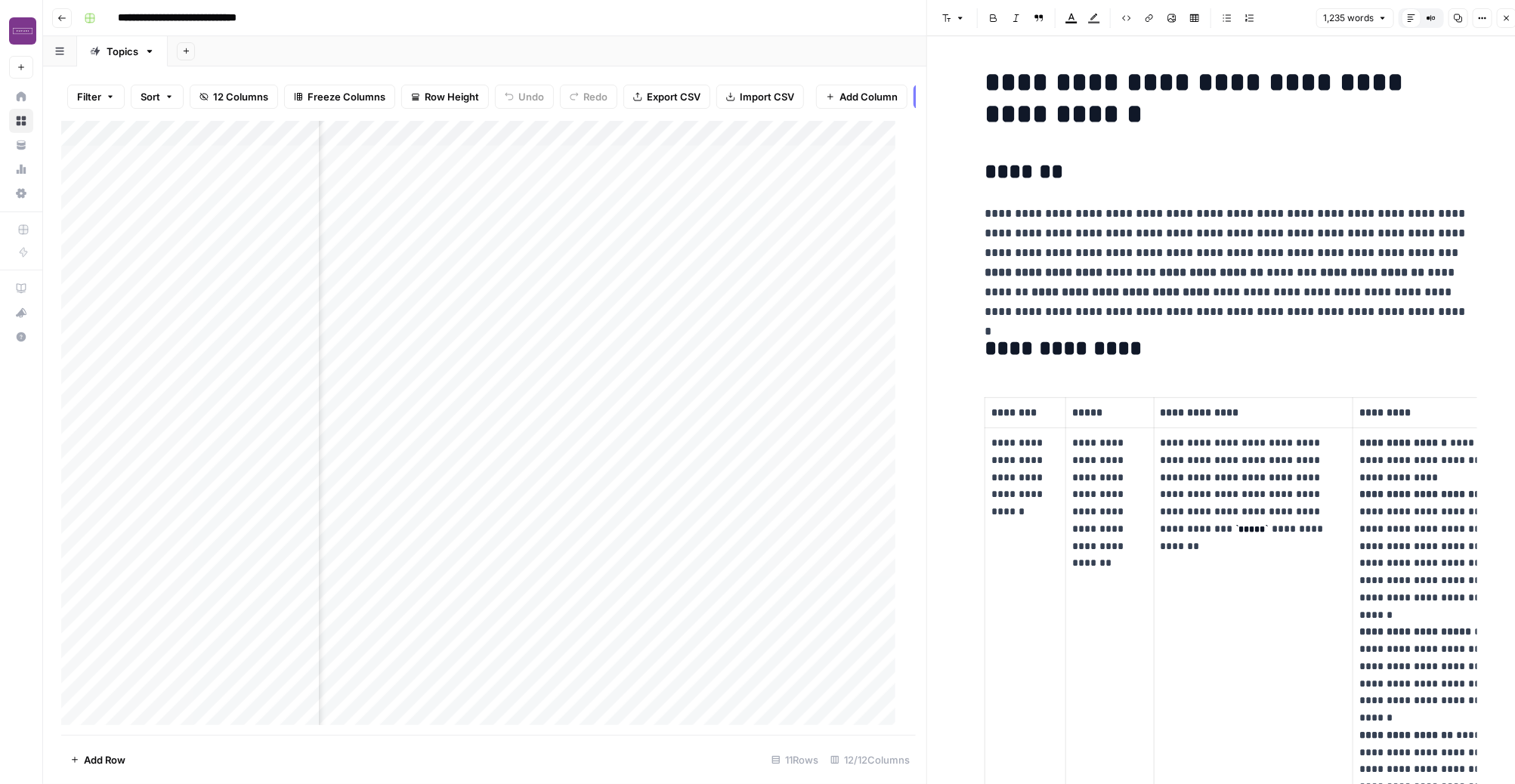
drag, startPoint x: 969, startPoint y: 69, endPoint x: 1116, endPoint y: 133, distance: 160.3
click at [1095, 111] on h1 "**********" at bounding box center [1226, 97] width 484 height 64
drag, startPoint x: 977, startPoint y: 79, endPoint x: 1049, endPoint y: 142, distance: 95.7
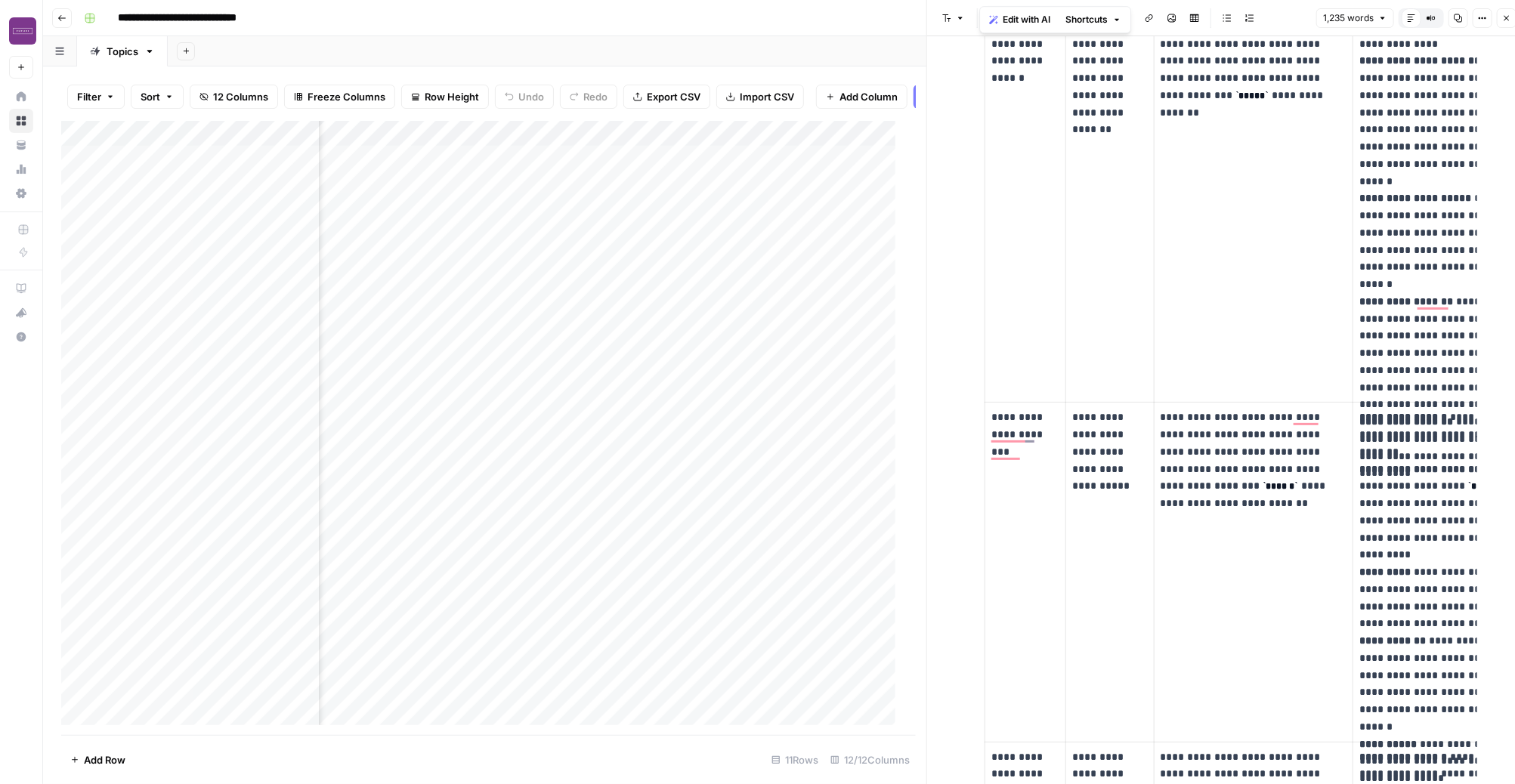
click at [1145, 301] on body "**********" at bounding box center [757, 392] width 1515 height 784
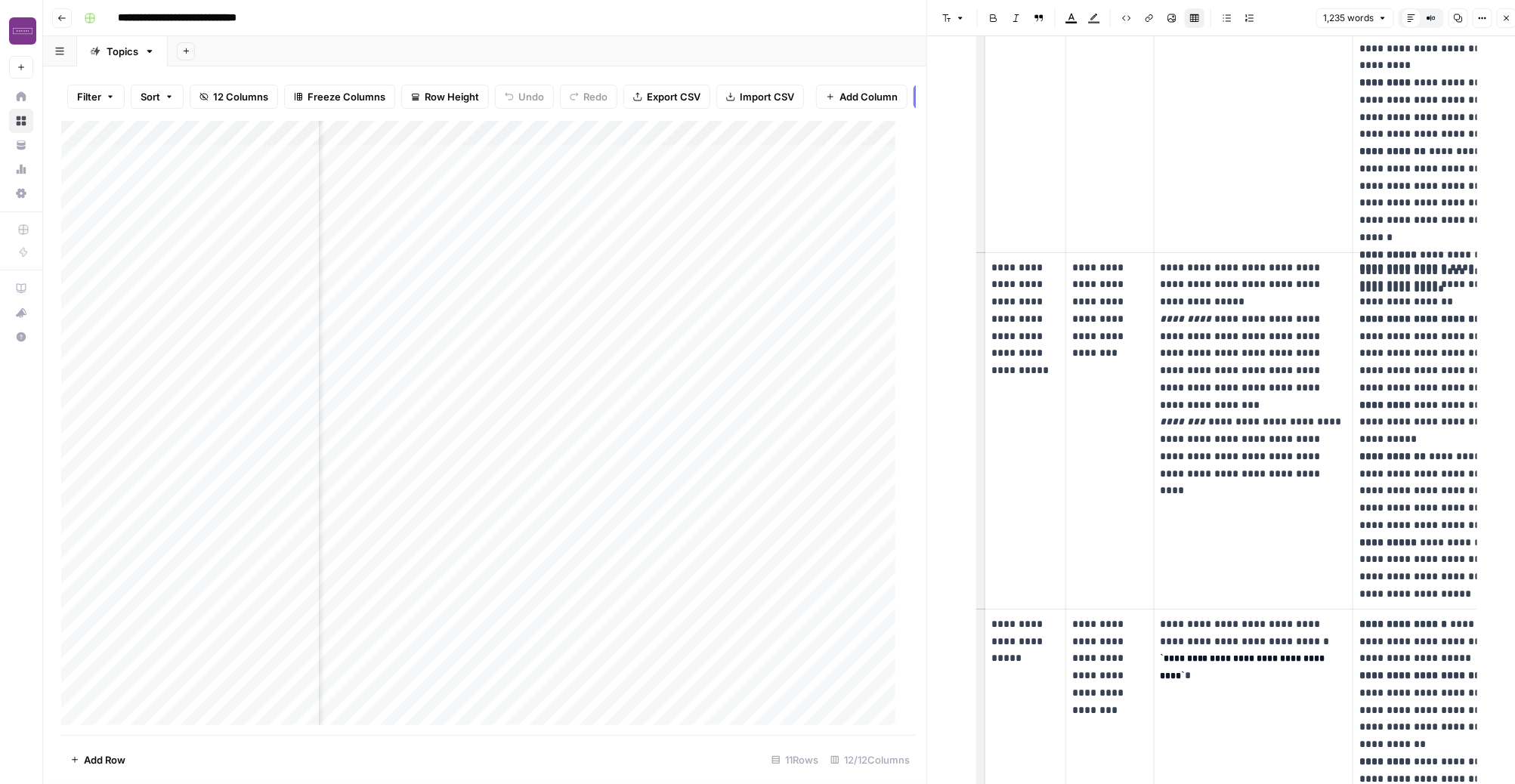
click at [1144, 299] on tbody "**********" at bounding box center [1257, 356] width 544 height 1762
click at [1144, 299] on td "**********" at bounding box center [1110, 431] width 89 height 357
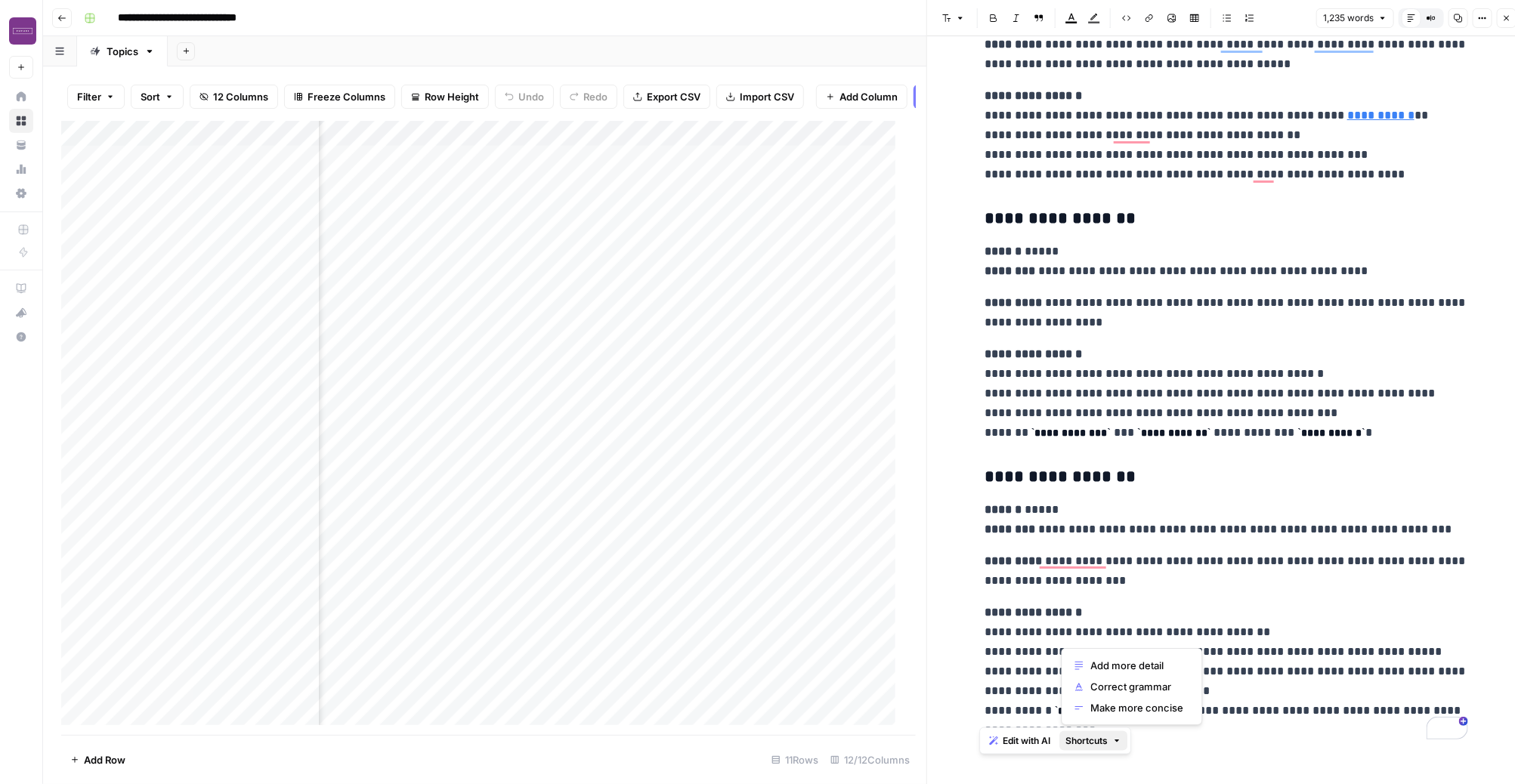
click at [1128, 742] on button "Shortcuts" at bounding box center [1093, 741] width 68 height 20
click at [1076, 706] on code "**********" at bounding box center [1091, 711] width 73 height 10
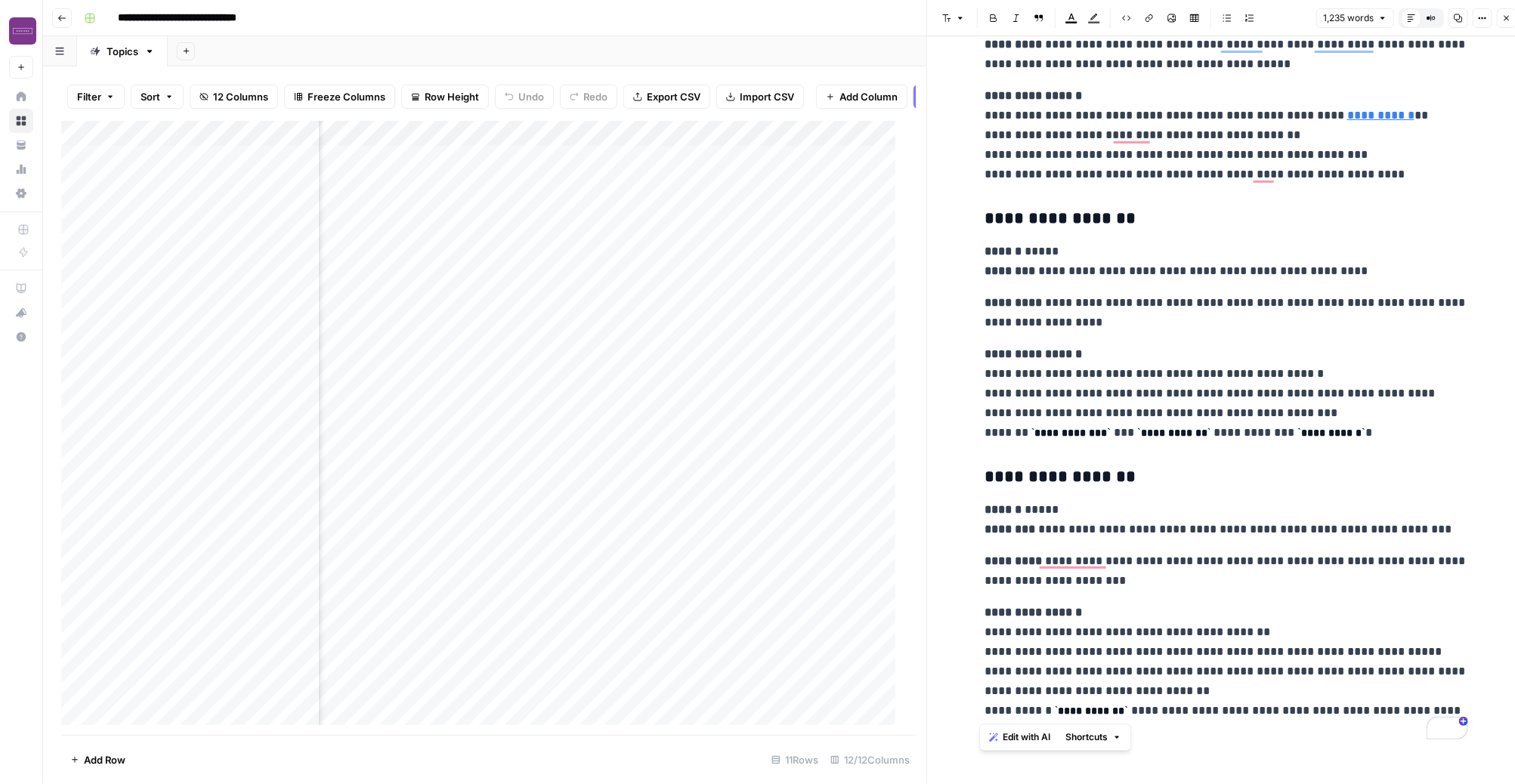
click at [1116, 706] on code "**********" at bounding box center [1091, 711] width 73 height 10
drag, startPoint x: 1127, startPoint y: 718, endPoint x: 964, endPoint y: 692, distance: 165.1
click at [1002, 657] on p "**********" at bounding box center [1226, 672] width 484 height 137
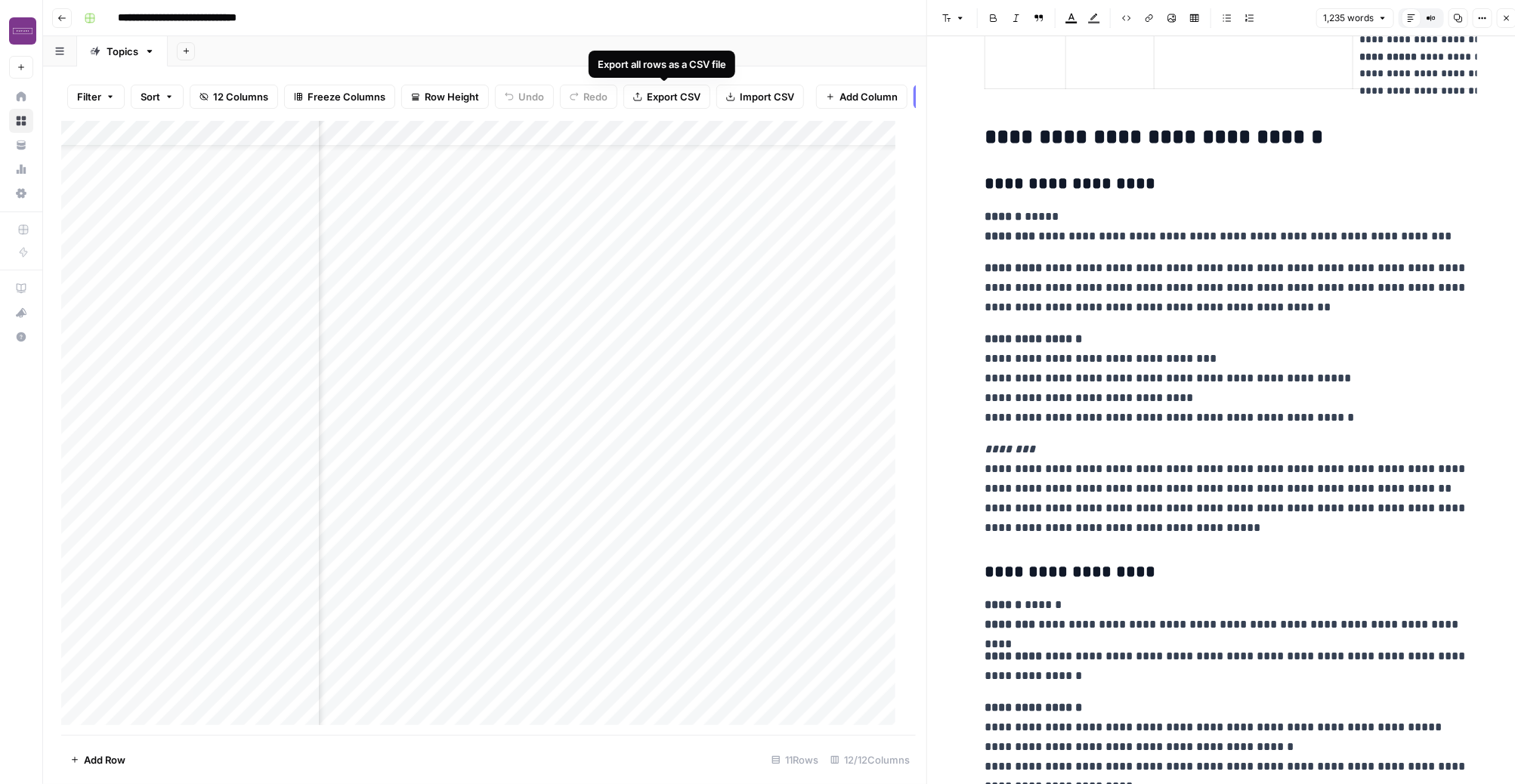
click at [654, 100] on span "Export CSV" at bounding box center [674, 96] width 54 height 15
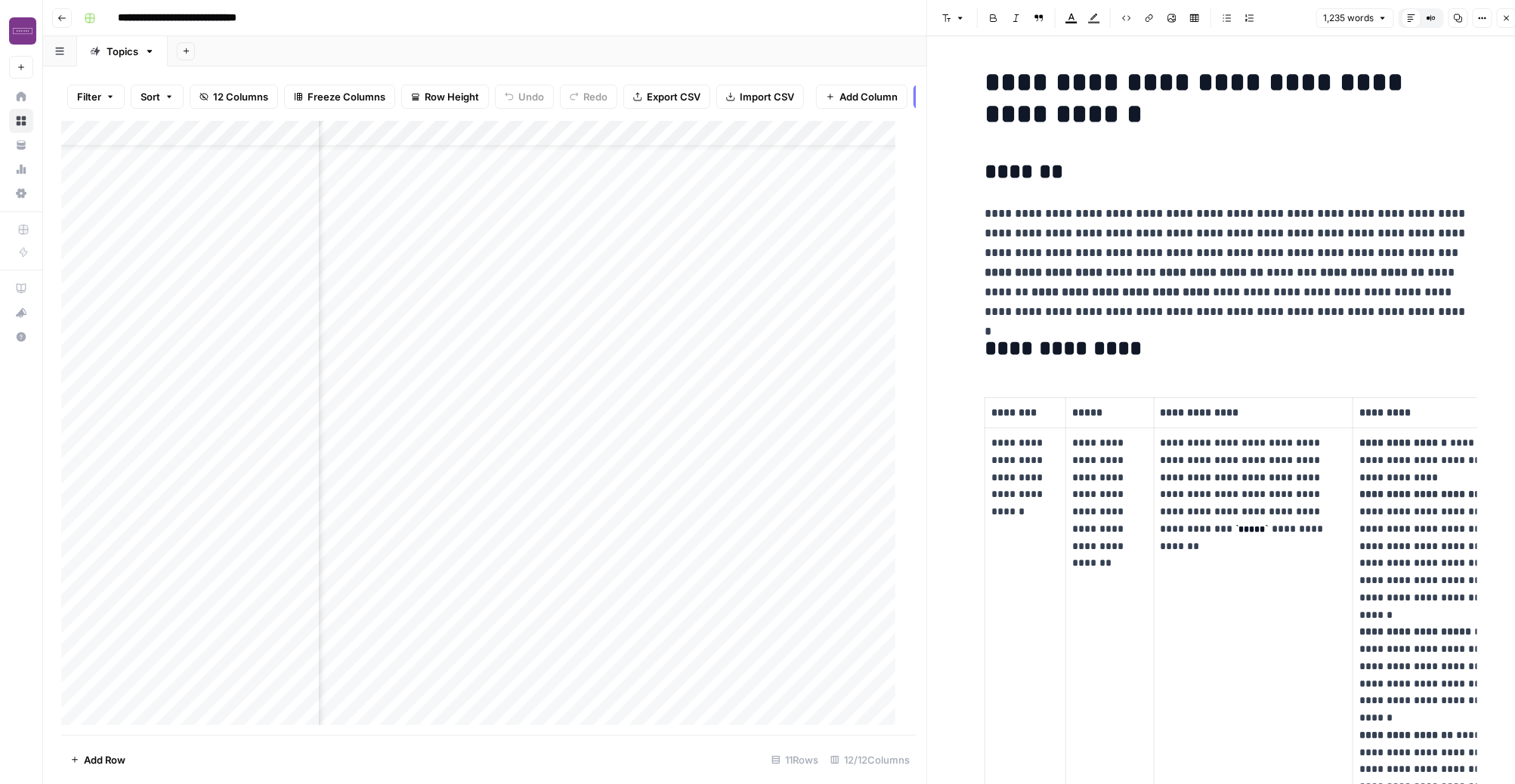
click at [1179, 309] on p "**********" at bounding box center [1226, 262] width 484 height 117
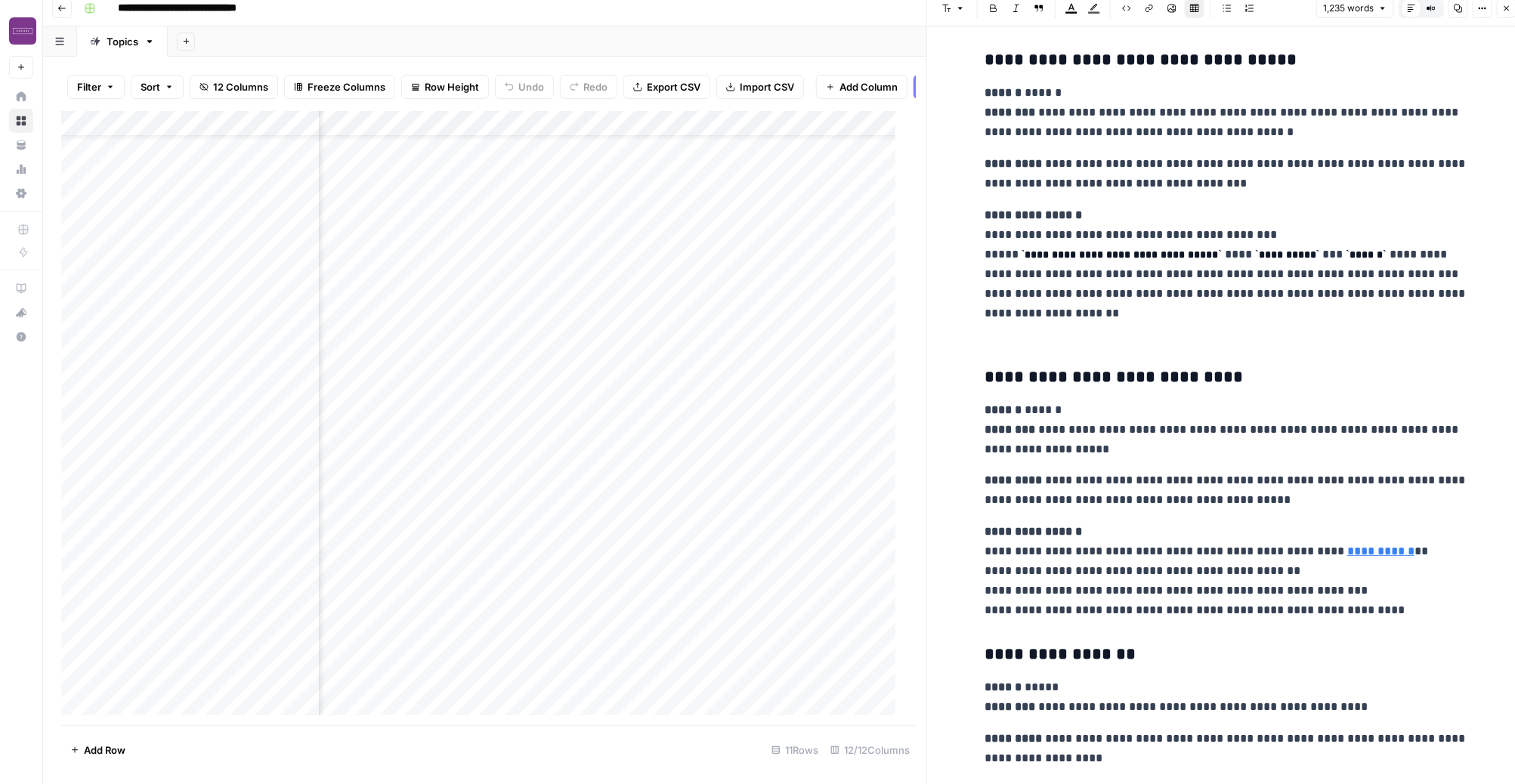
scroll to position [3565, 0]
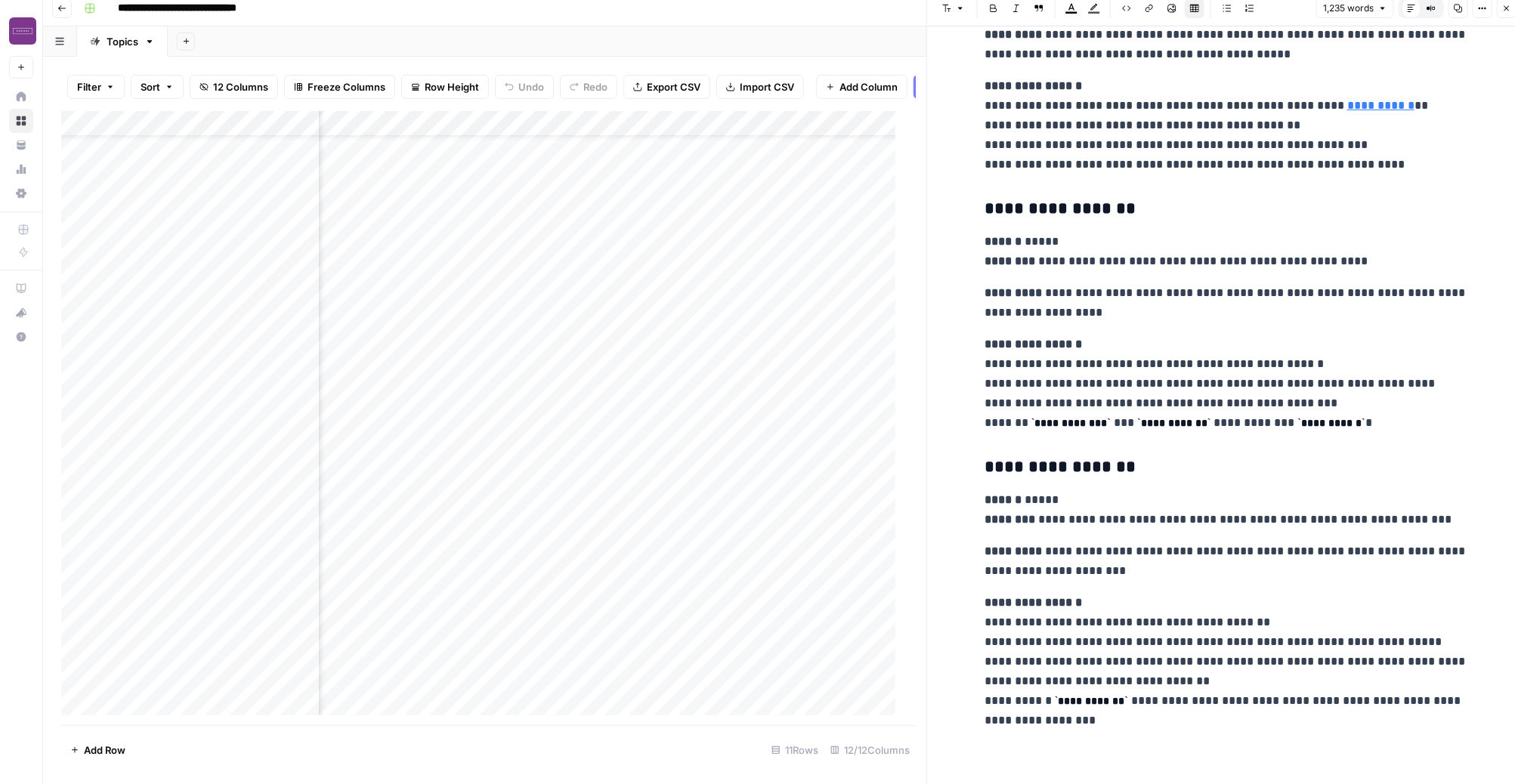
click at [1179, 385] on p "**********" at bounding box center [1226, 384] width 484 height 98
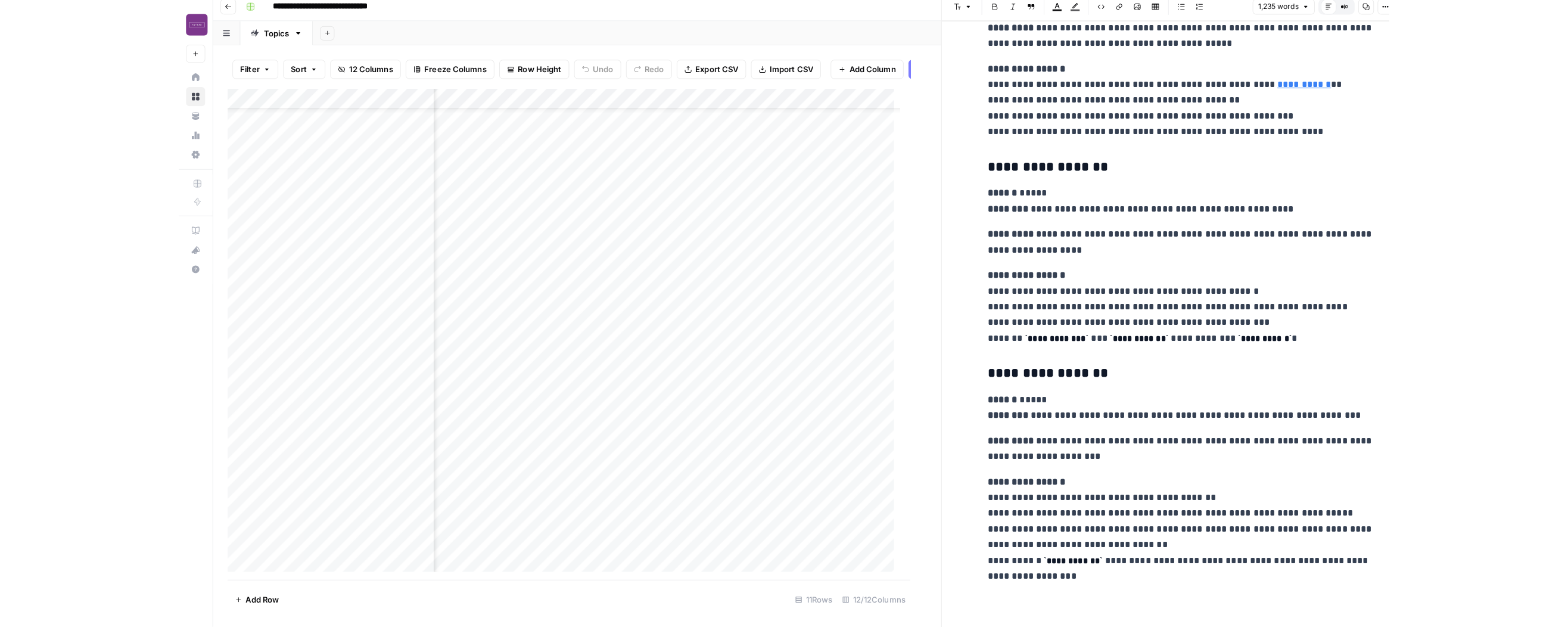
scroll to position [0, 0]
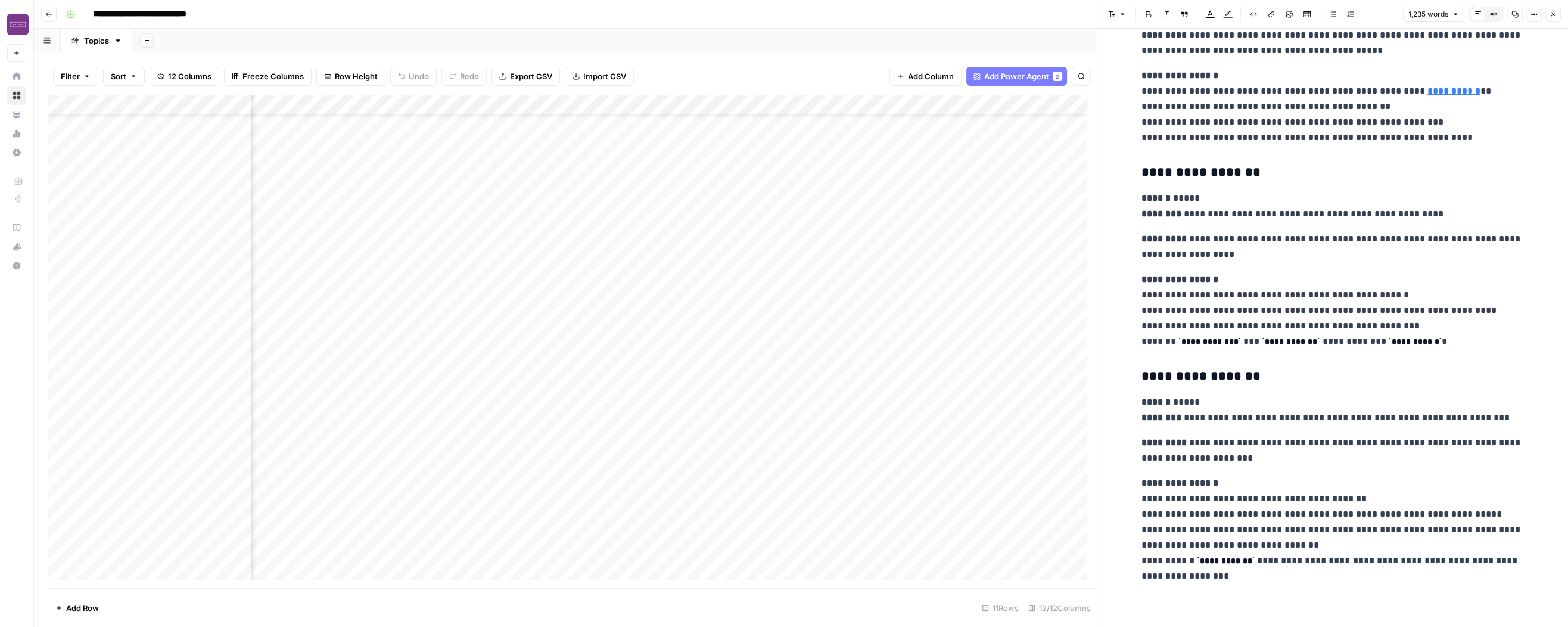
click at [796, 74] on div "Filter Sort 12 Columns Freeze Columns Row Height Undo Redo Export CSV Import CS…" at bounding box center [572, 76] width 1047 height 38
click at [930, 83] on button "Add Power Agent 2" at bounding box center [1016, 76] width 101 height 19
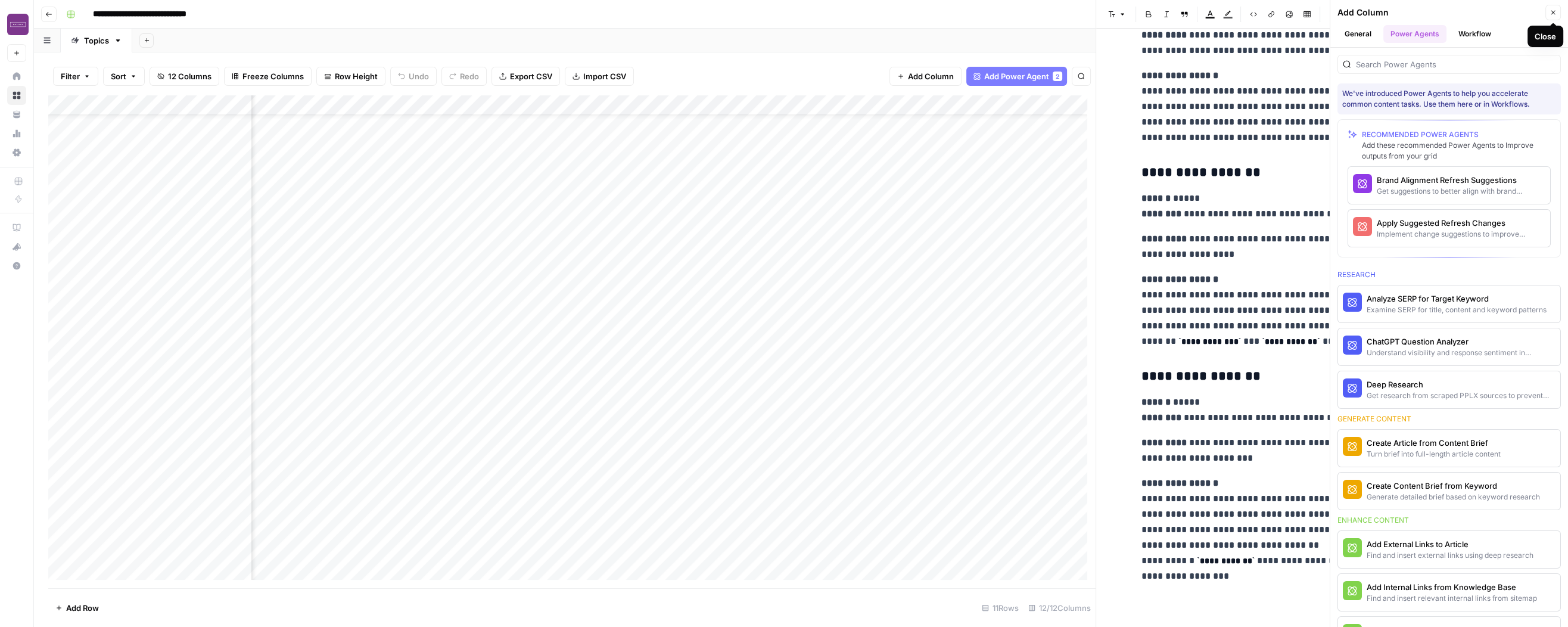
click at [930, 10] on icon "button" at bounding box center [1553, 12] width 7 height 7
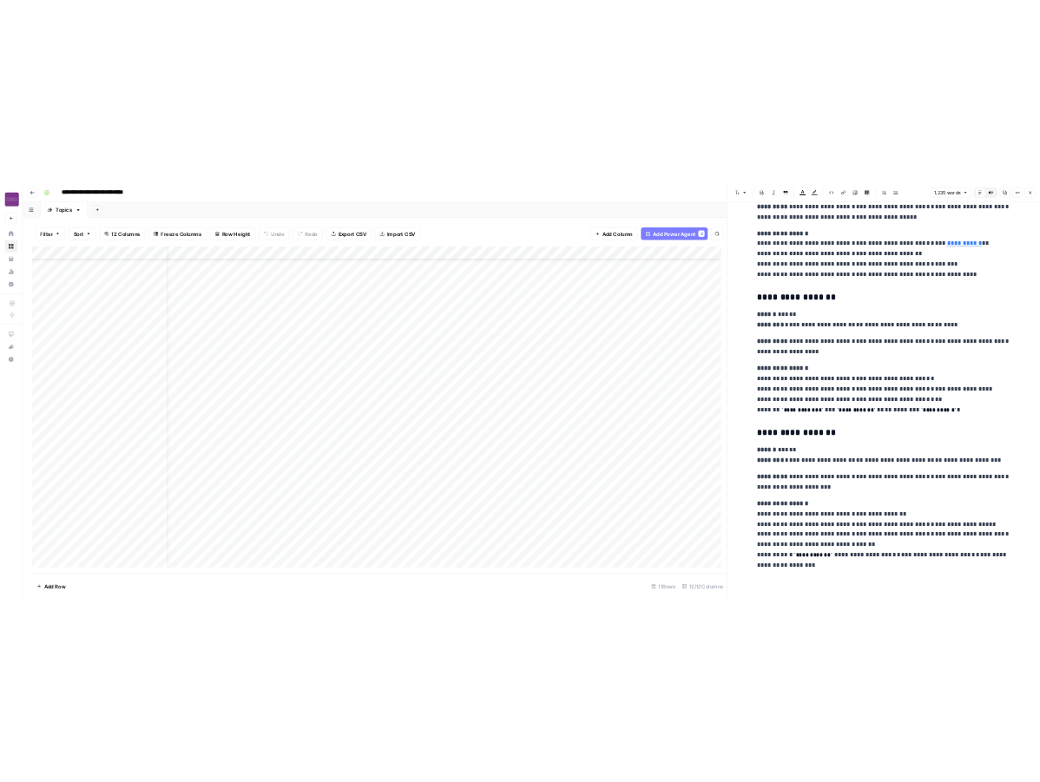
scroll to position [54, 0]
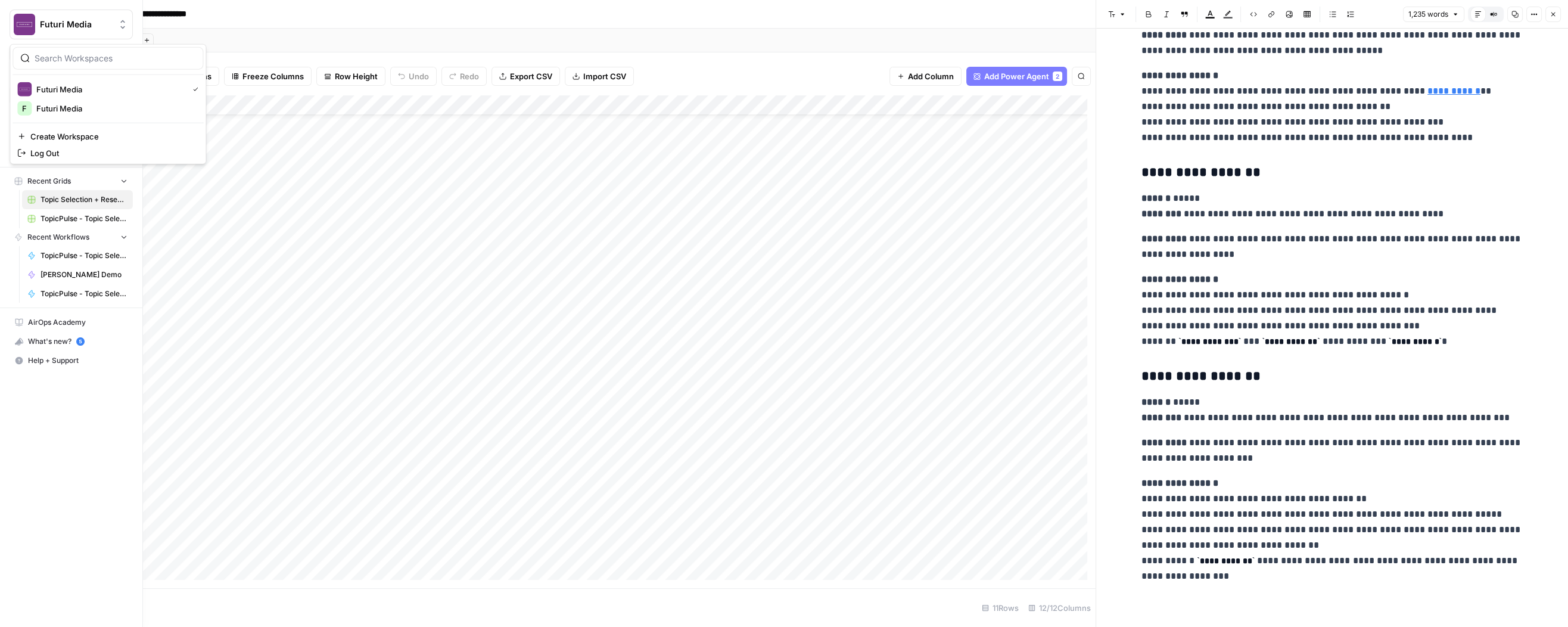
click at [21, 26] on img "Workspace: Futuri Media" at bounding box center [24, 24] width 21 height 21
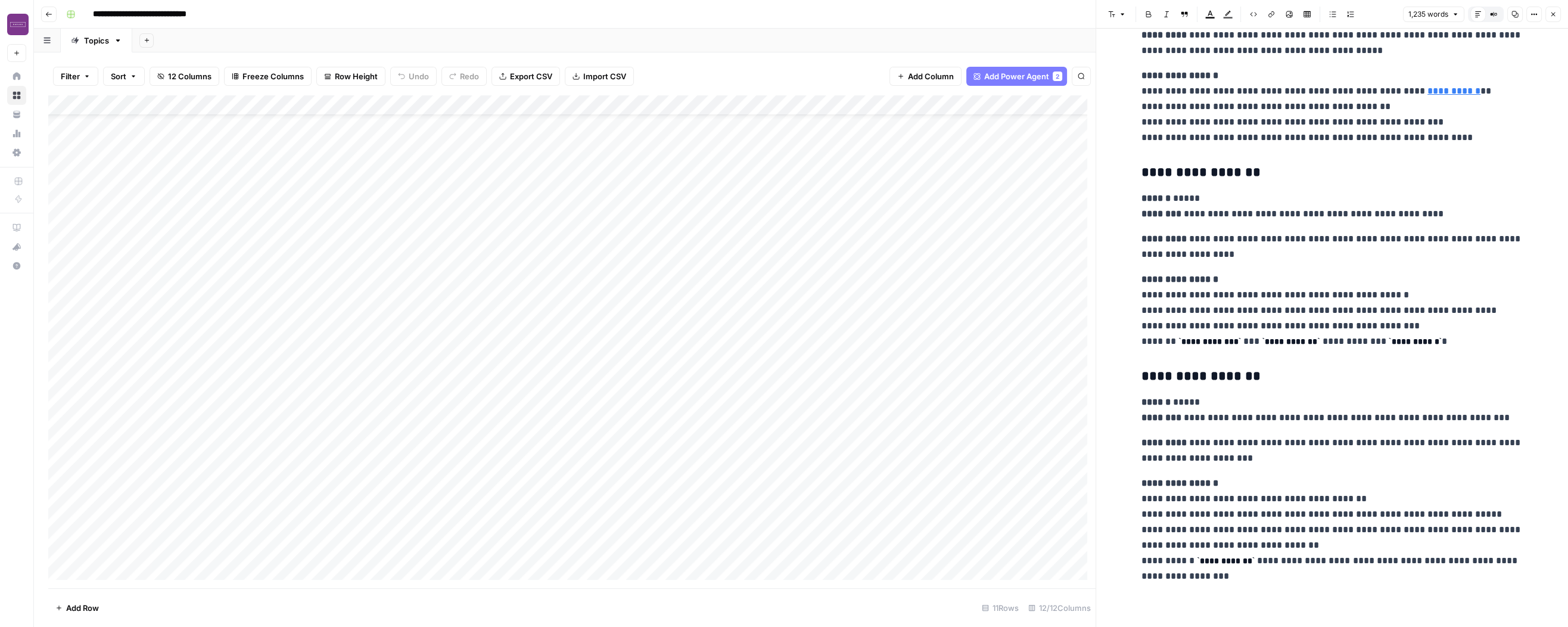
click at [279, 42] on div "Add Sheet" at bounding box center [850, 41] width 1436 height 24
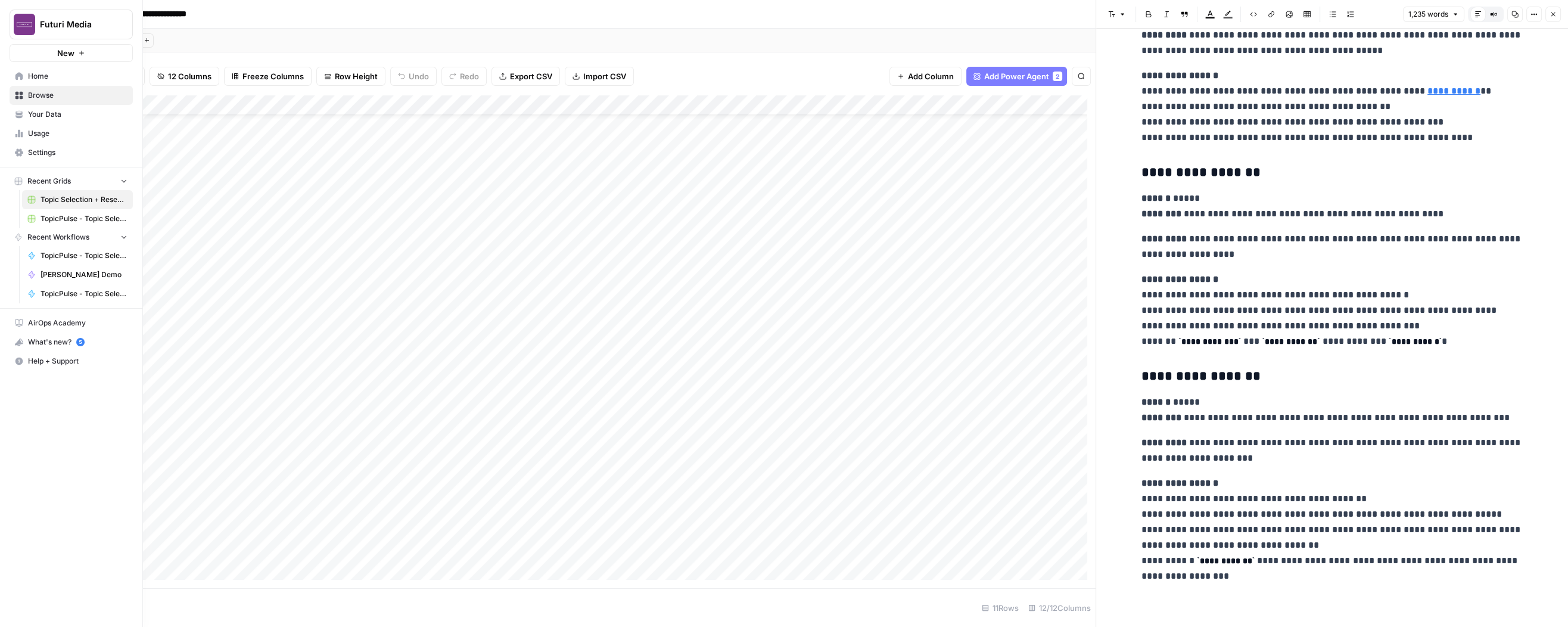
click at [61, 329] on link "AirOps Academy" at bounding box center [71, 323] width 124 height 19
